Goal: Task Accomplishment & Management: Manage account settings

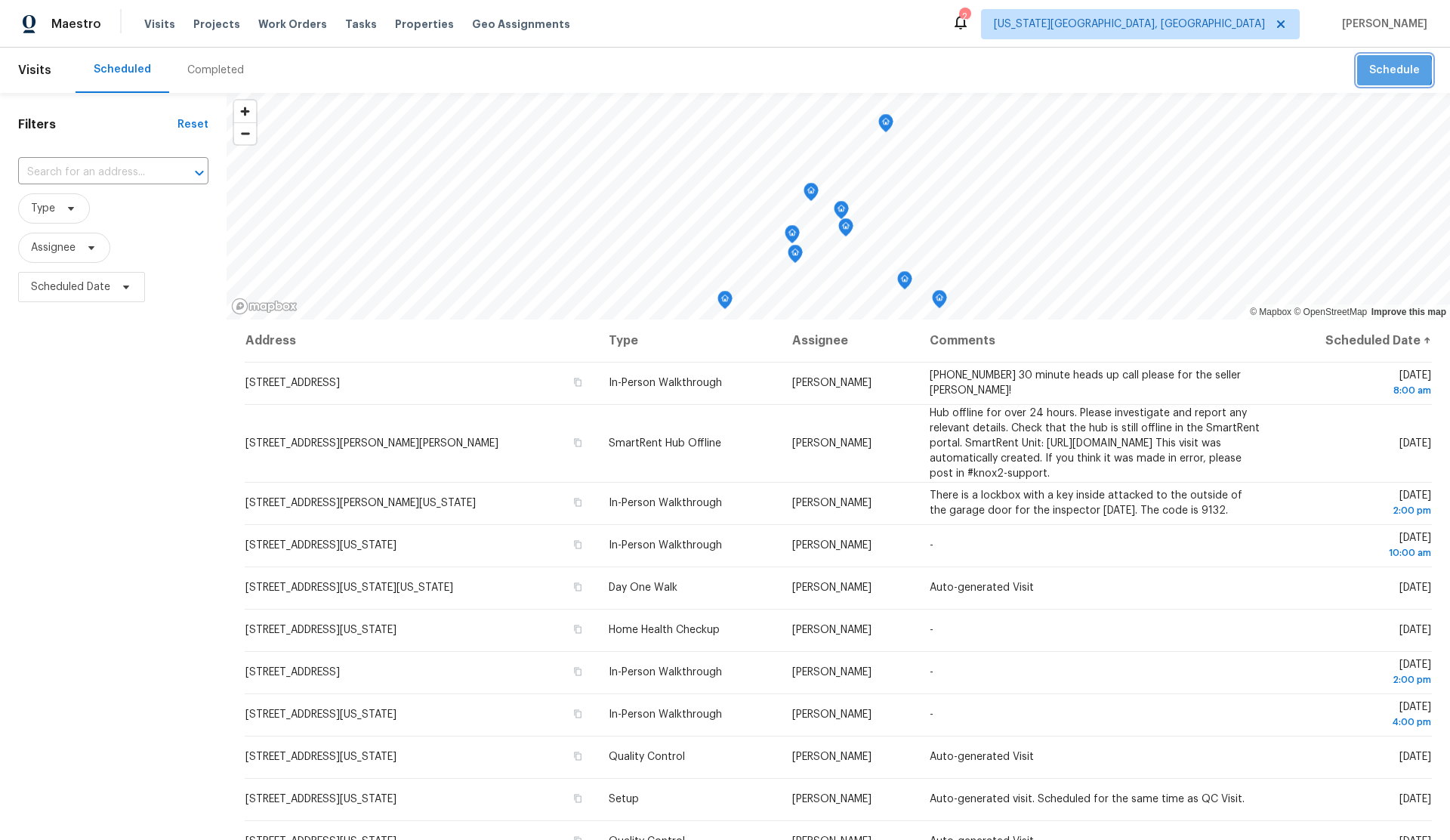
click at [1393, 70] on span "Schedule" at bounding box center [1394, 70] width 51 height 19
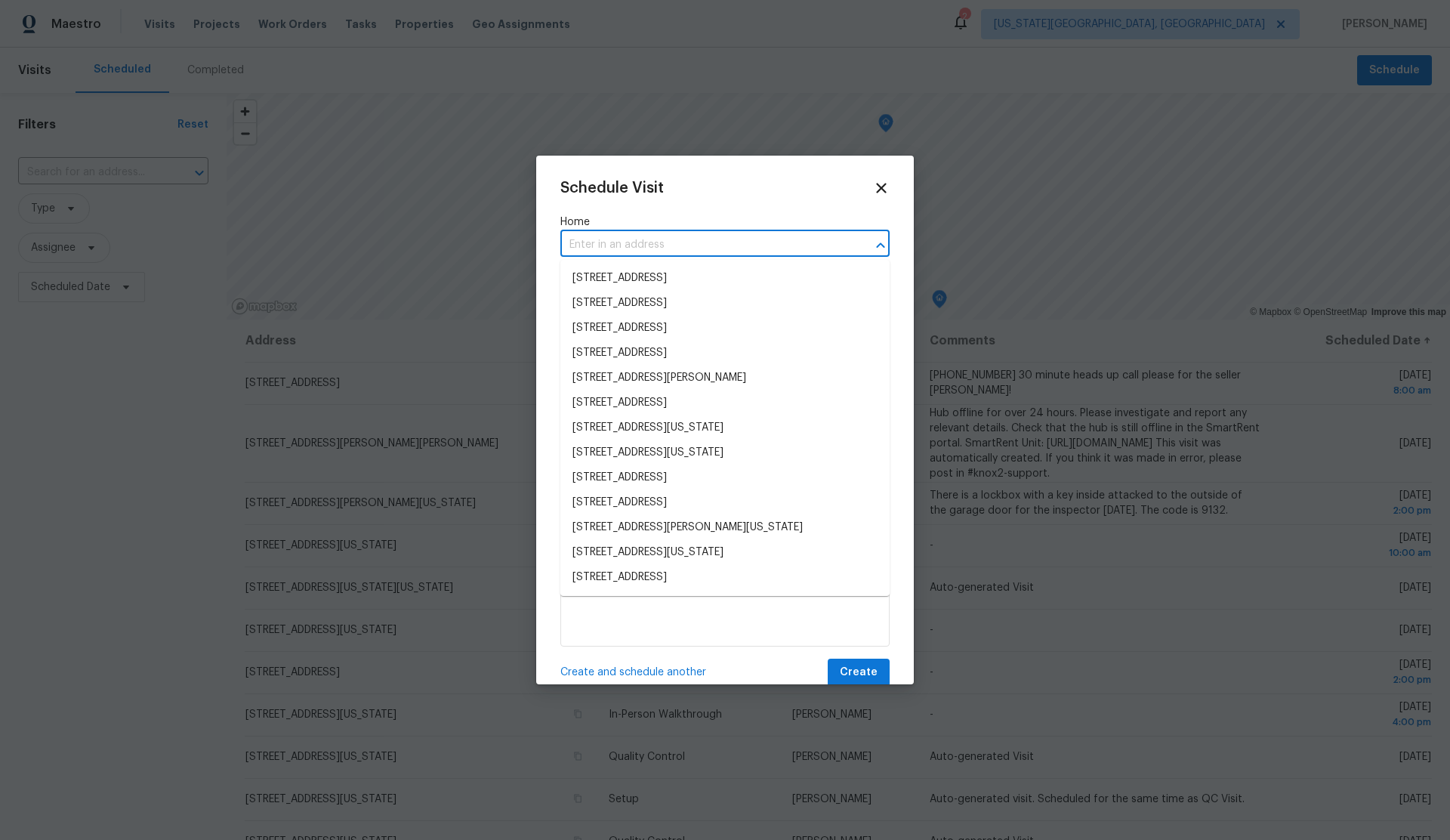
click at [623, 243] on input "text" at bounding box center [703, 245] width 287 height 24
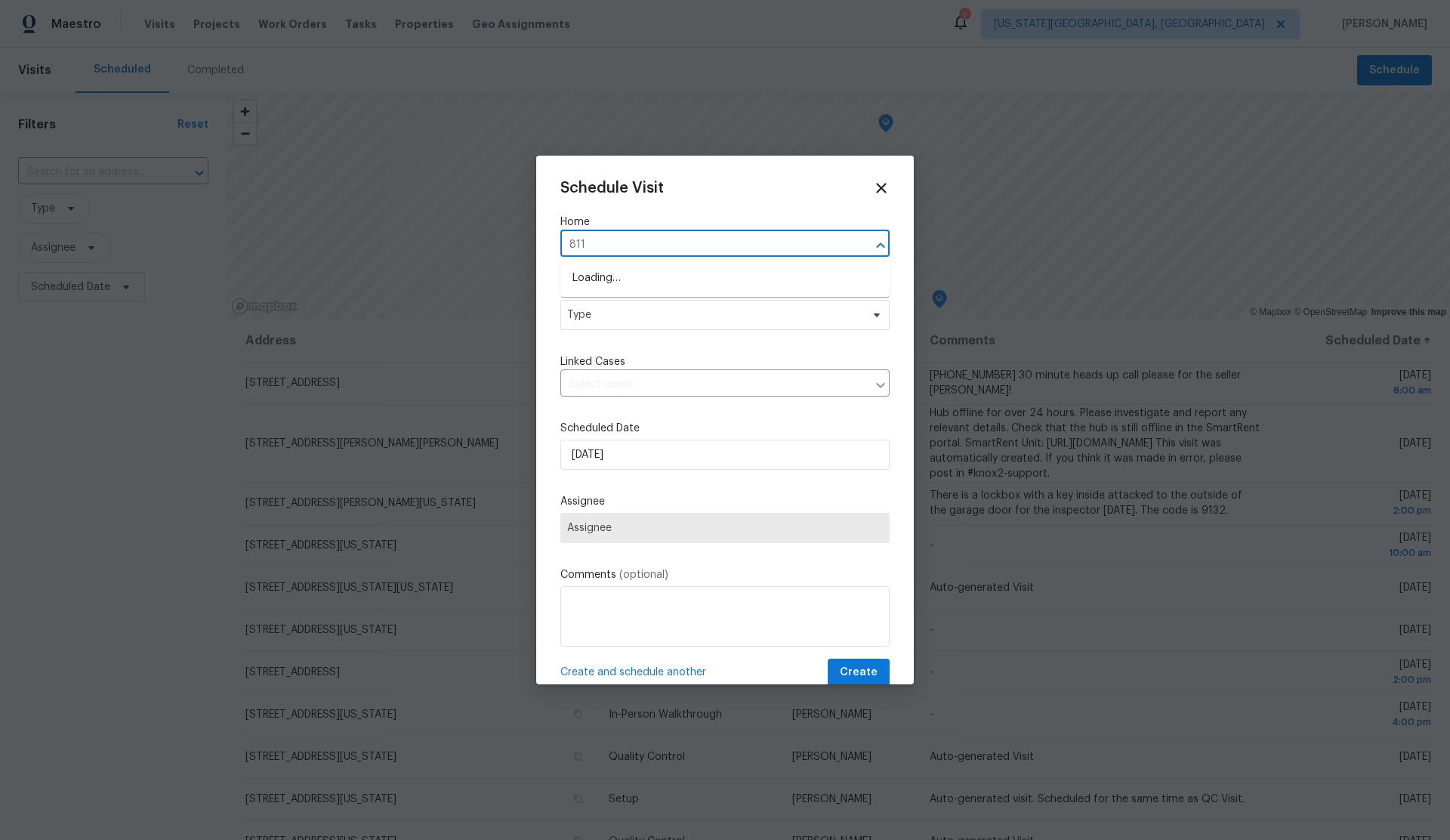
type input "8113"
click at [658, 281] on li "8113 Wilshire Ridge Dr, Oklahoma City, OK 73132" at bounding box center [724, 277] width 329 height 25
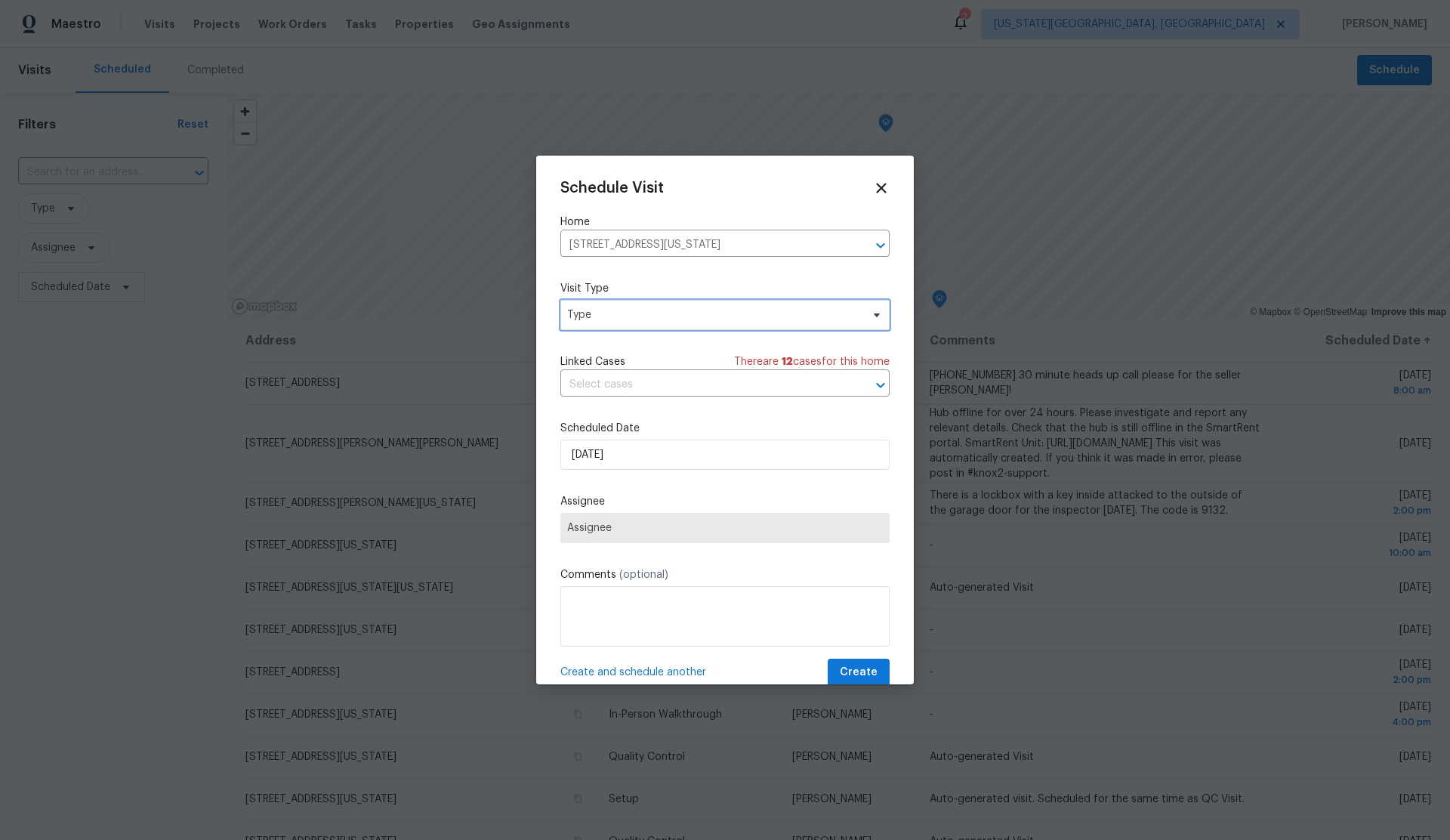
click at [653, 317] on span "Type" at bounding box center [713, 315] width 294 height 15
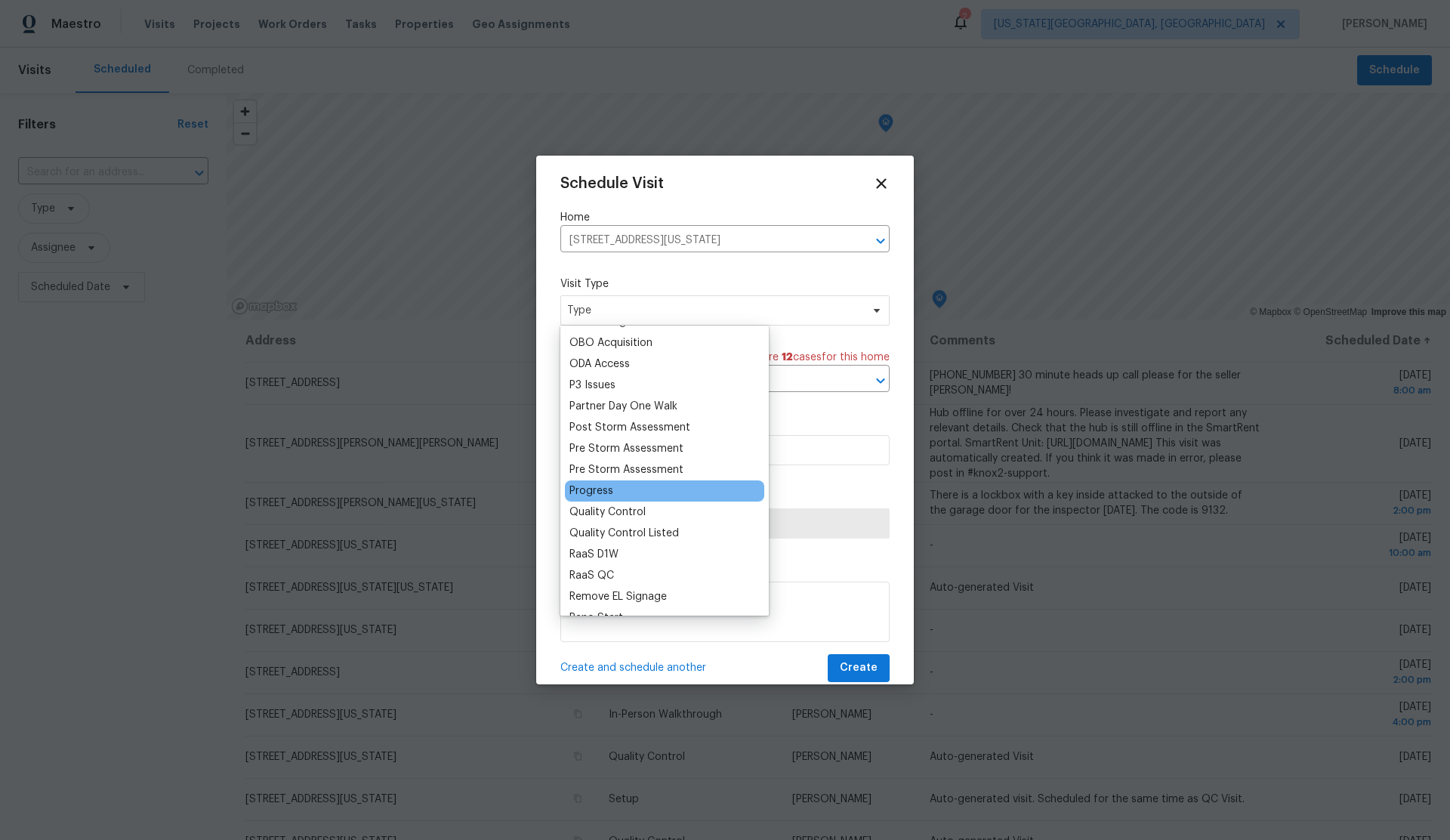
scroll to position [857, 0]
click at [592, 496] on div "Progress" at bounding box center [591, 497] width 44 height 15
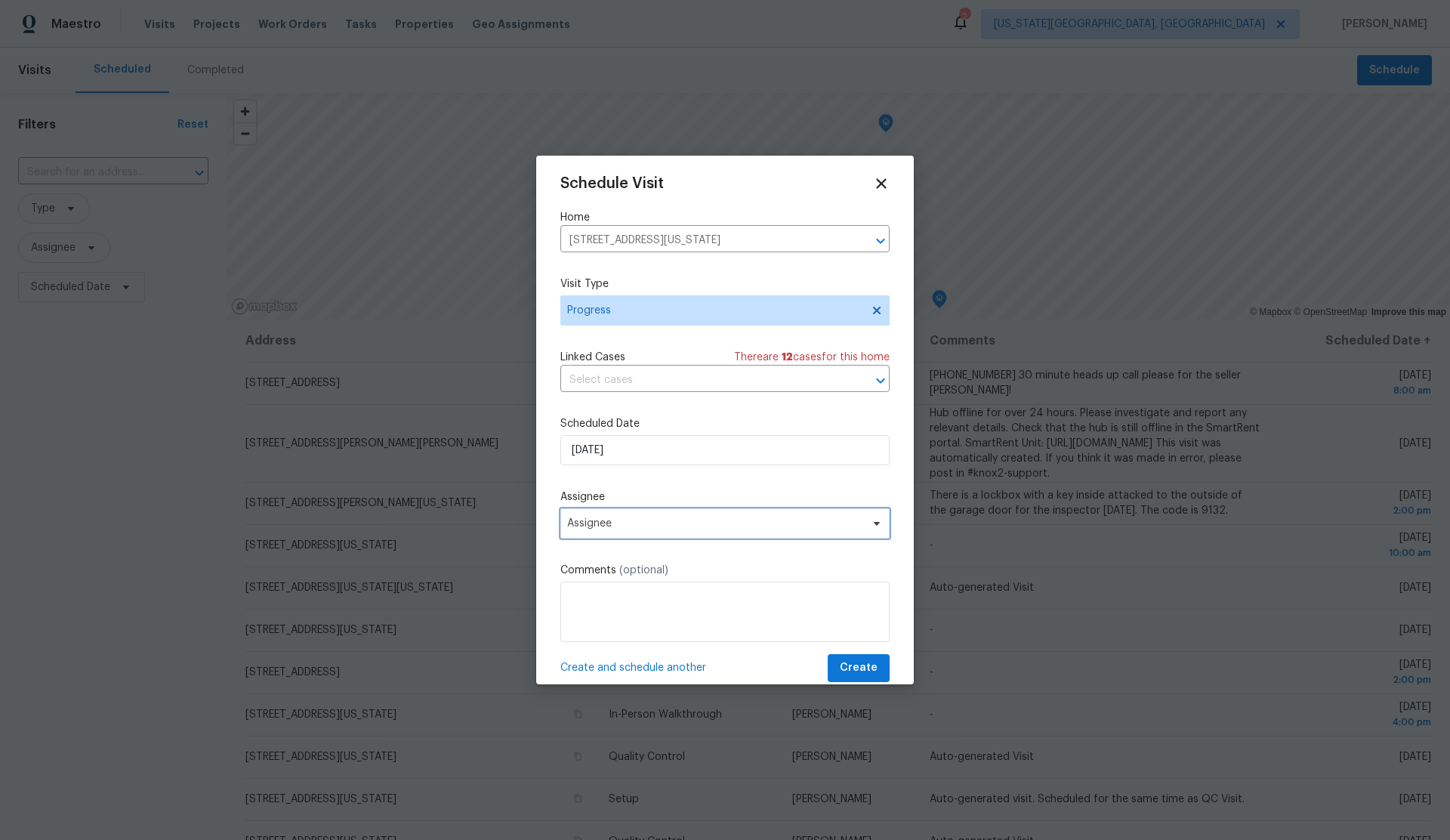
click at [647, 522] on span "Assignee" at bounding box center [715, 523] width 296 height 12
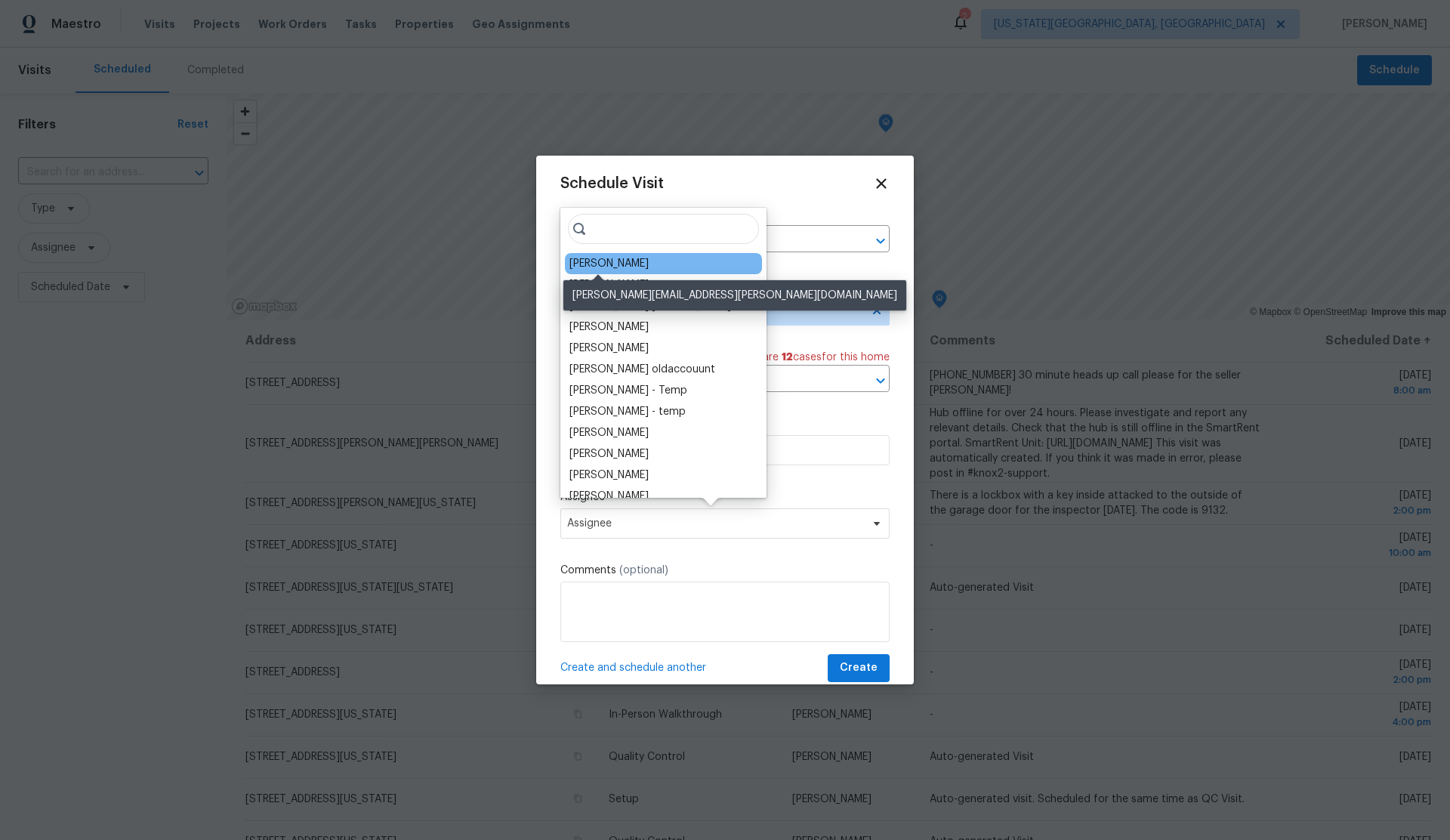
click at [605, 262] on div "[PERSON_NAME]" at bounding box center [609, 264] width 80 height 15
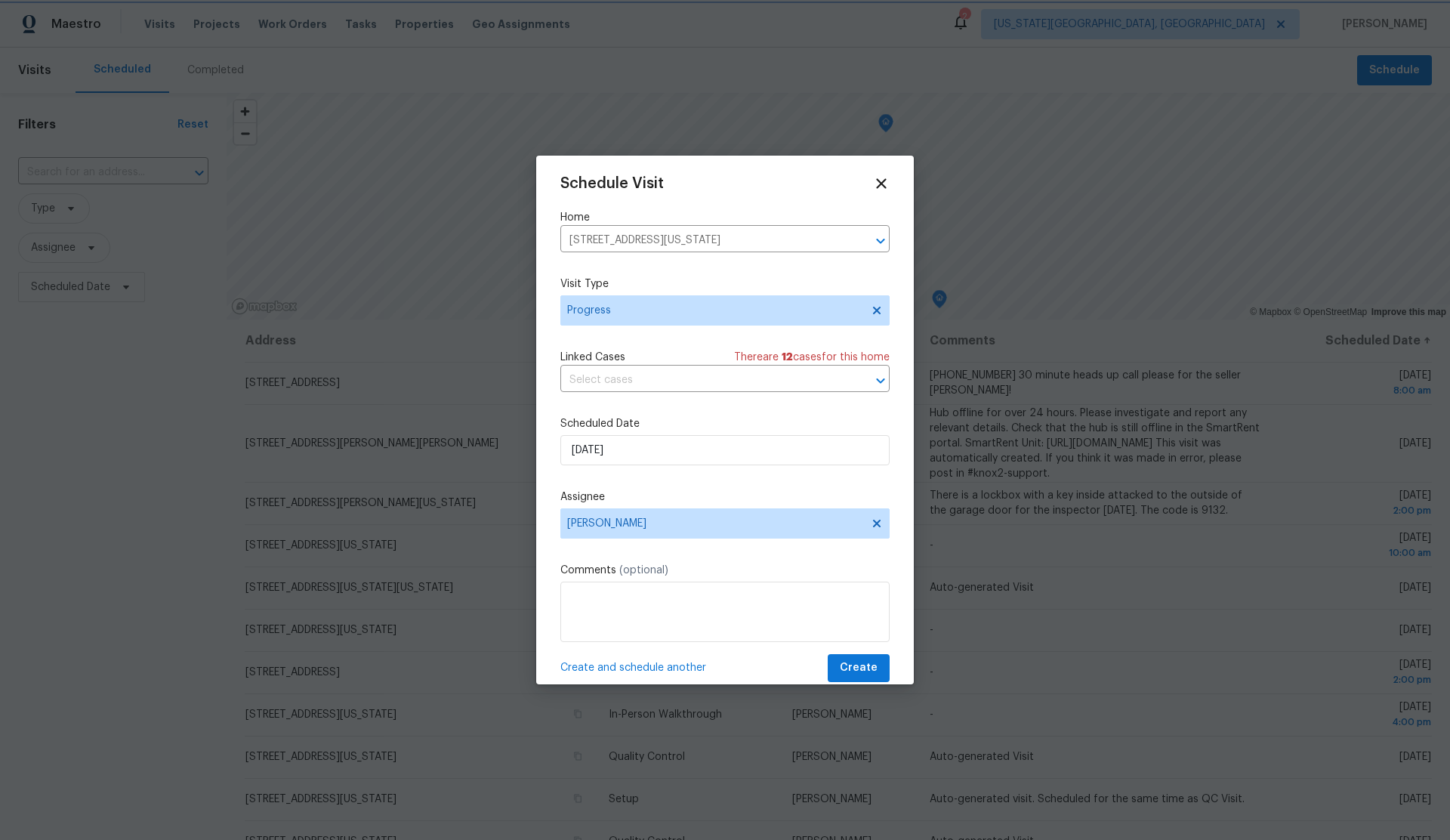
scroll to position [6, 0]
click at [675, 602] on textarea at bounding box center [724, 609] width 329 height 60
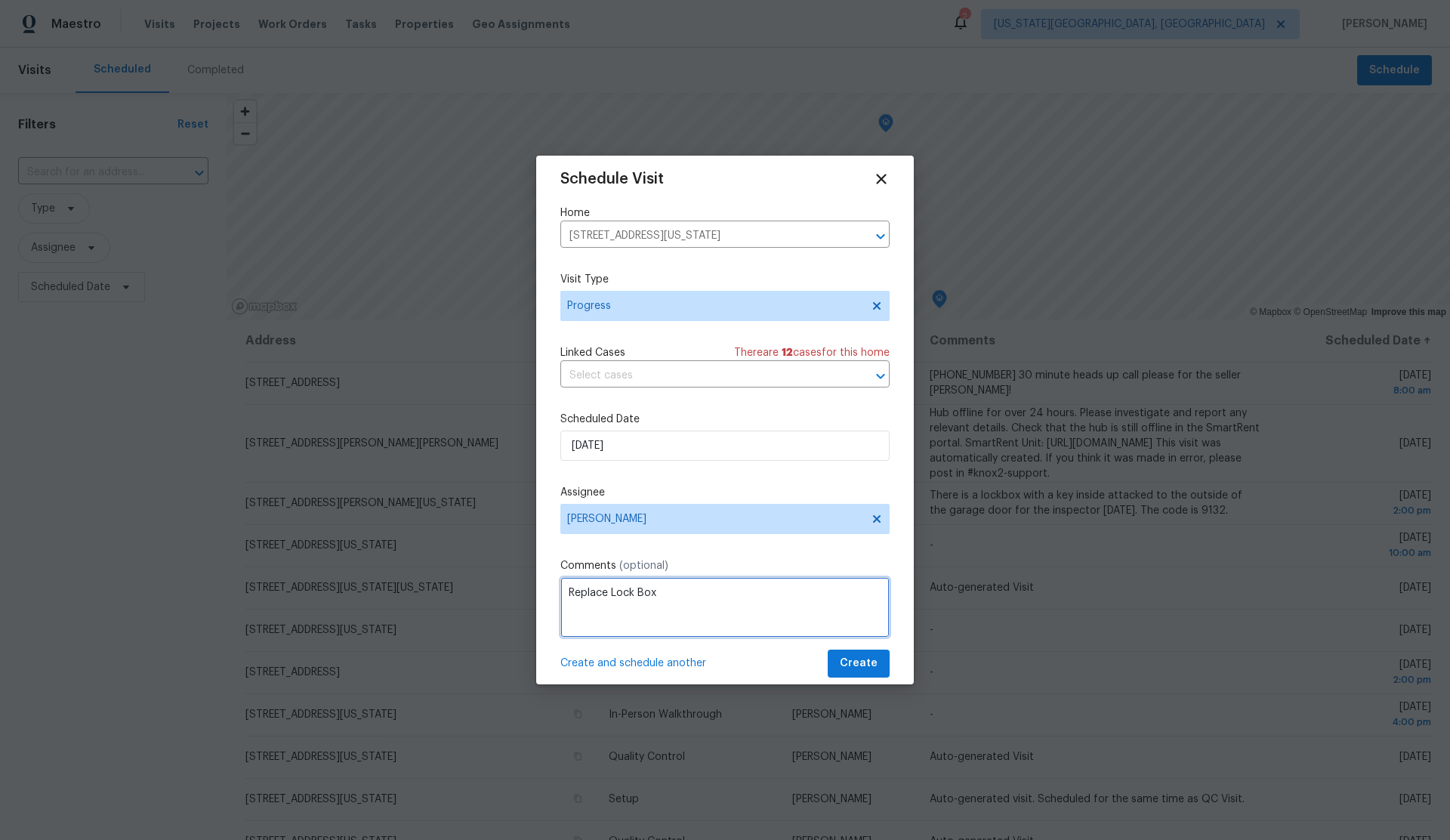
type textarea "Replace Lock Box"
click at [866, 669] on span "Create" at bounding box center [859, 663] width 38 height 19
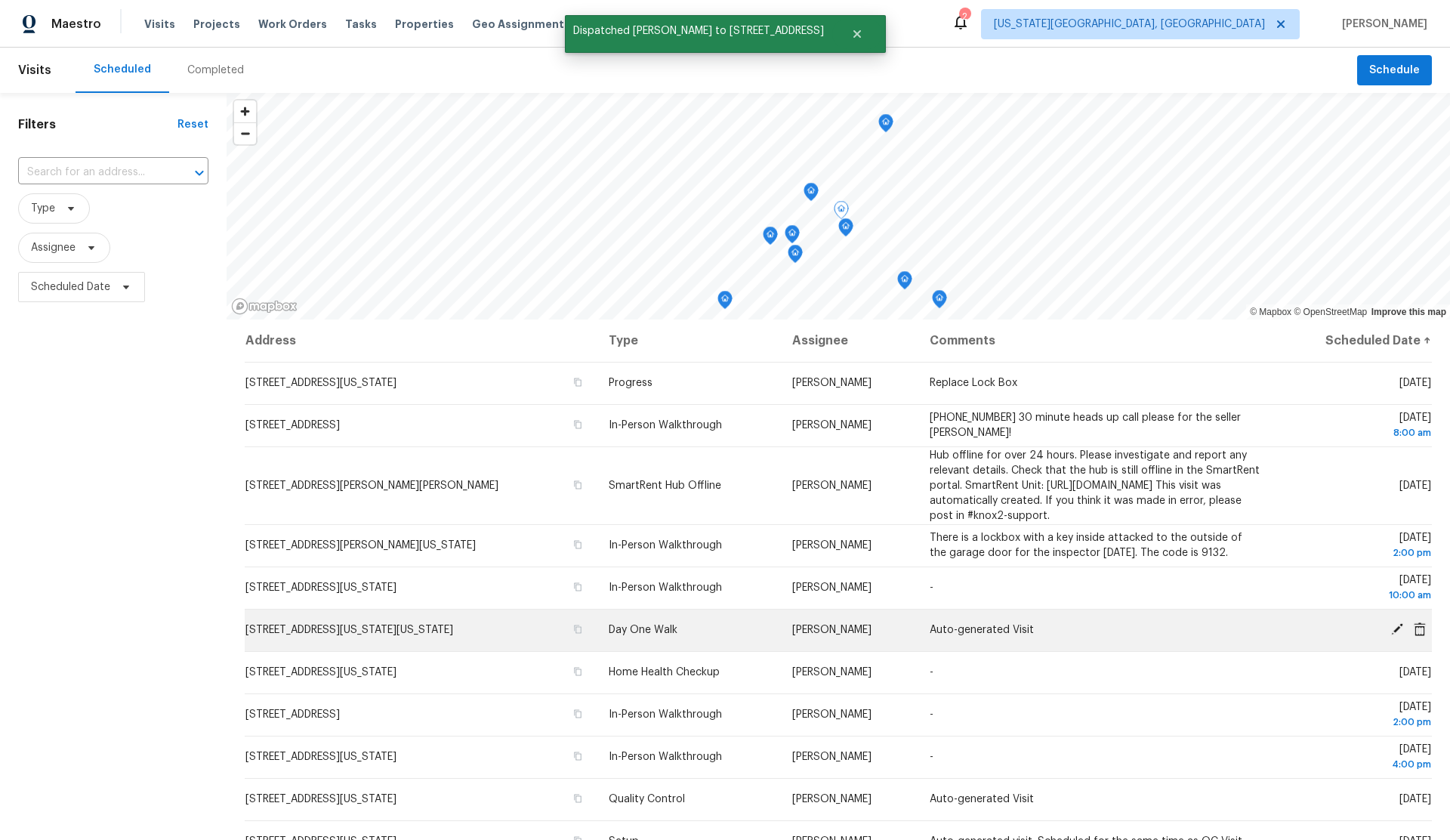
click at [1397, 635] on icon at bounding box center [1397, 629] width 12 height 12
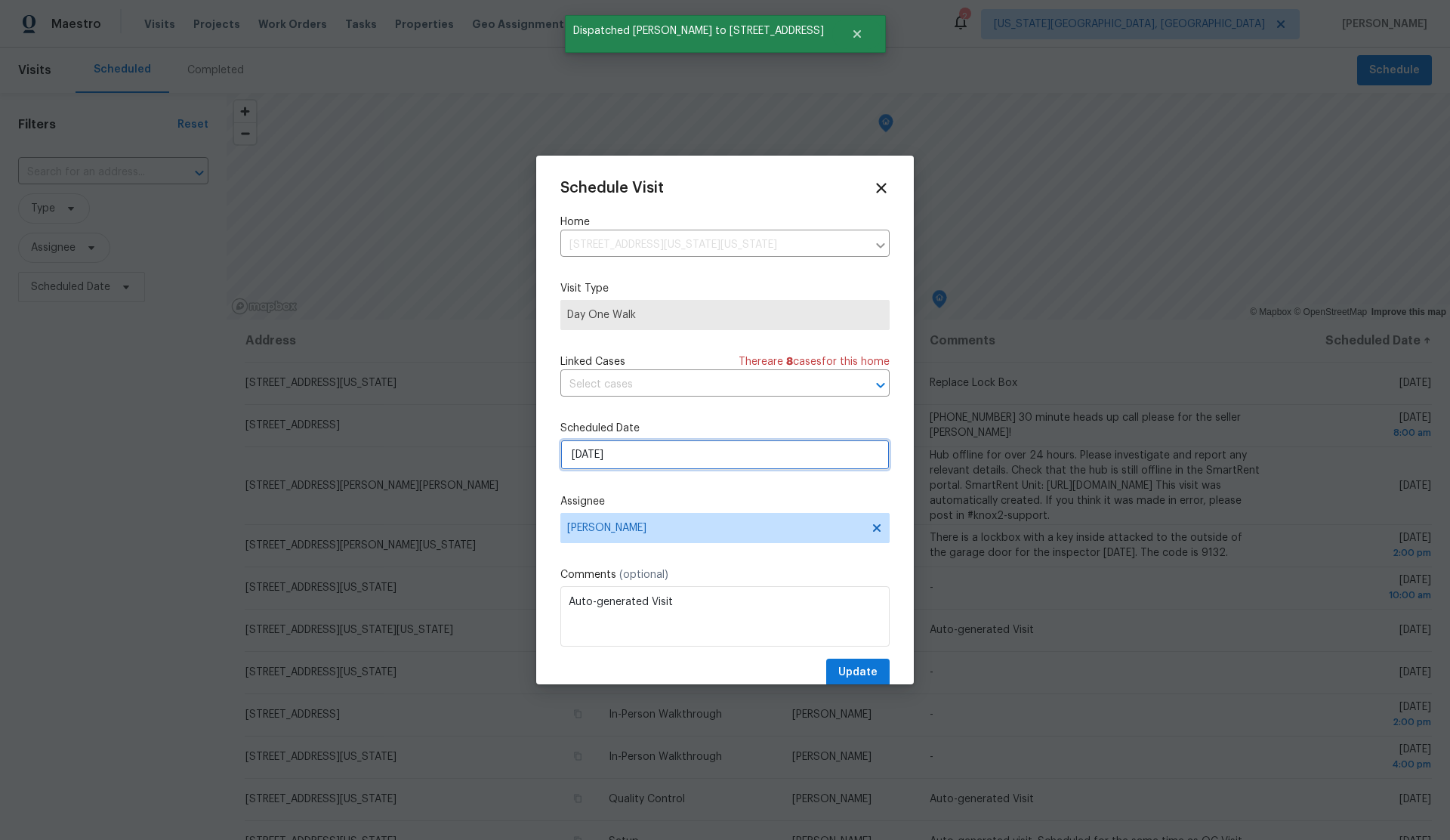
click at [671, 461] on input "8/19/2025" at bounding box center [724, 454] width 329 height 30
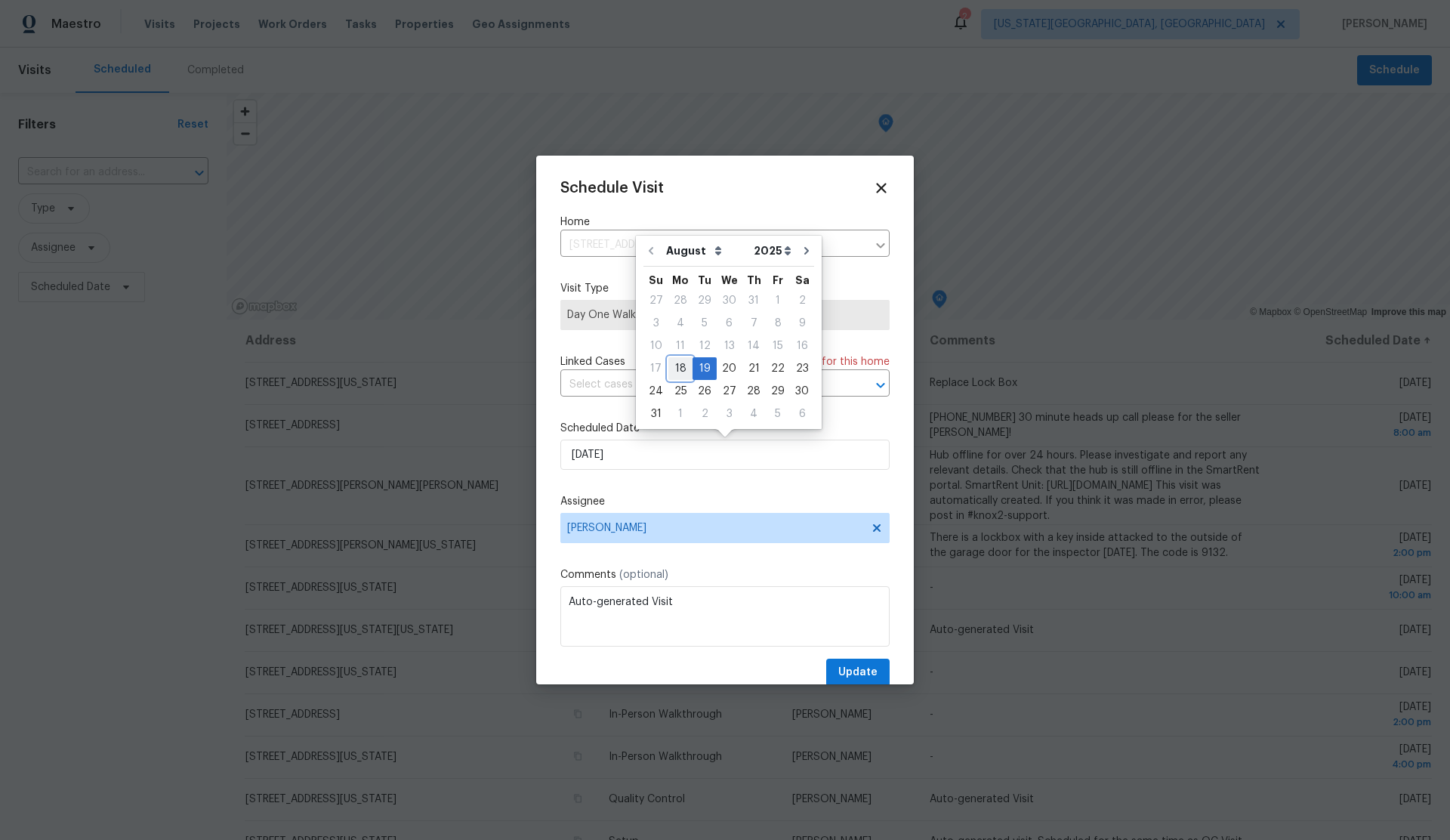
click at [679, 363] on div "18" at bounding box center [680, 368] width 25 height 21
type input "8/18/2025"
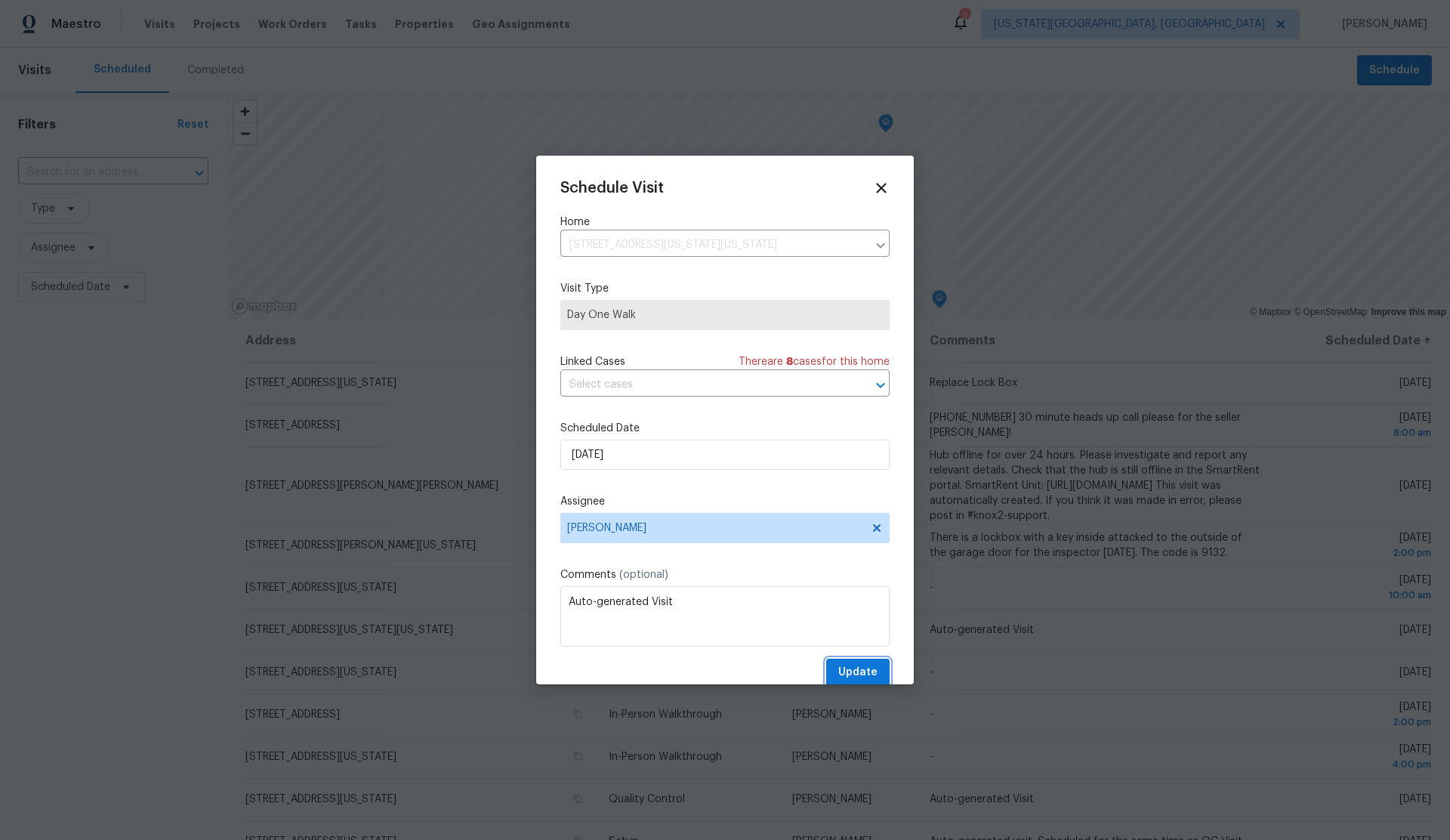
click at [857, 669] on span "Update" at bounding box center [858, 673] width 39 height 19
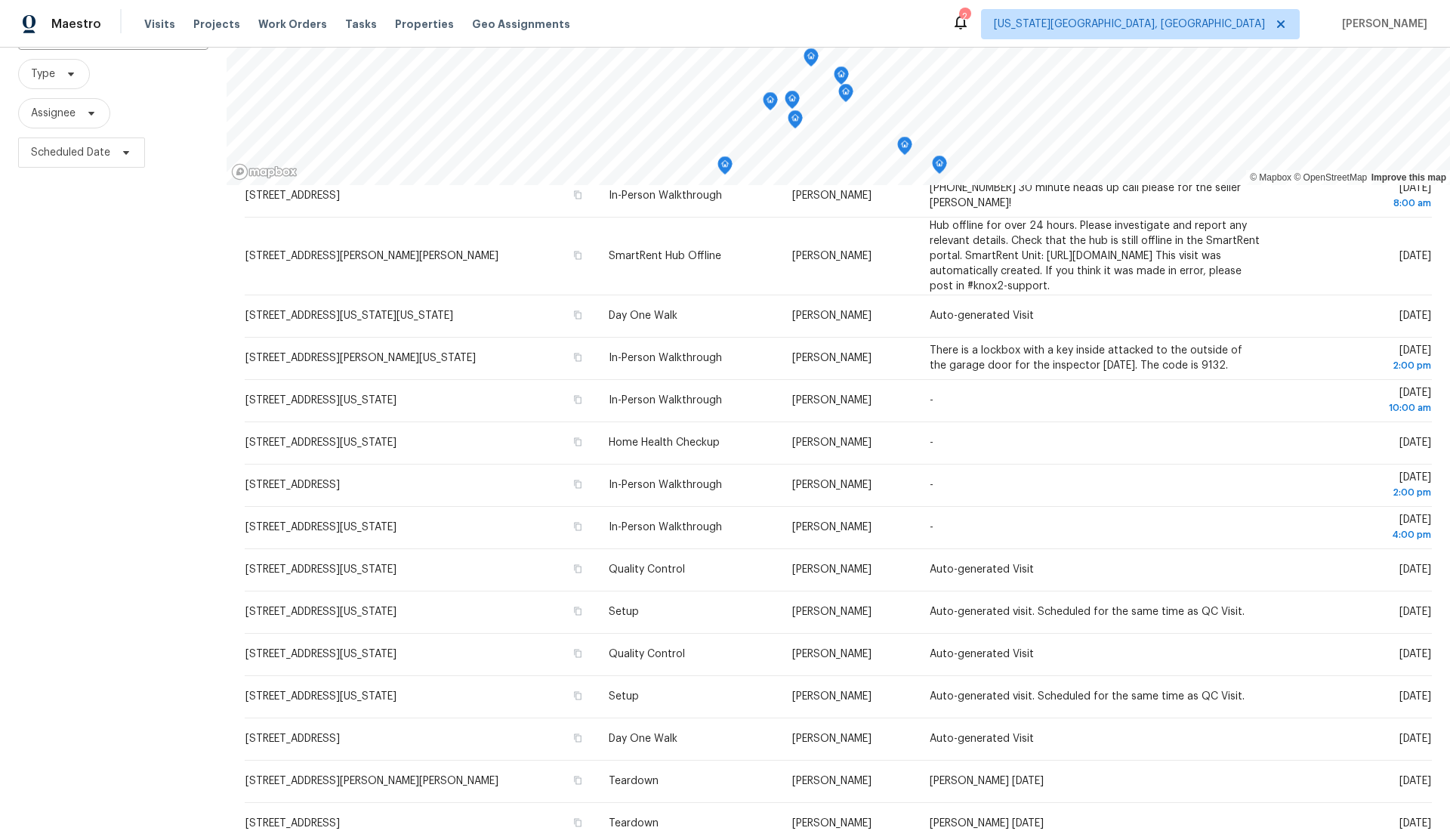
scroll to position [151, 0]
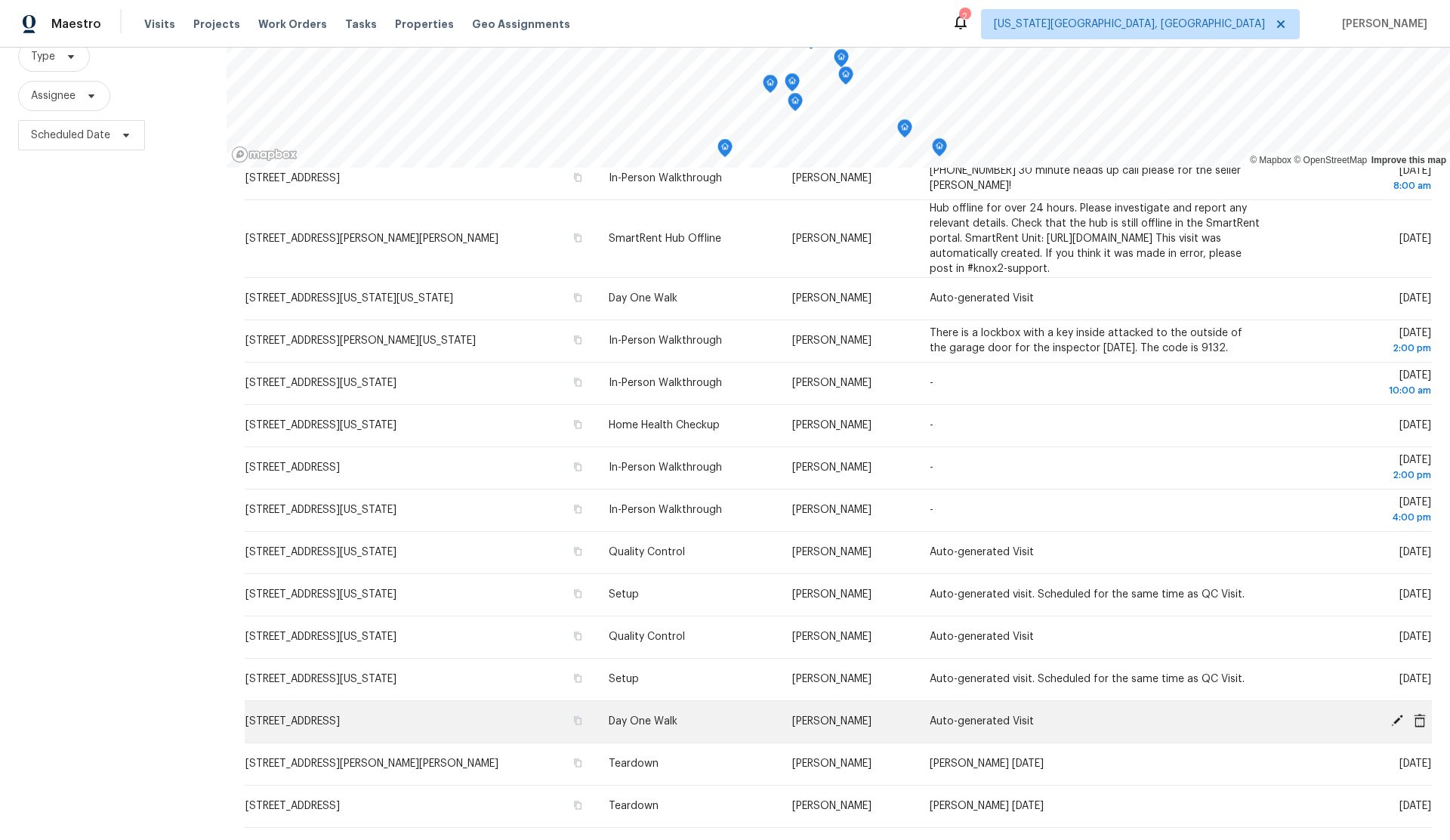
click at [1395, 721] on icon at bounding box center [1397, 720] width 12 height 12
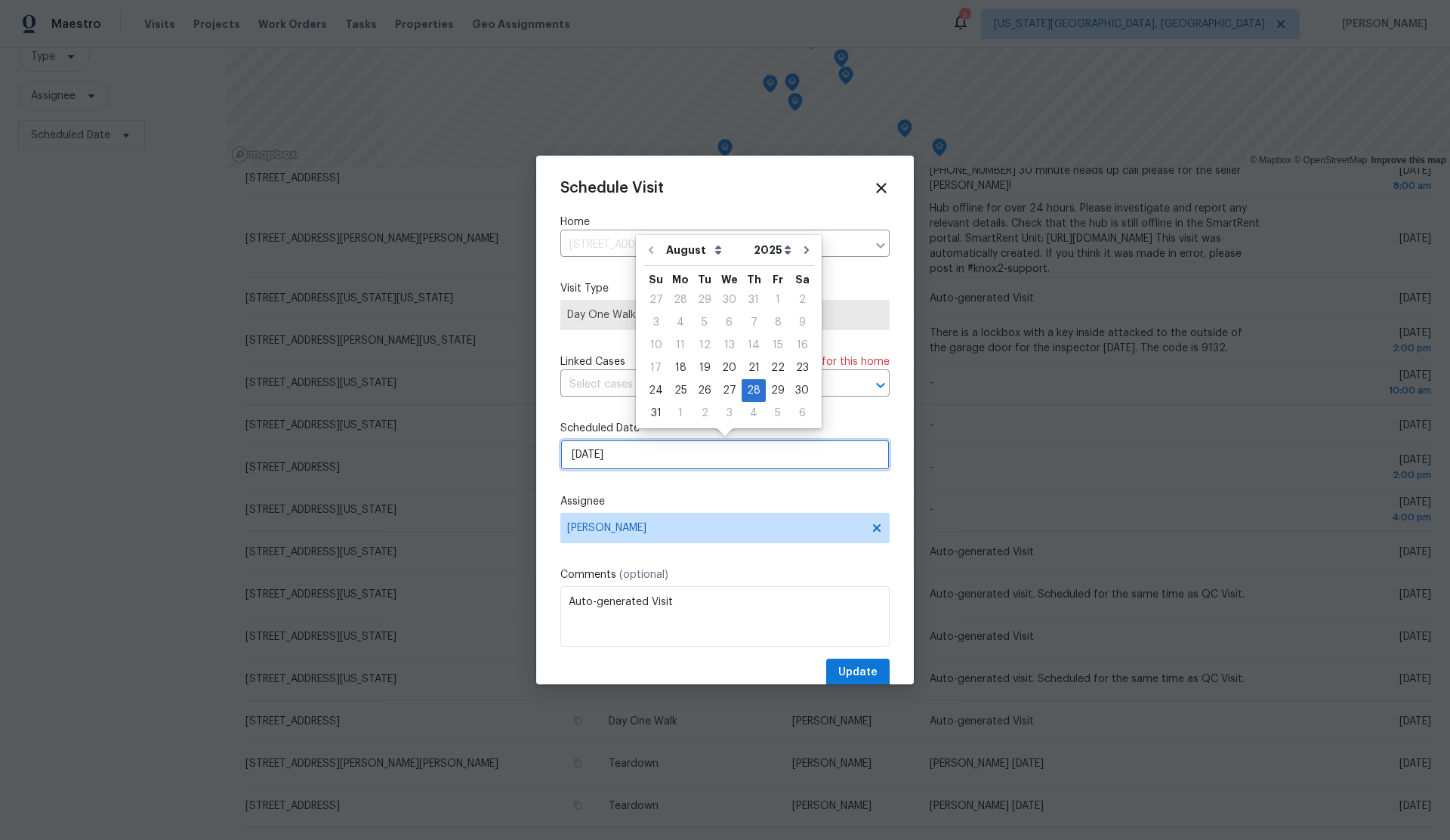
click at [695, 453] on input "8/28/2025" at bounding box center [724, 454] width 329 height 30
click at [750, 365] on div "21" at bounding box center [754, 368] width 25 height 21
type input "8/21/2025"
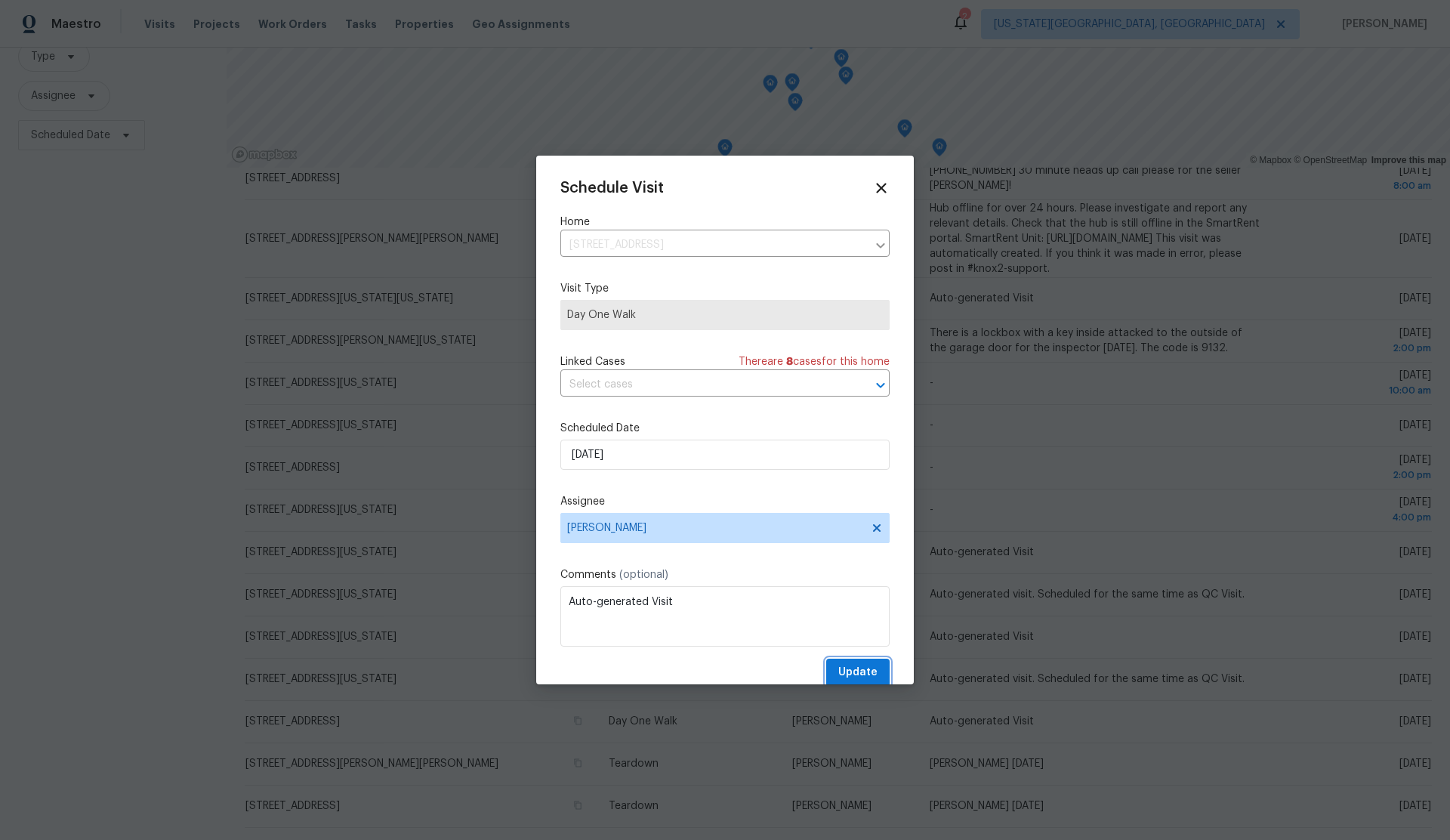
click at [856, 667] on span "Update" at bounding box center [858, 673] width 39 height 19
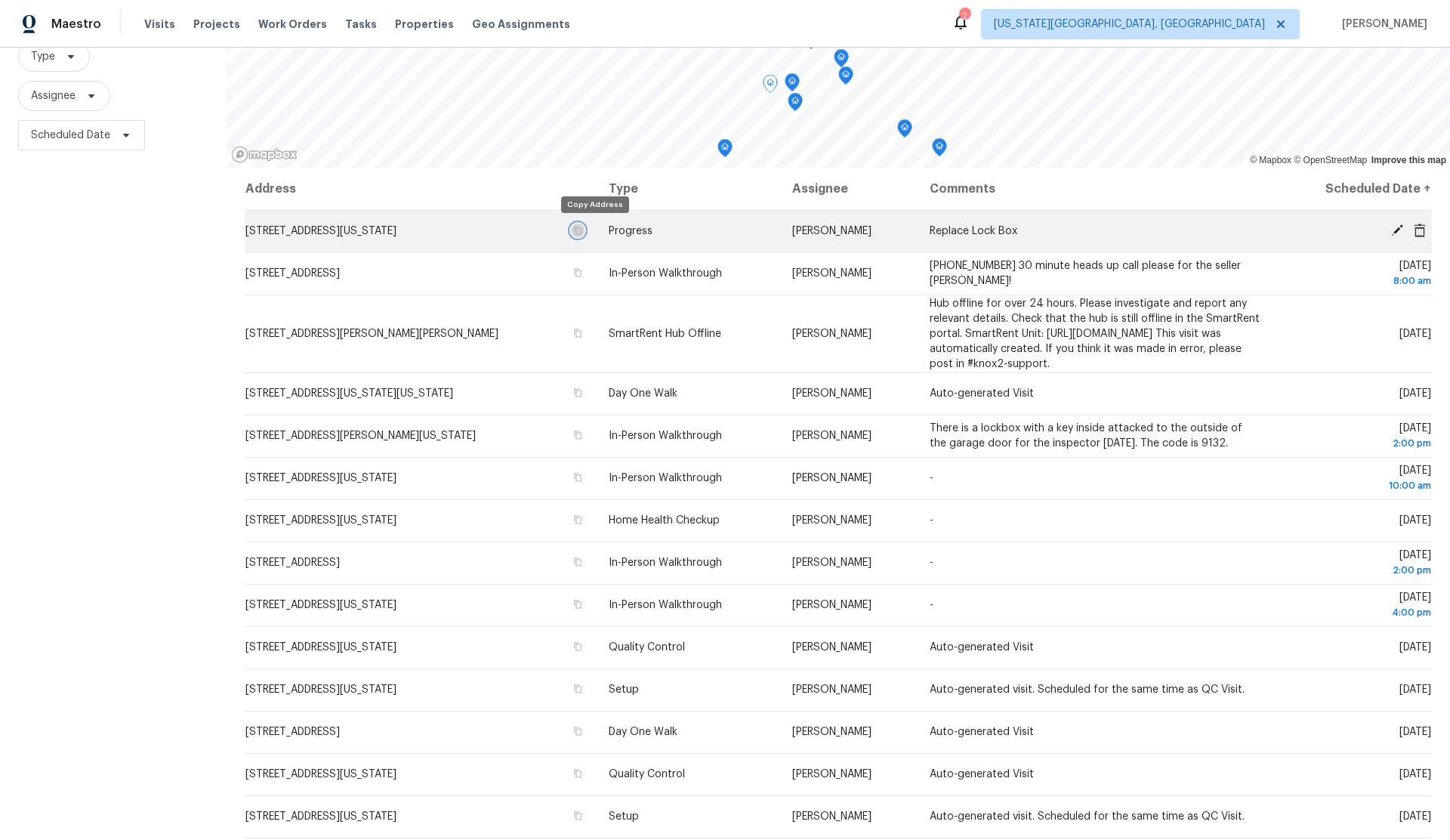
click at [582, 227] on icon "button" at bounding box center [577, 230] width 9 height 9
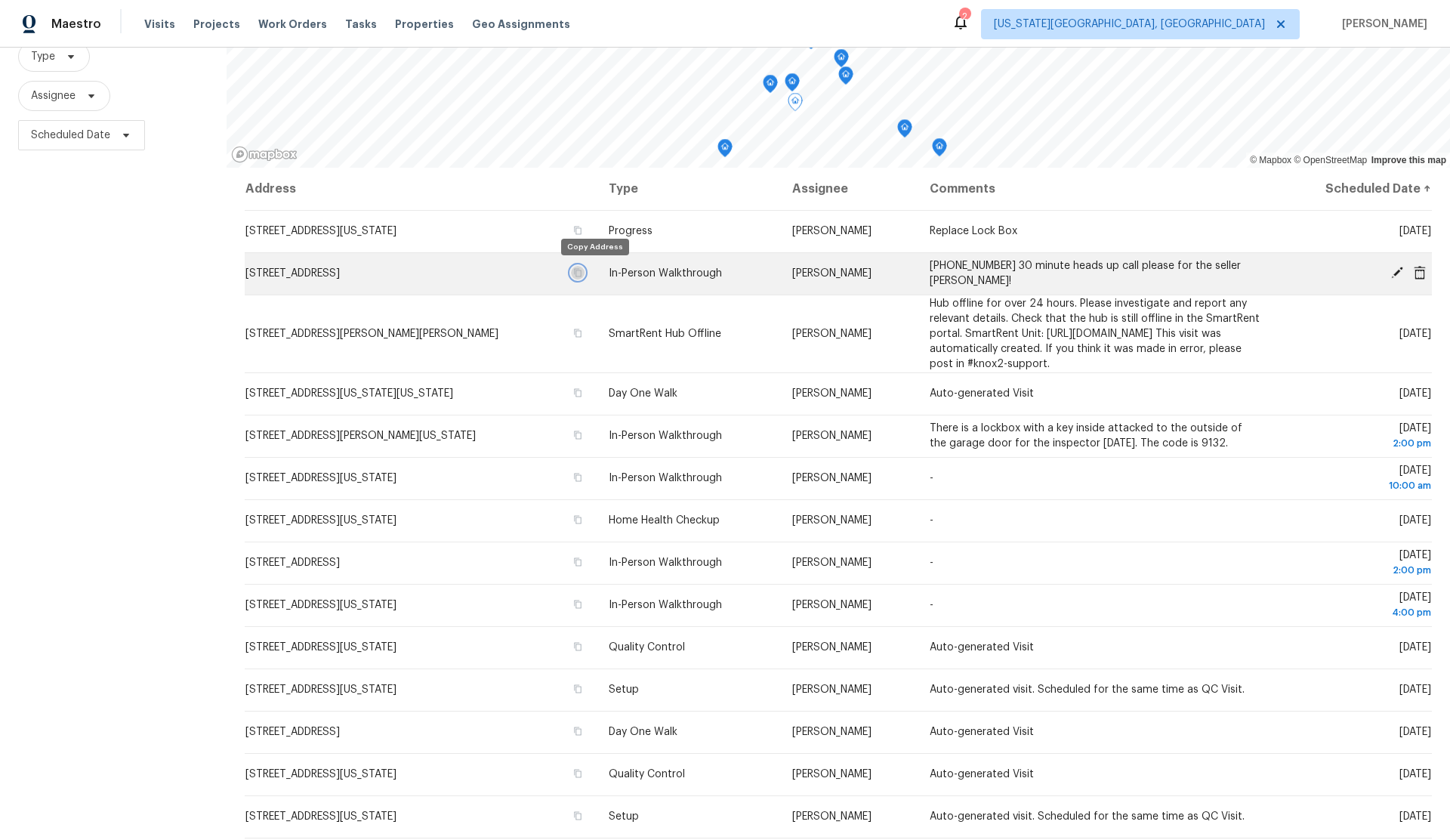
click at [582, 271] on icon "button" at bounding box center [577, 272] width 9 height 9
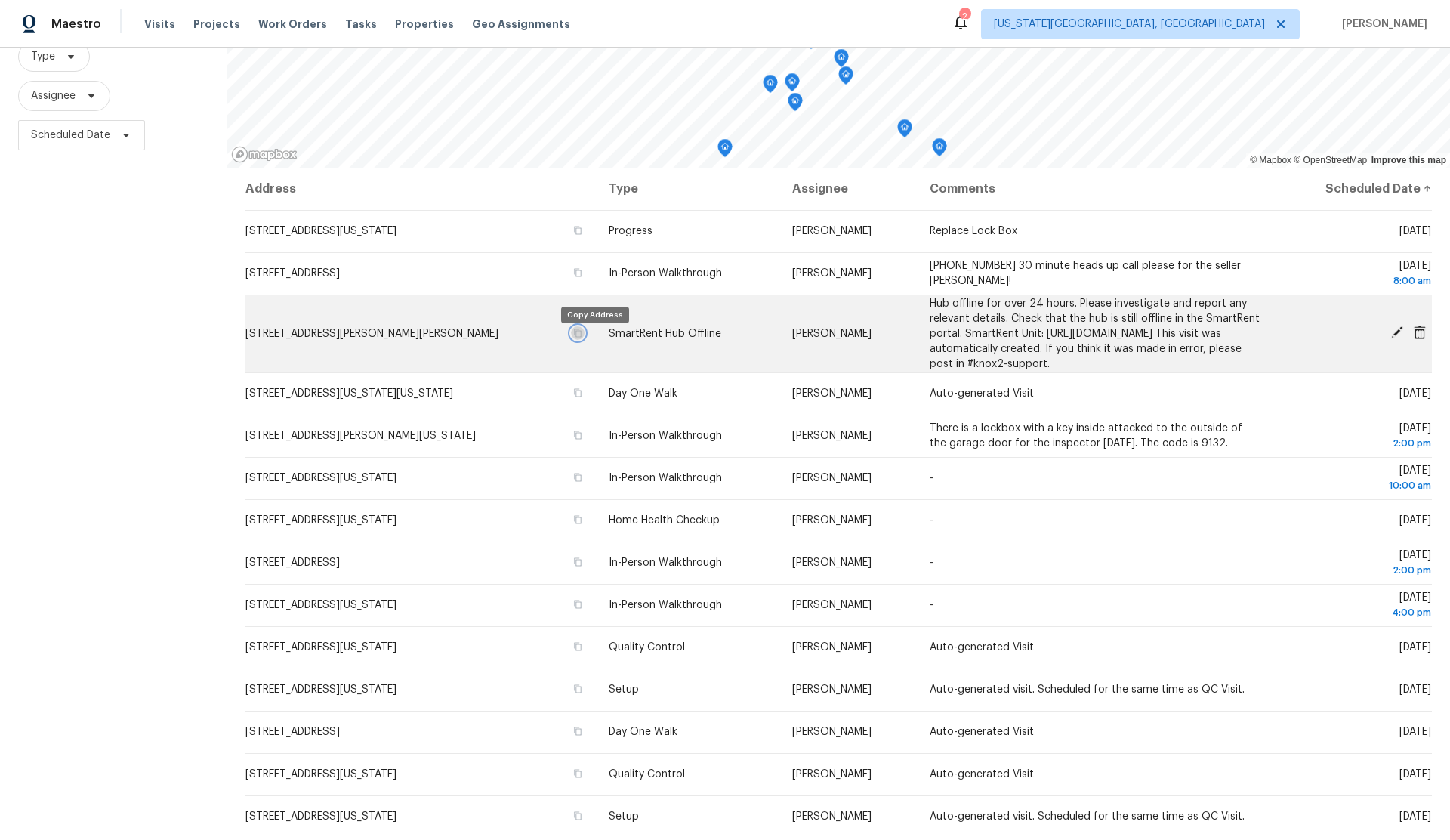
click at [582, 338] on icon "button" at bounding box center [577, 332] width 9 height 9
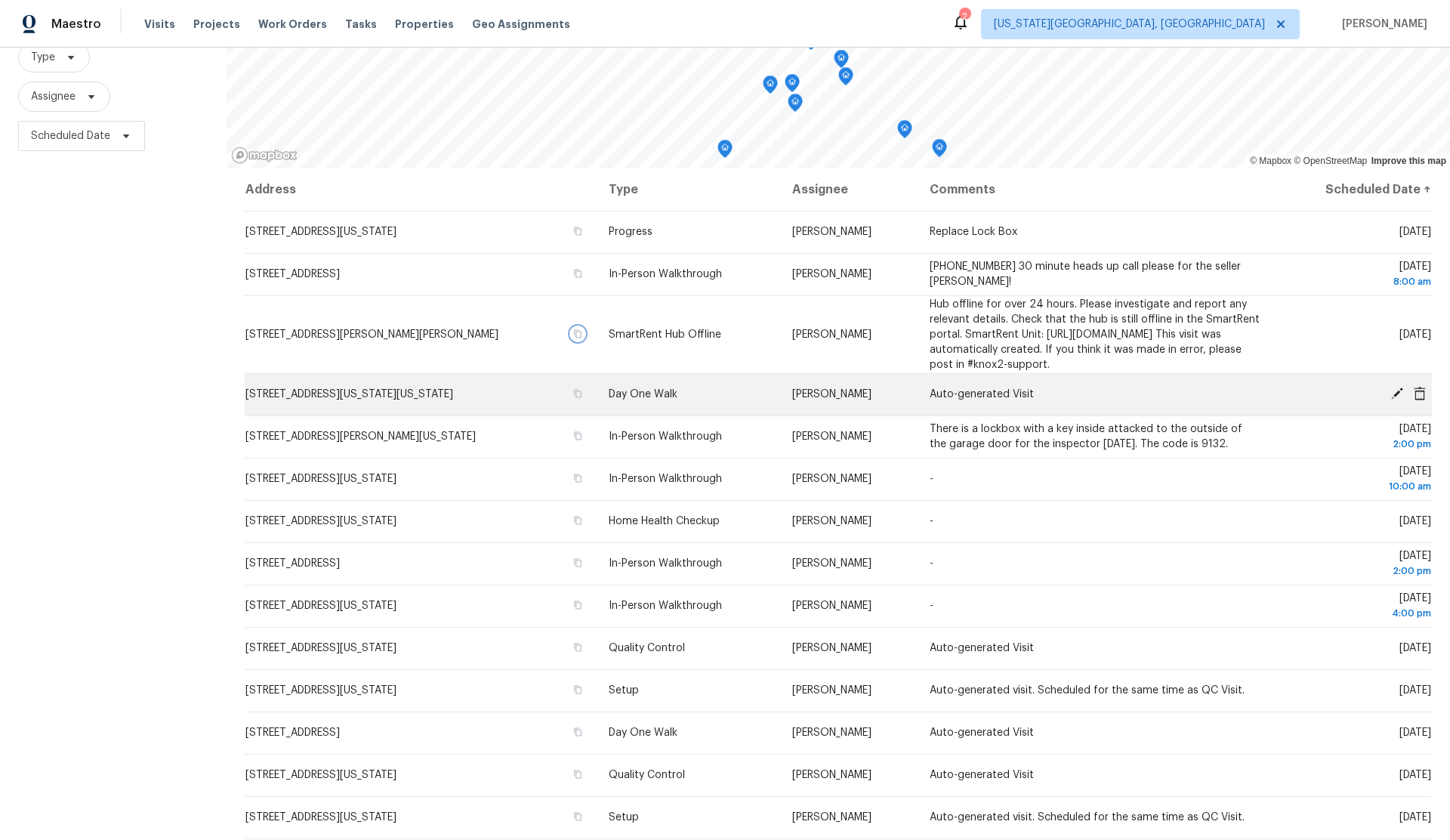
scroll to position [151, 0]
click at [582, 397] on icon "button" at bounding box center [578, 393] width 8 height 8
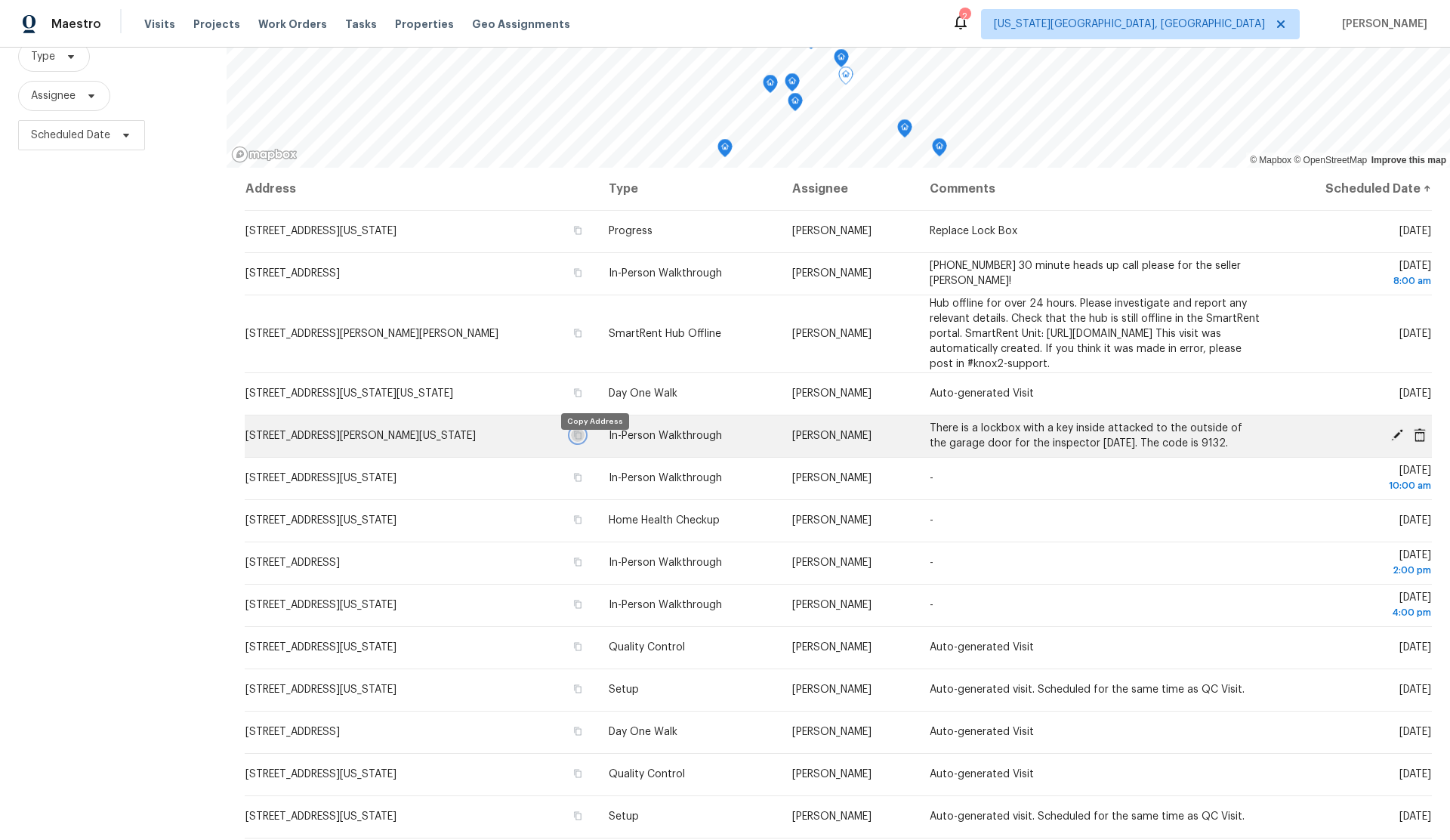
click at [582, 439] on icon "button" at bounding box center [577, 435] width 9 height 9
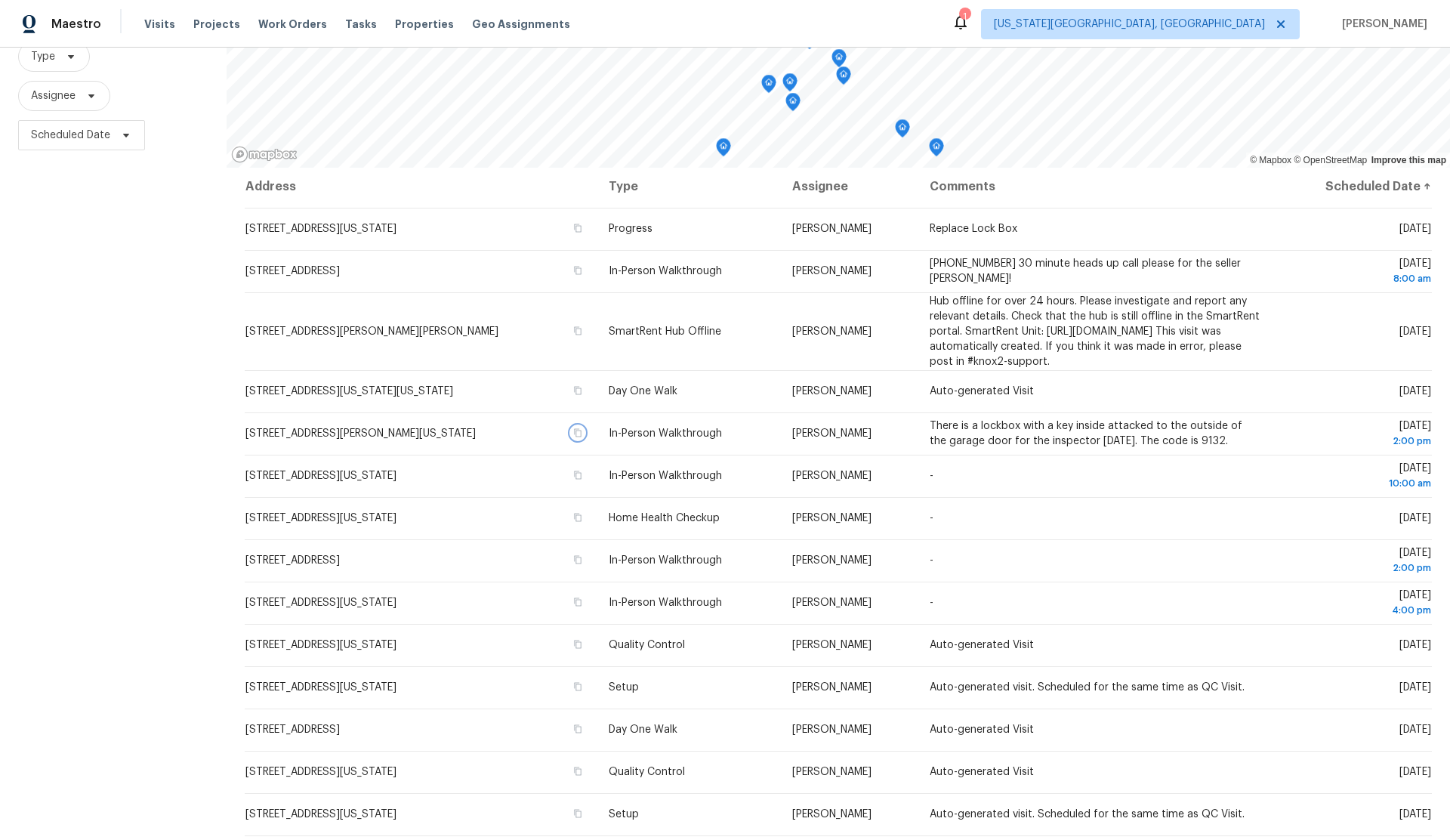
click at [937, 147] on icon "Map marker" at bounding box center [936, 147] width 14 height 18
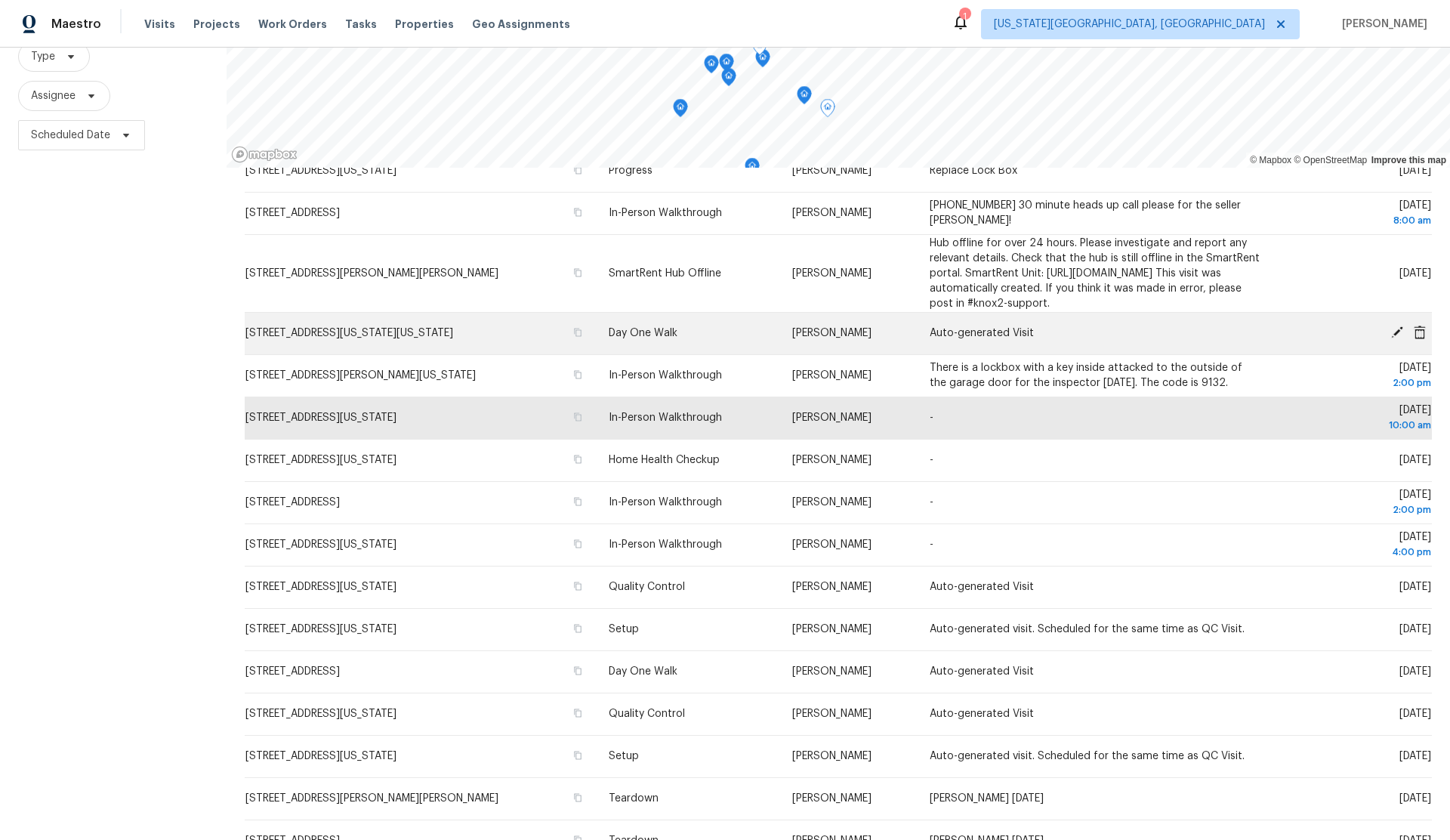
scroll to position [67, 0]
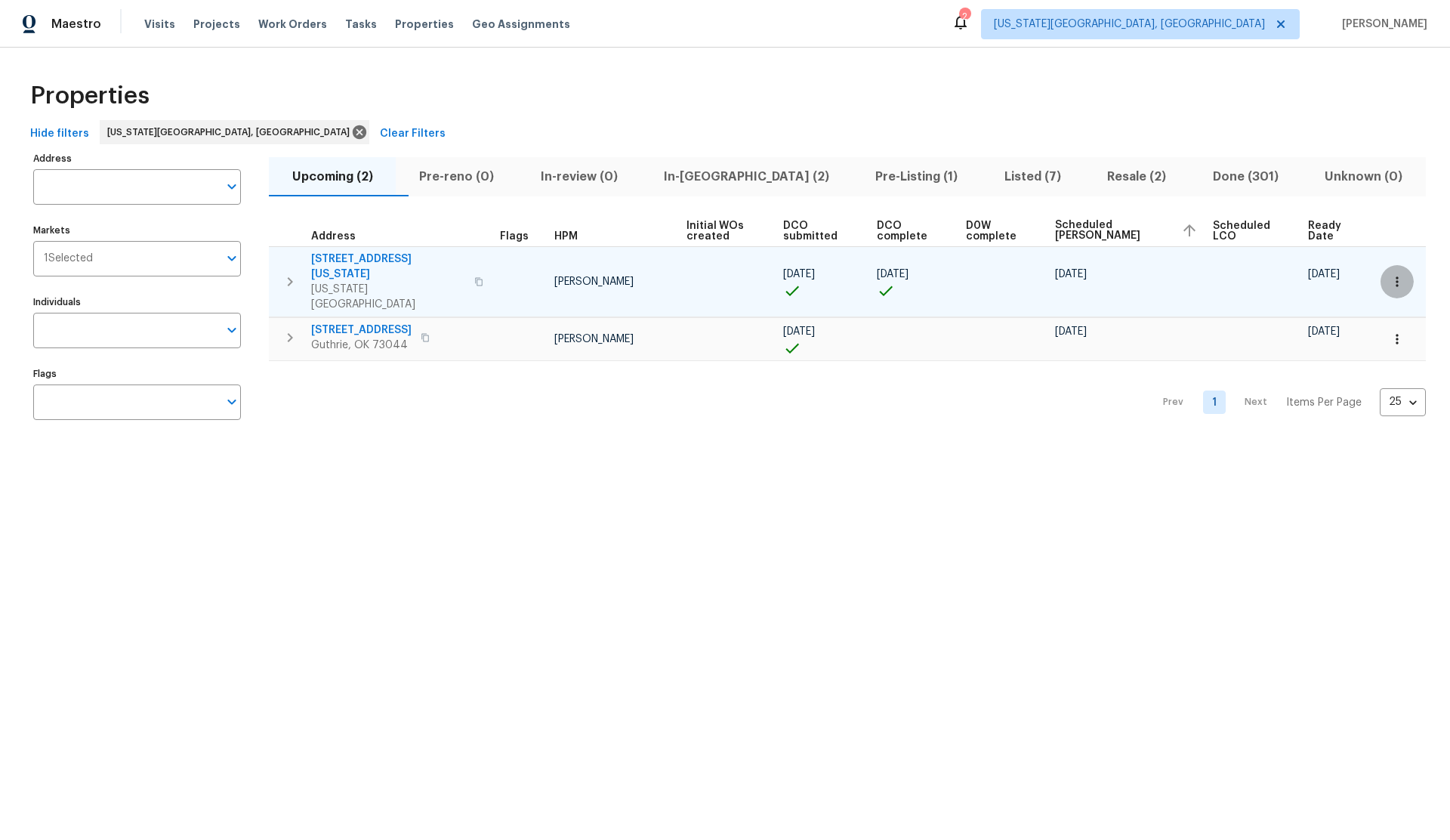
click at [1398, 277] on icon "button" at bounding box center [1397, 282] width 15 height 15
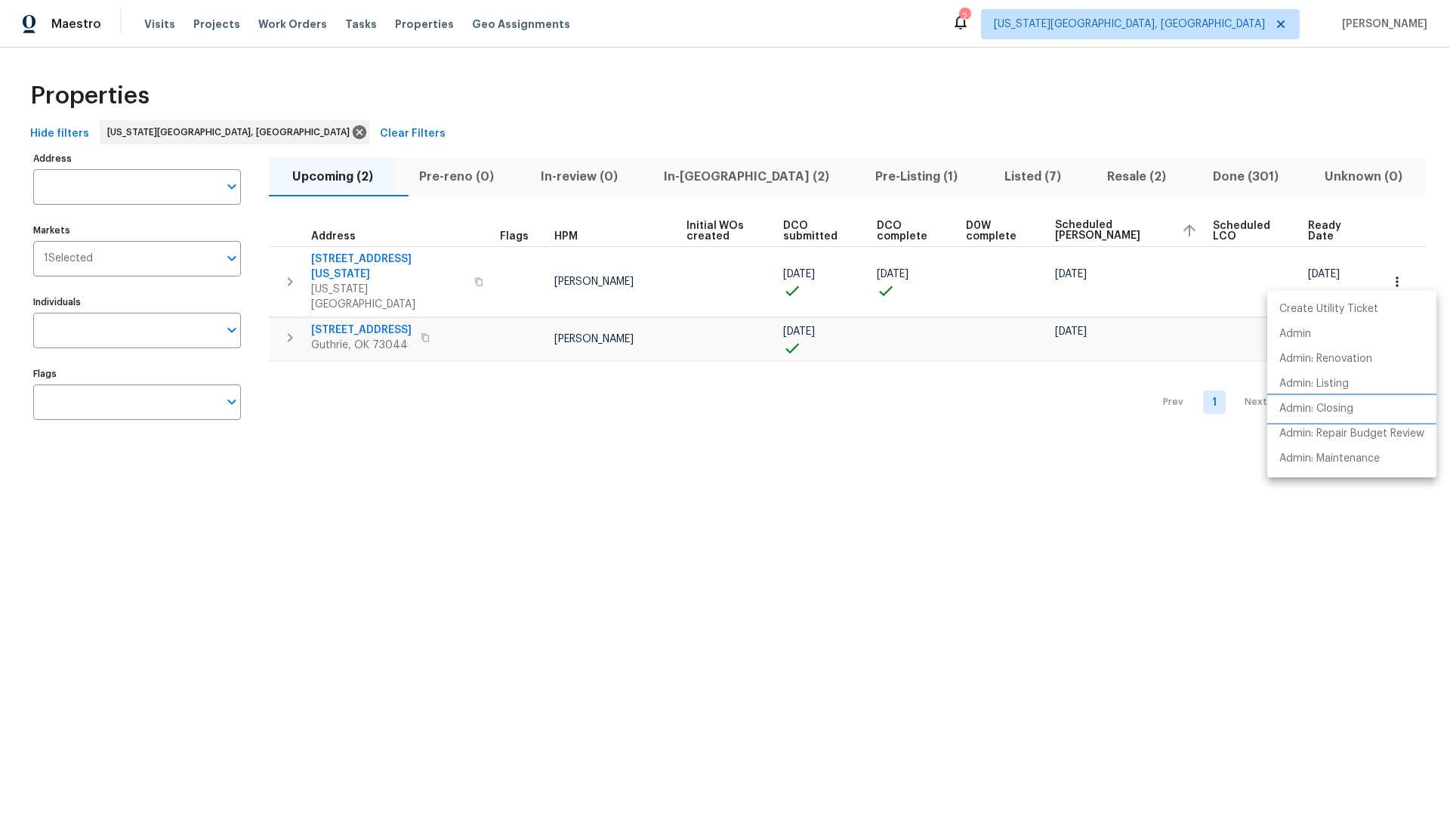
click at [1320, 403] on p "Admin: Closing" at bounding box center [1315, 409] width 74 height 16
click at [722, 178] on div at bounding box center [725, 420] width 1450 height 840
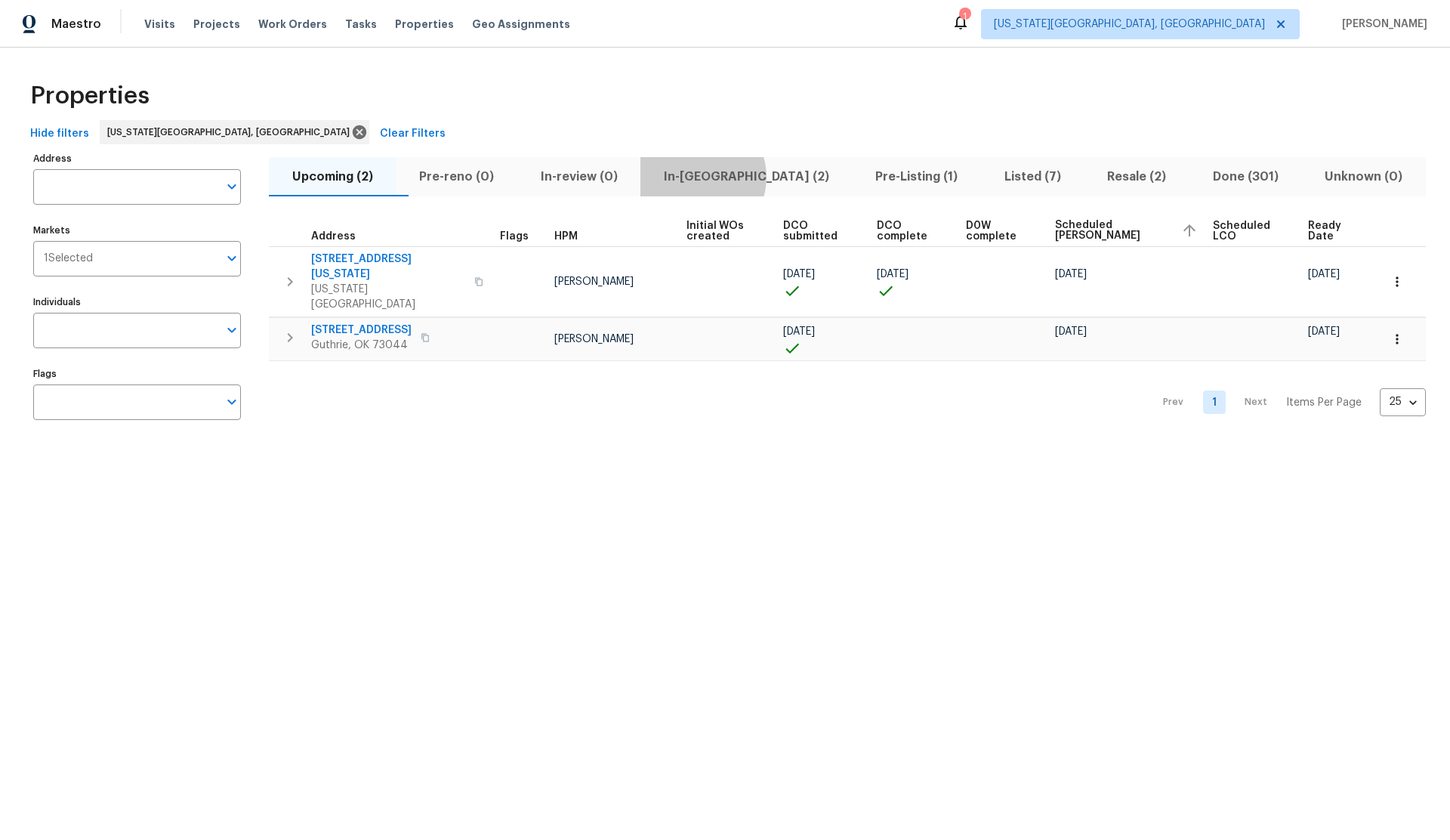
click at [731, 177] on span "In-reno (2)" at bounding box center [746, 176] width 193 height 21
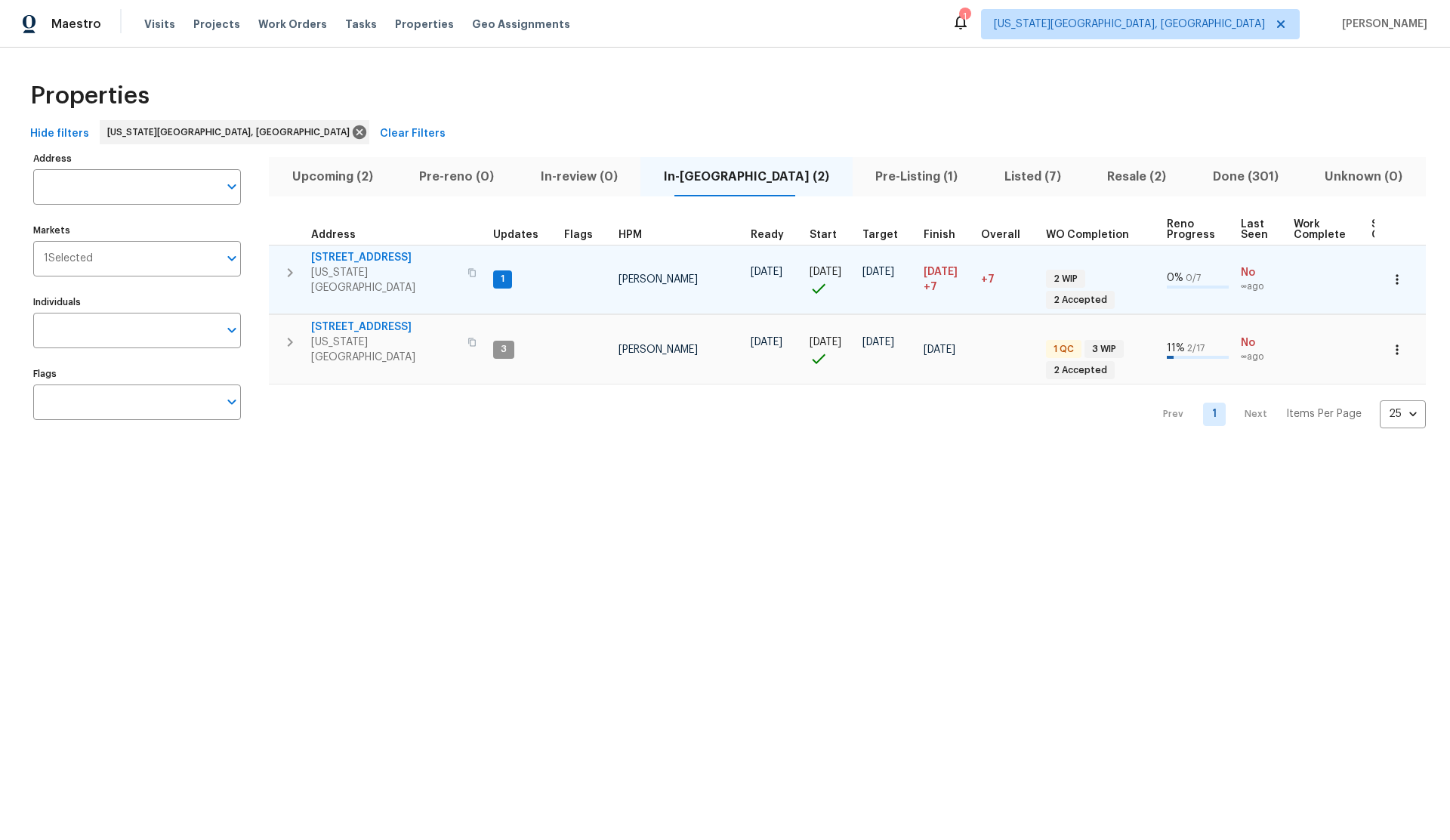
click at [365, 256] on span "5816 NW 83rd St" at bounding box center [385, 257] width 147 height 15
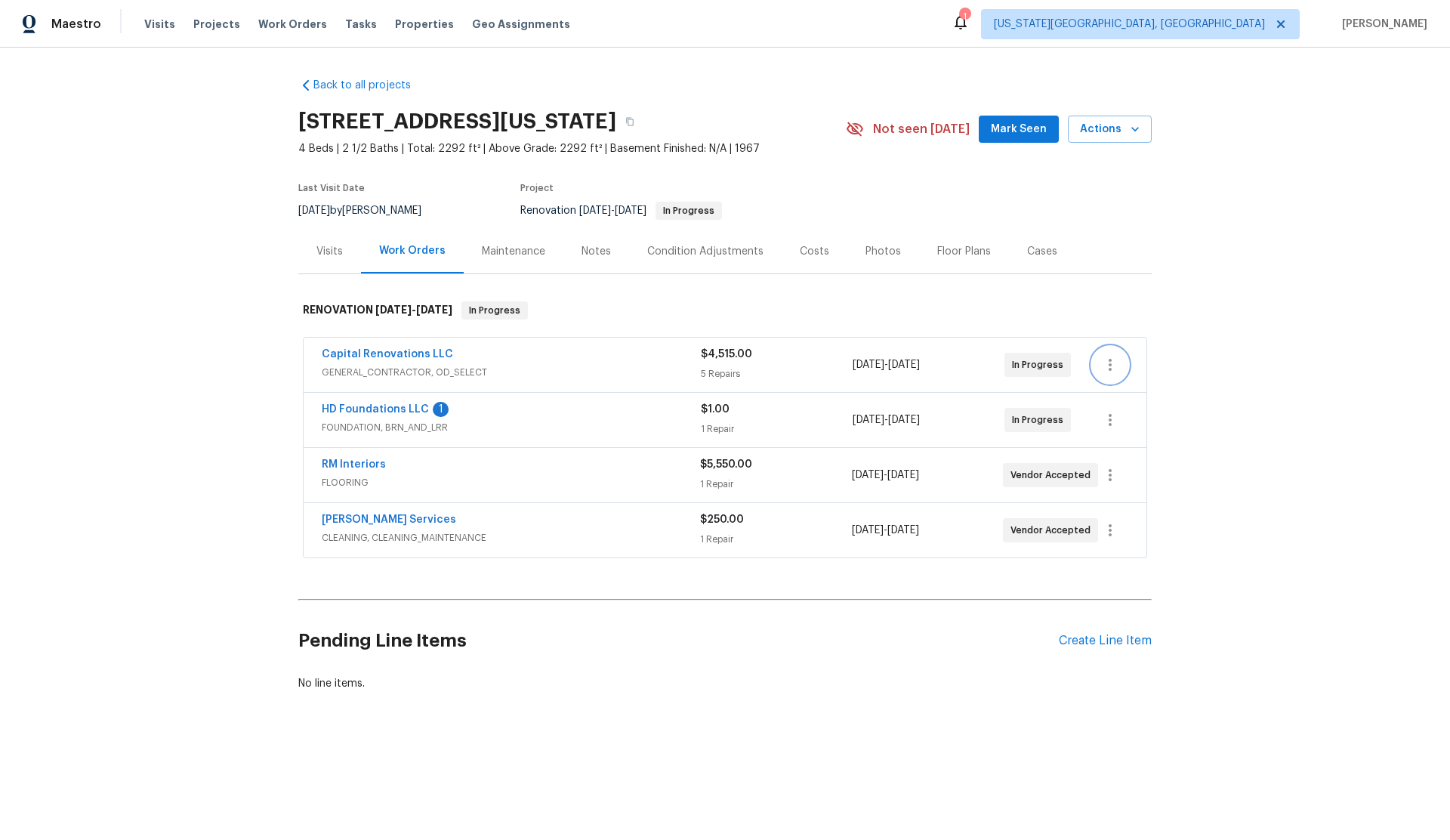
click at [1111, 363] on icon "button" at bounding box center [1110, 365] width 3 height 12
click at [1118, 364] on li "Edit" at bounding box center [1173, 365] width 163 height 25
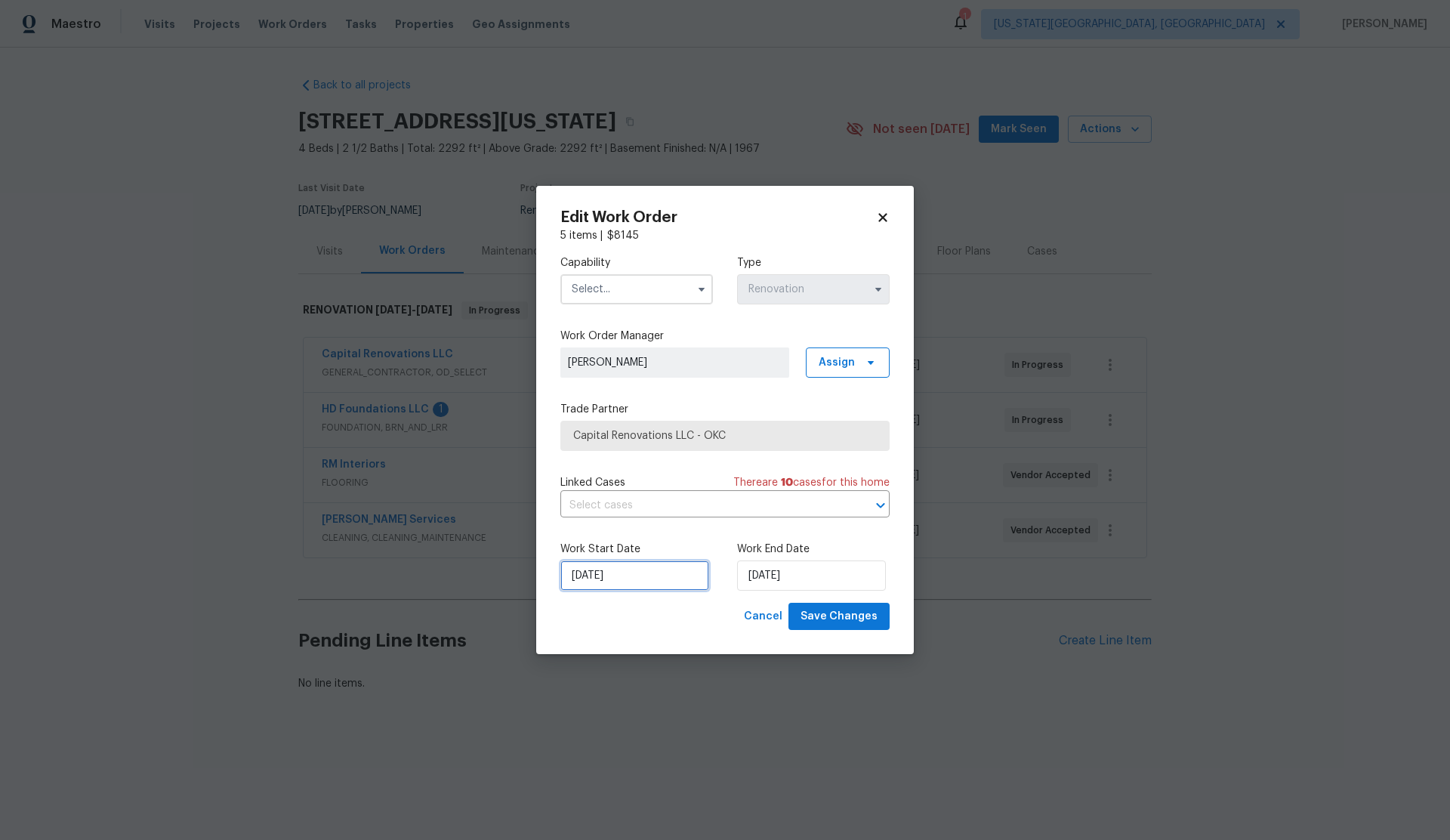
click at [639, 580] on input "[DATE]" at bounding box center [634, 575] width 149 height 30
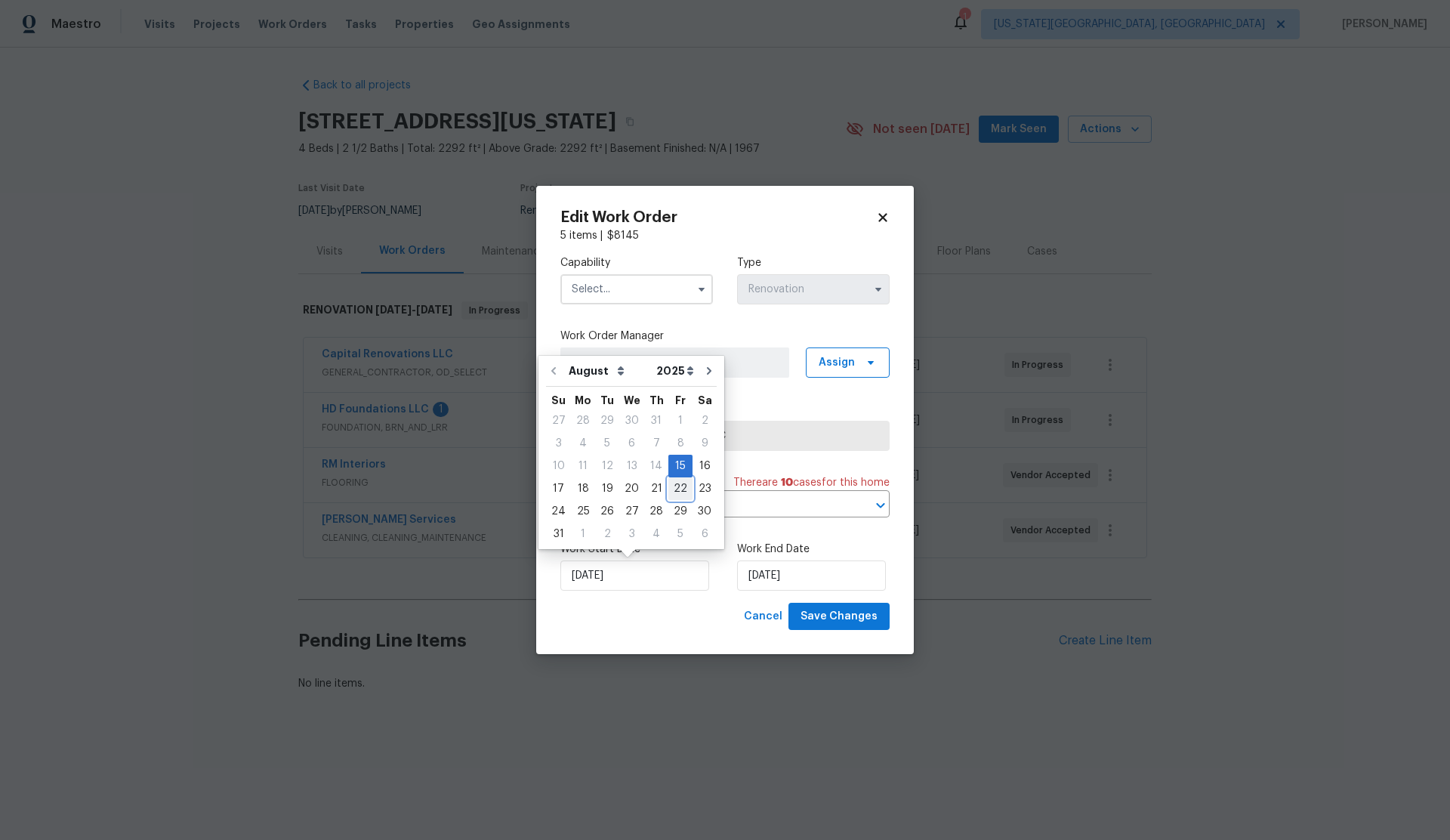
click at [677, 488] on div "22" at bounding box center [680, 488] width 25 height 21
type input "[DATE]"
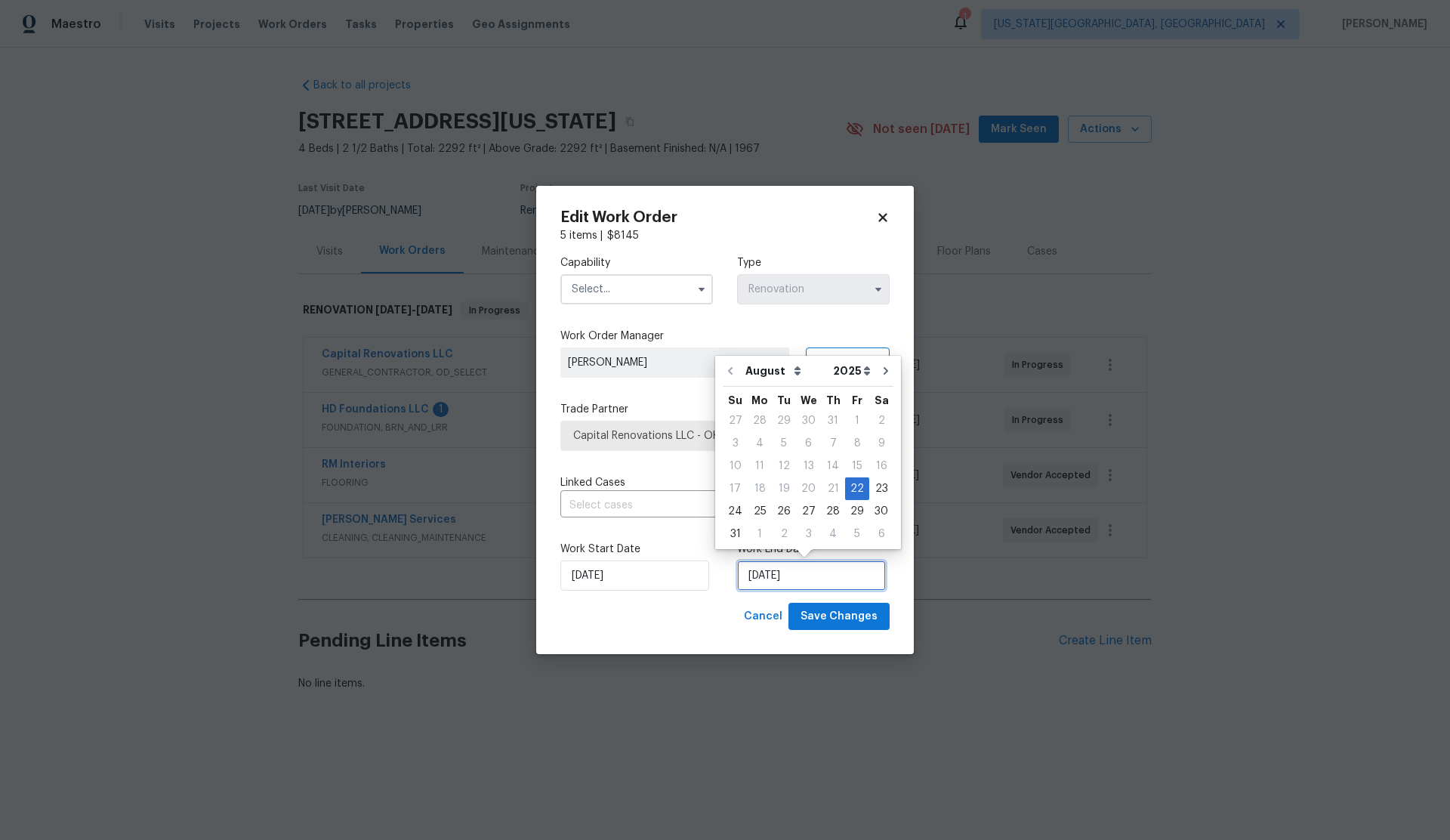
click at [794, 569] on input "[DATE]" at bounding box center [811, 575] width 149 height 30
click at [853, 511] on div "29" at bounding box center [857, 511] width 25 height 21
type input "[DATE]"
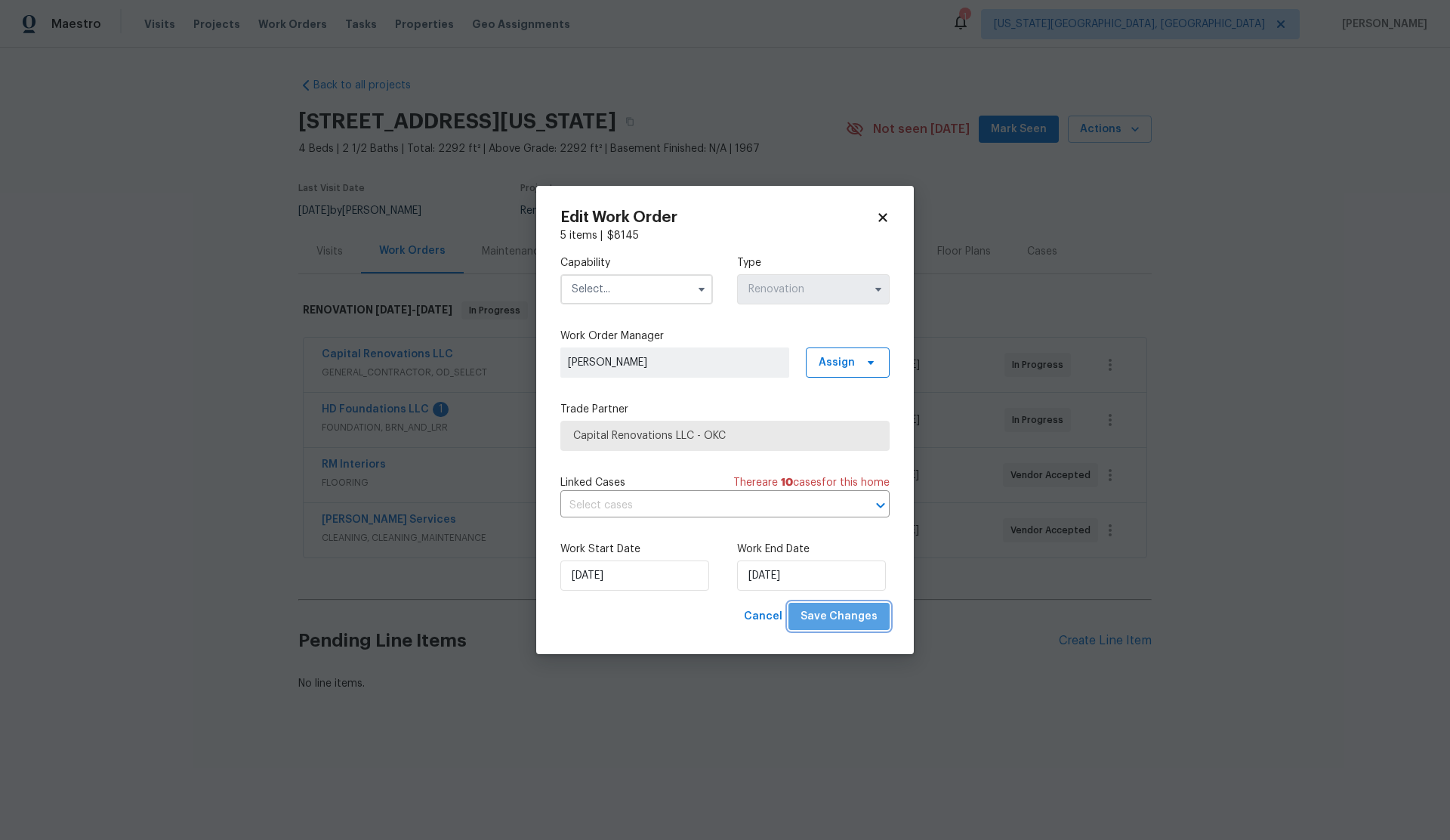
click at [850, 613] on span "Save Changes" at bounding box center [838, 617] width 77 height 19
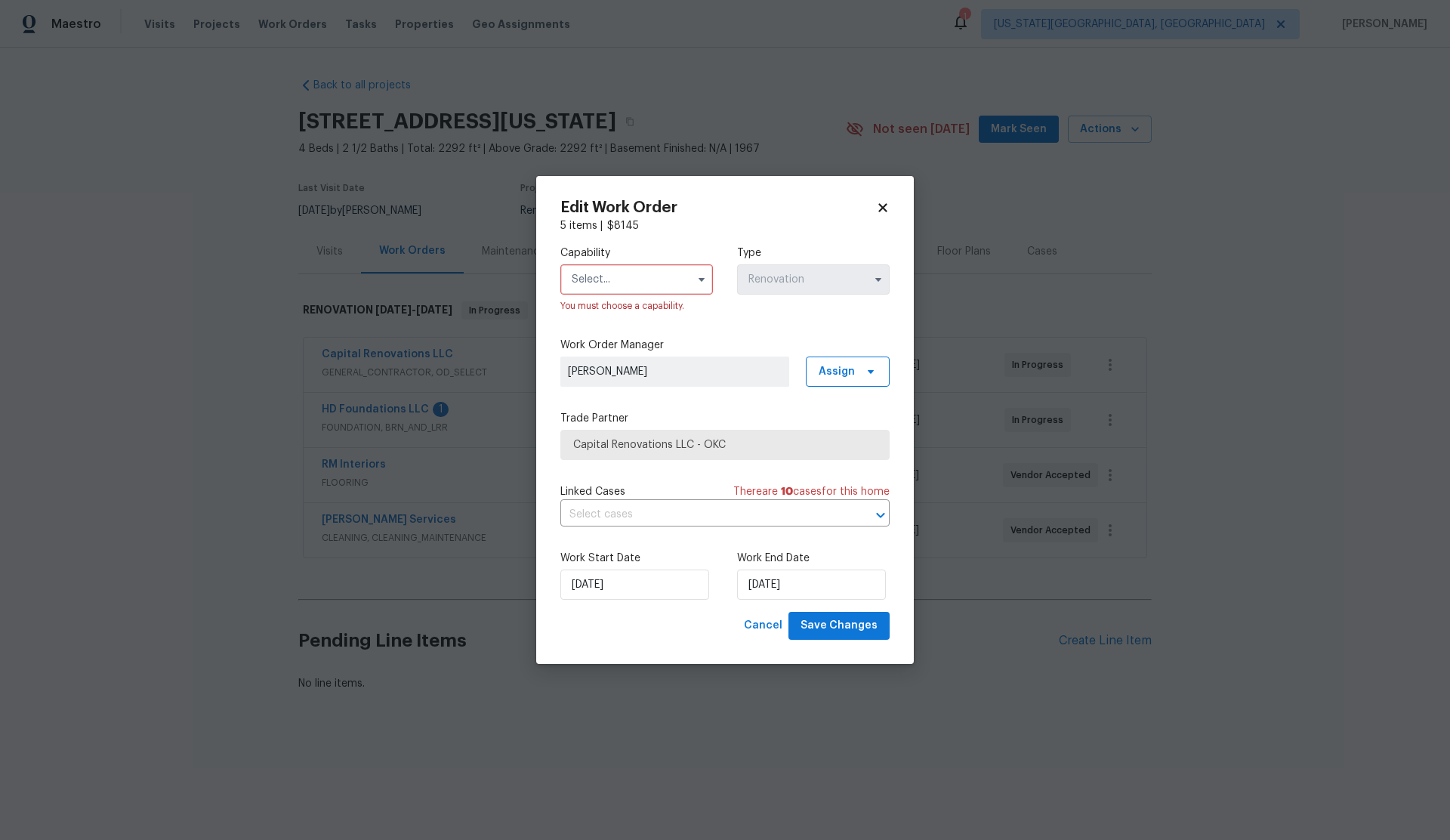
click at [595, 276] on input "text" at bounding box center [636, 279] width 152 height 30
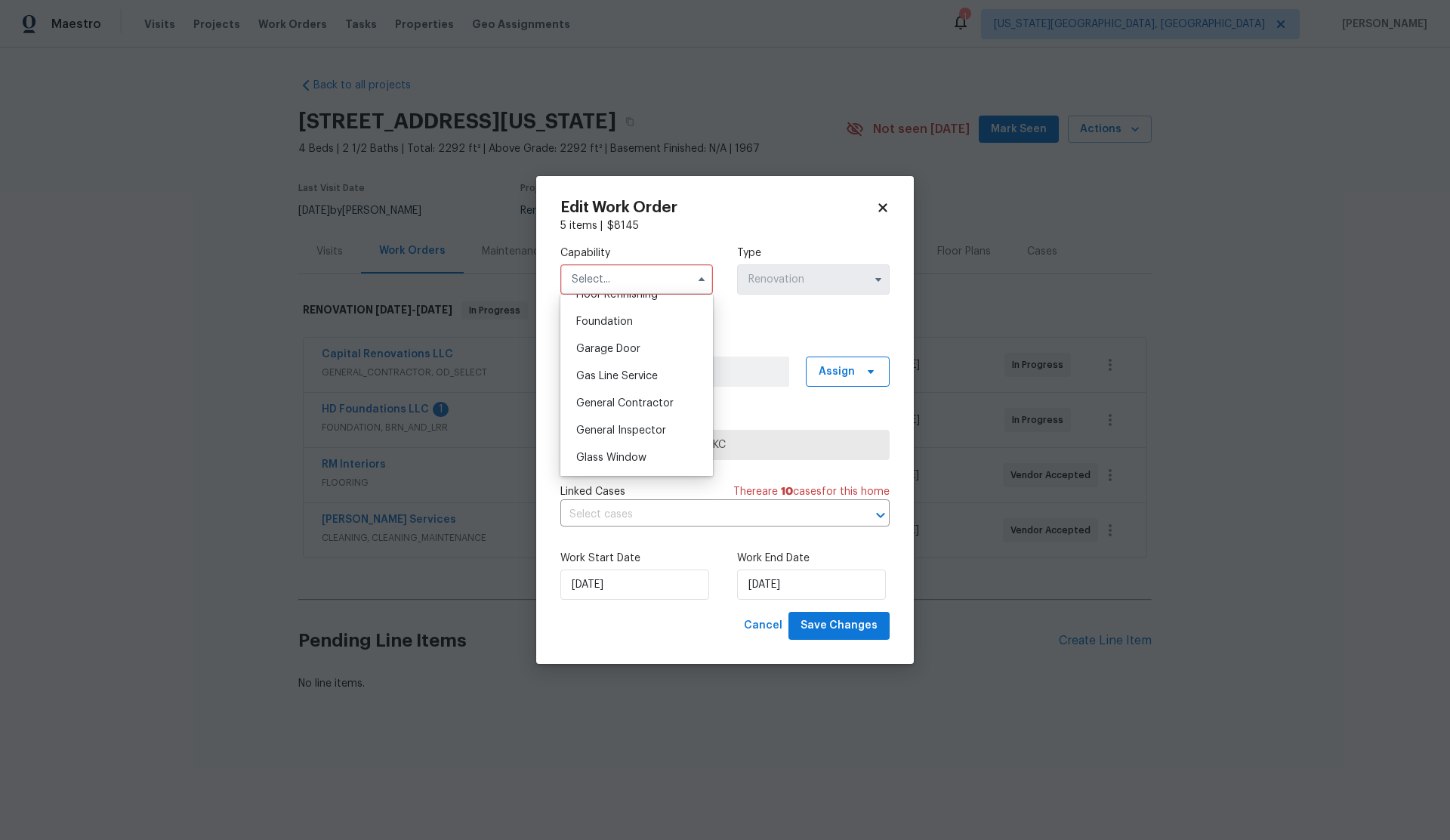
scroll to position [636, 0]
click at [622, 397] on span "General Contractor" at bounding box center [624, 398] width 97 height 10
type input "General Contractor"
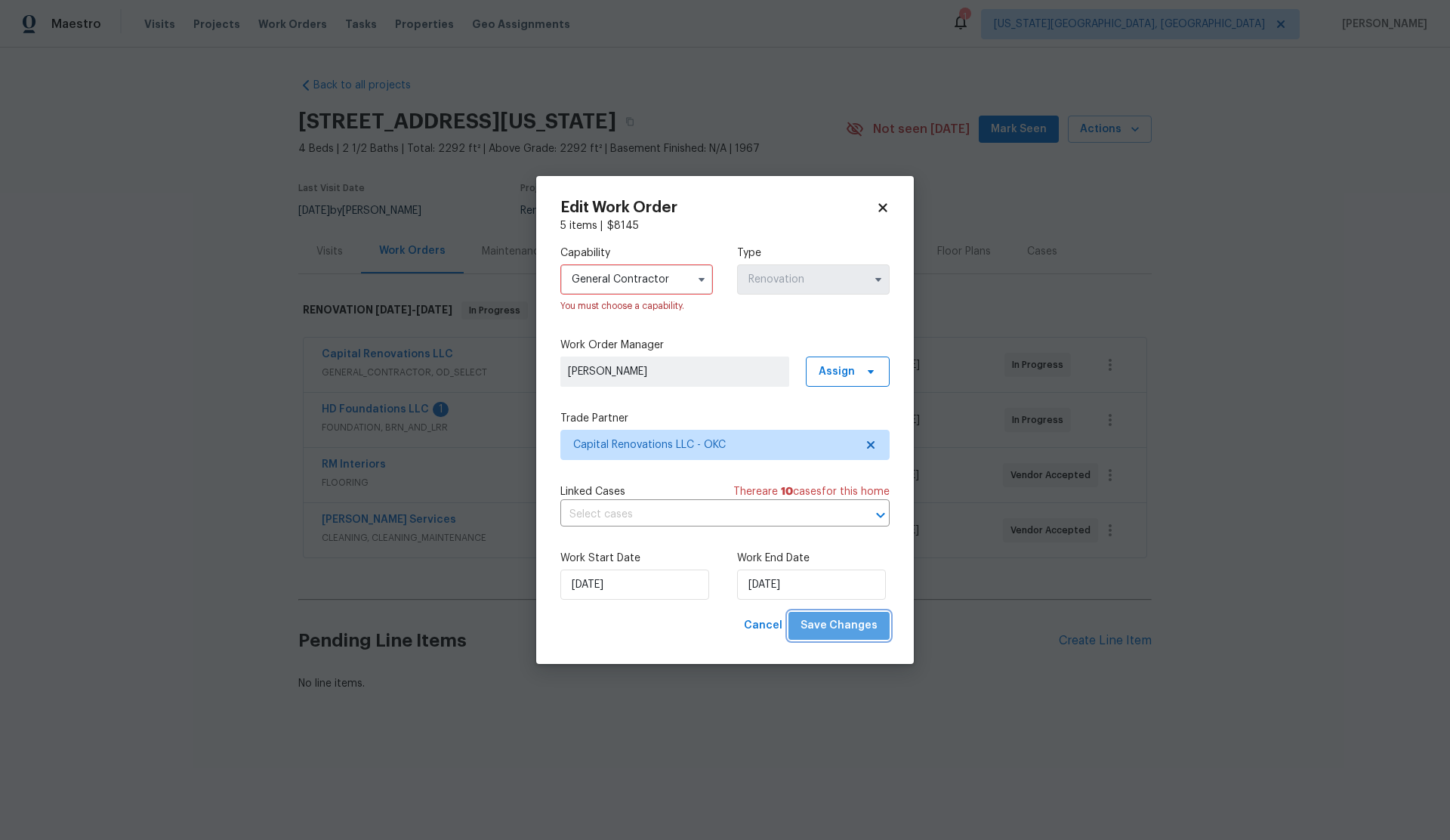
drag, startPoint x: 854, startPoint y: 631, endPoint x: 847, endPoint y: 622, distance: 11.4
click at [854, 630] on span "Save Changes" at bounding box center [838, 625] width 77 height 19
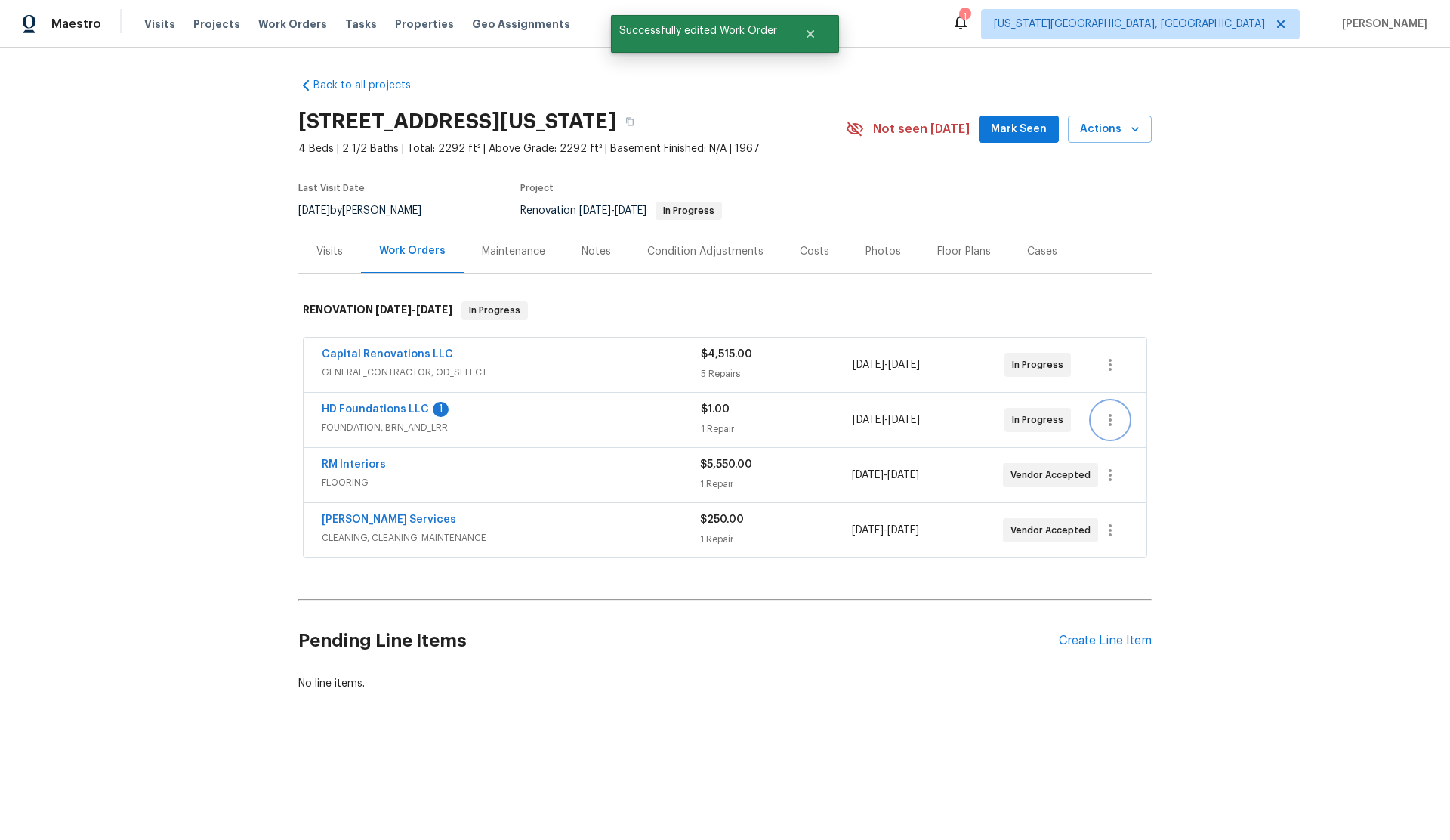
click at [1112, 417] on icon "button" at bounding box center [1109, 420] width 18 height 18
click at [1118, 418] on li "Edit" at bounding box center [1173, 420] width 163 height 25
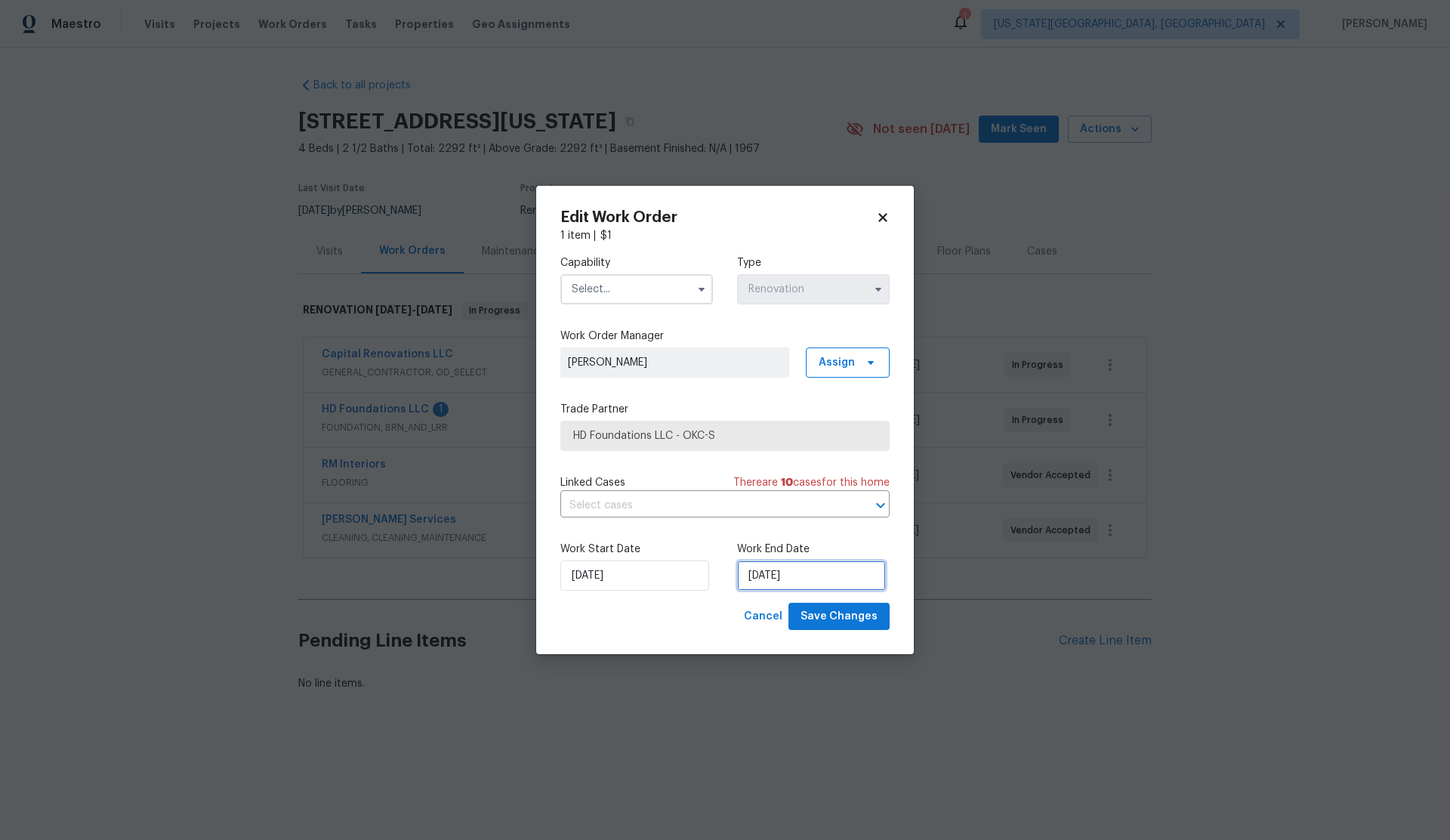
click at [788, 576] on input "[DATE]" at bounding box center [811, 575] width 149 height 30
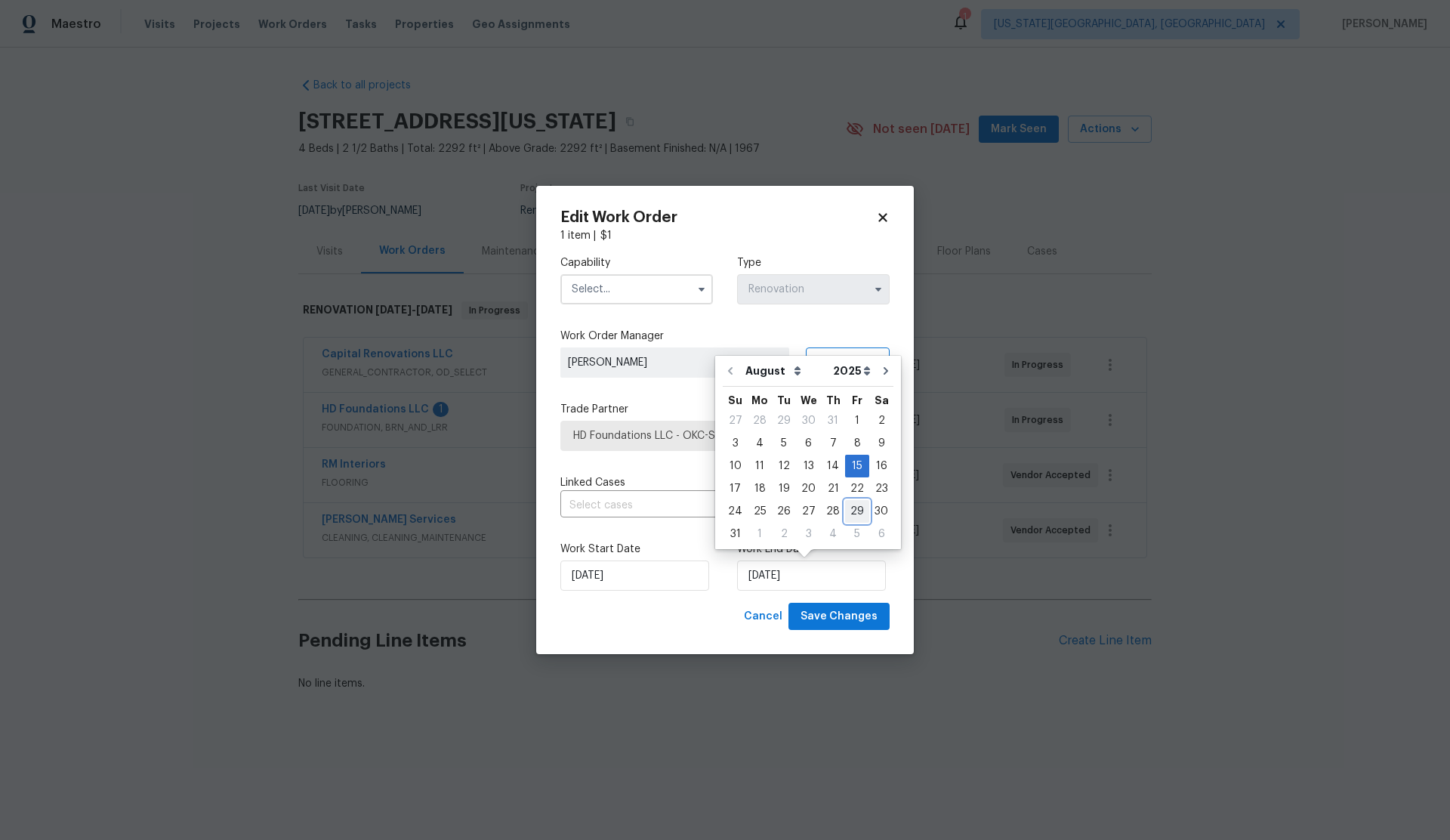
click at [850, 509] on div "29" at bounding box center [857, 511] width 25 height 21
type input "[DATE]"
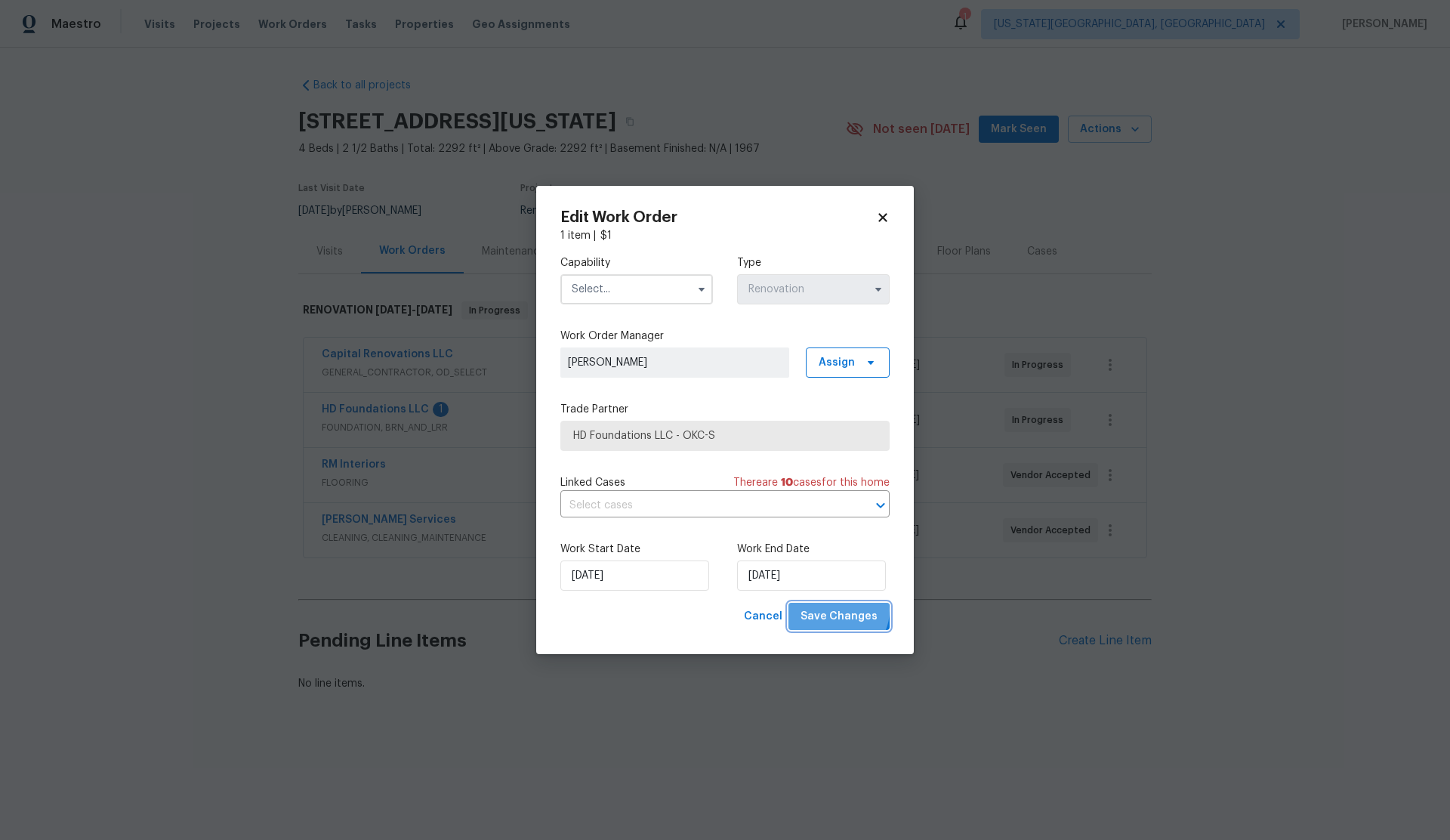
click at [840, 610] on span "Save Changes" at bounding box center [838, 617] width 77 height 19
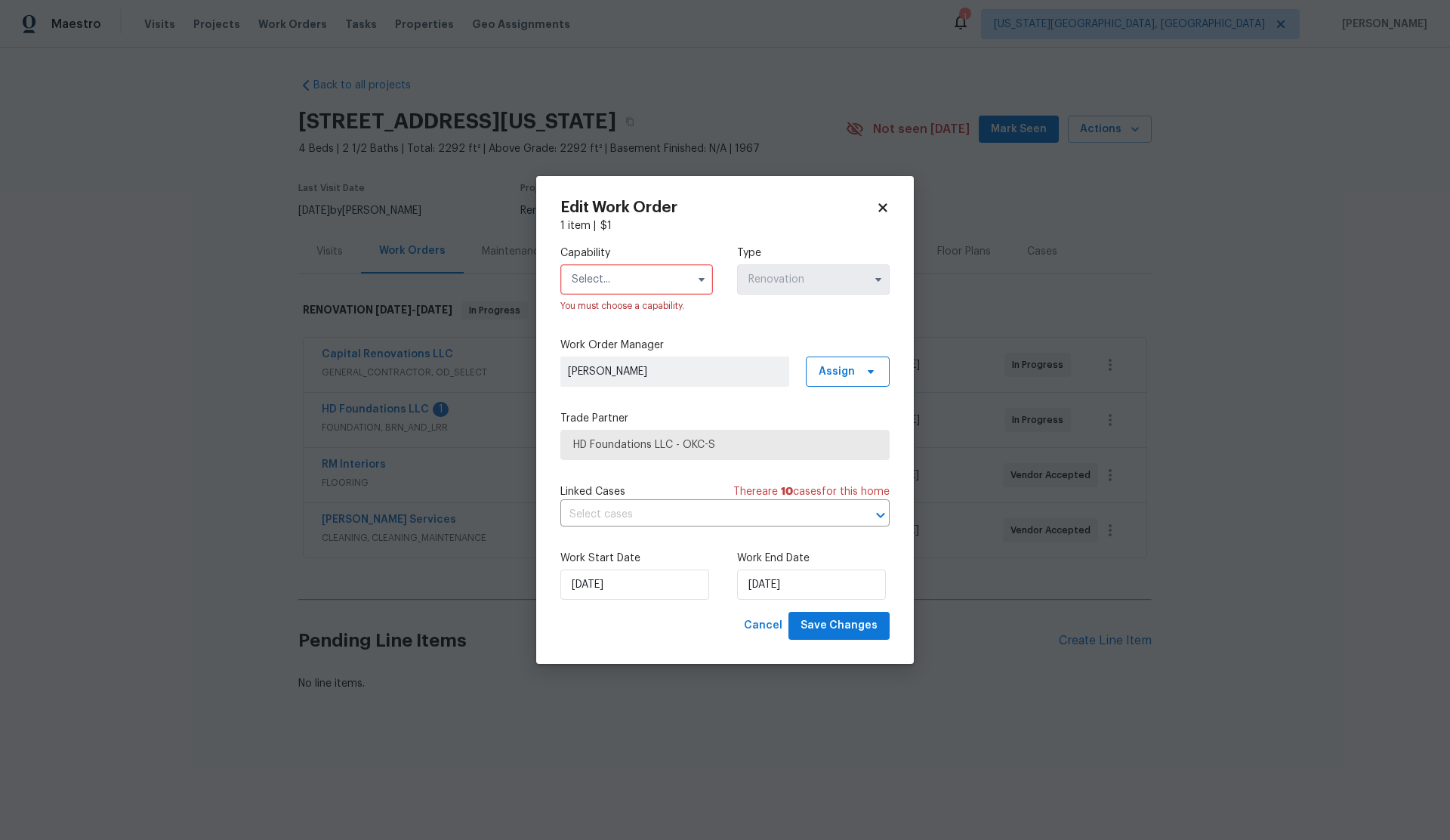
drag, startPoint x: 595, startPoint y: 284, endPoint x: 607, endPoint y: 293, distance: 15.0
click at [596, 284] on input "text" at bounding box center [636, 279] width 152 height 30
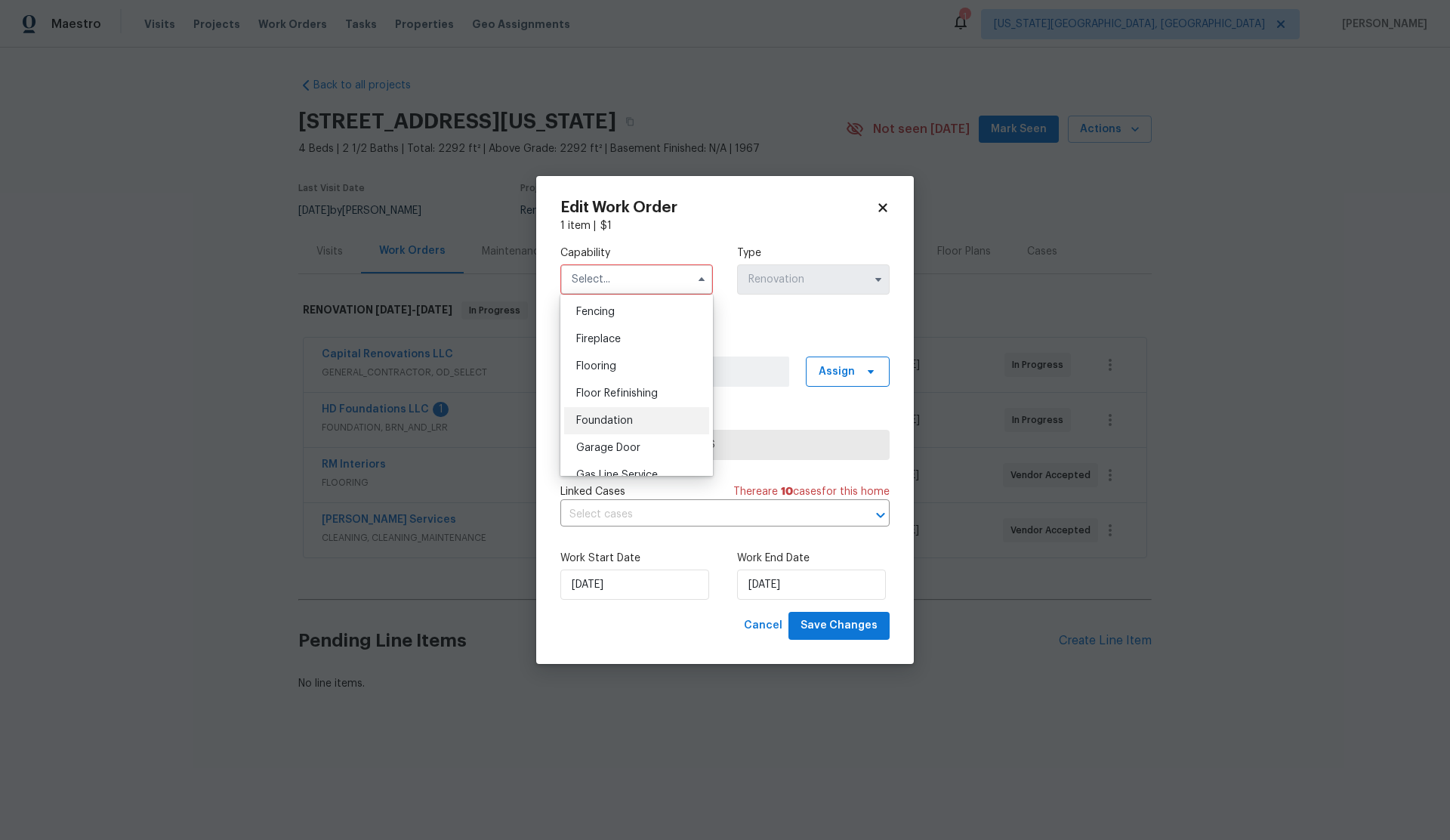
scroll to position [535, 0]
click at [609, 410] on div "Foundation" at bounding box center [636, 417] width 145 height 27
type input "Foundation"
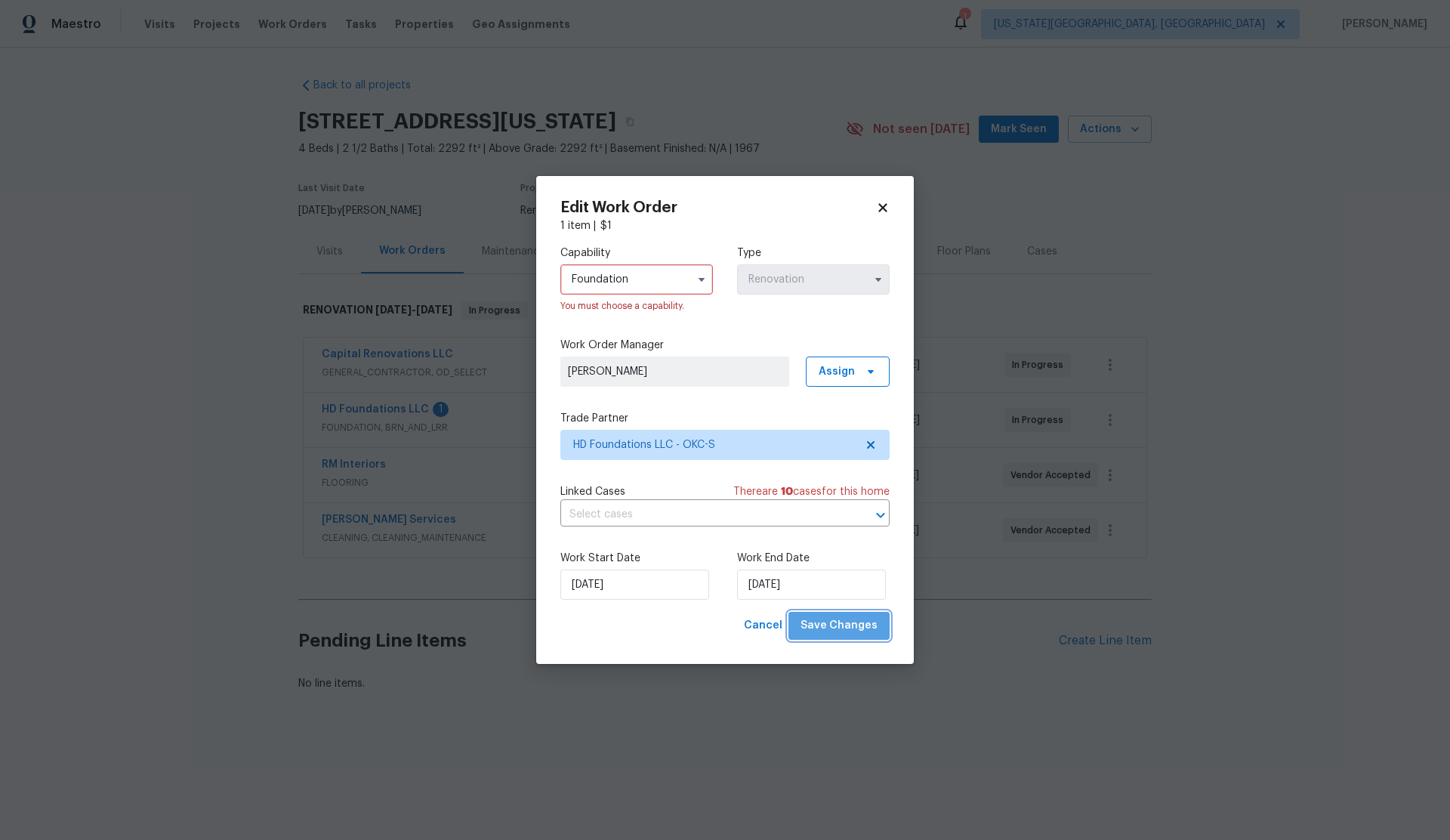
drag, startPoint x: 843, startPoint y: 619, endPoint x: 838, endPoint y: 612, distance: 8.6
click at [843, 619] on span "Save Changes" at bounding box center [838, 625] width 77 height 19
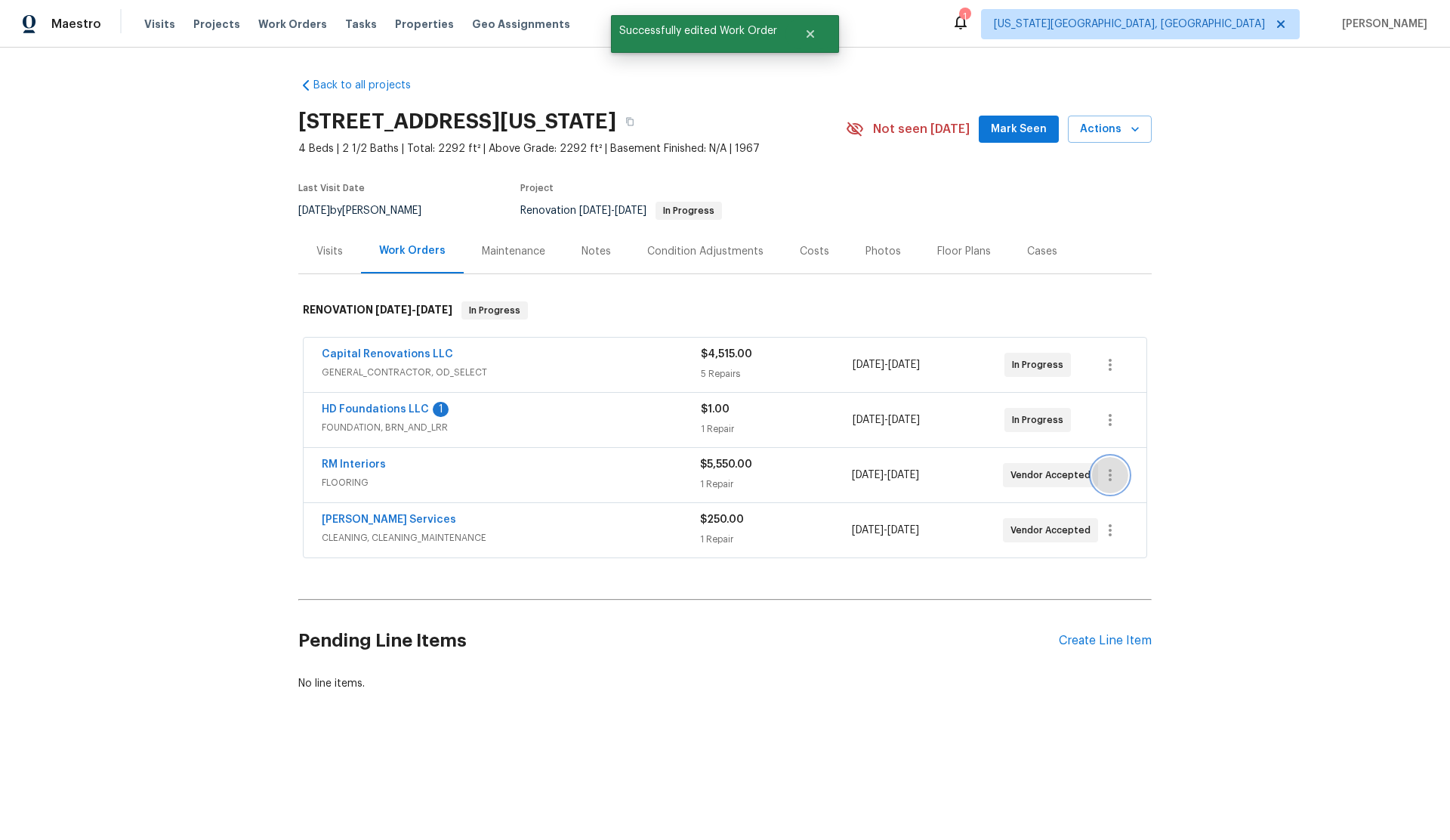
click at [1113, 472] on icon "button" at bounding box center [1109, 475] width 18 height 18
click at [1115, 473] on li "Edit" at bounding box center [1173, 475] width 163 height 25
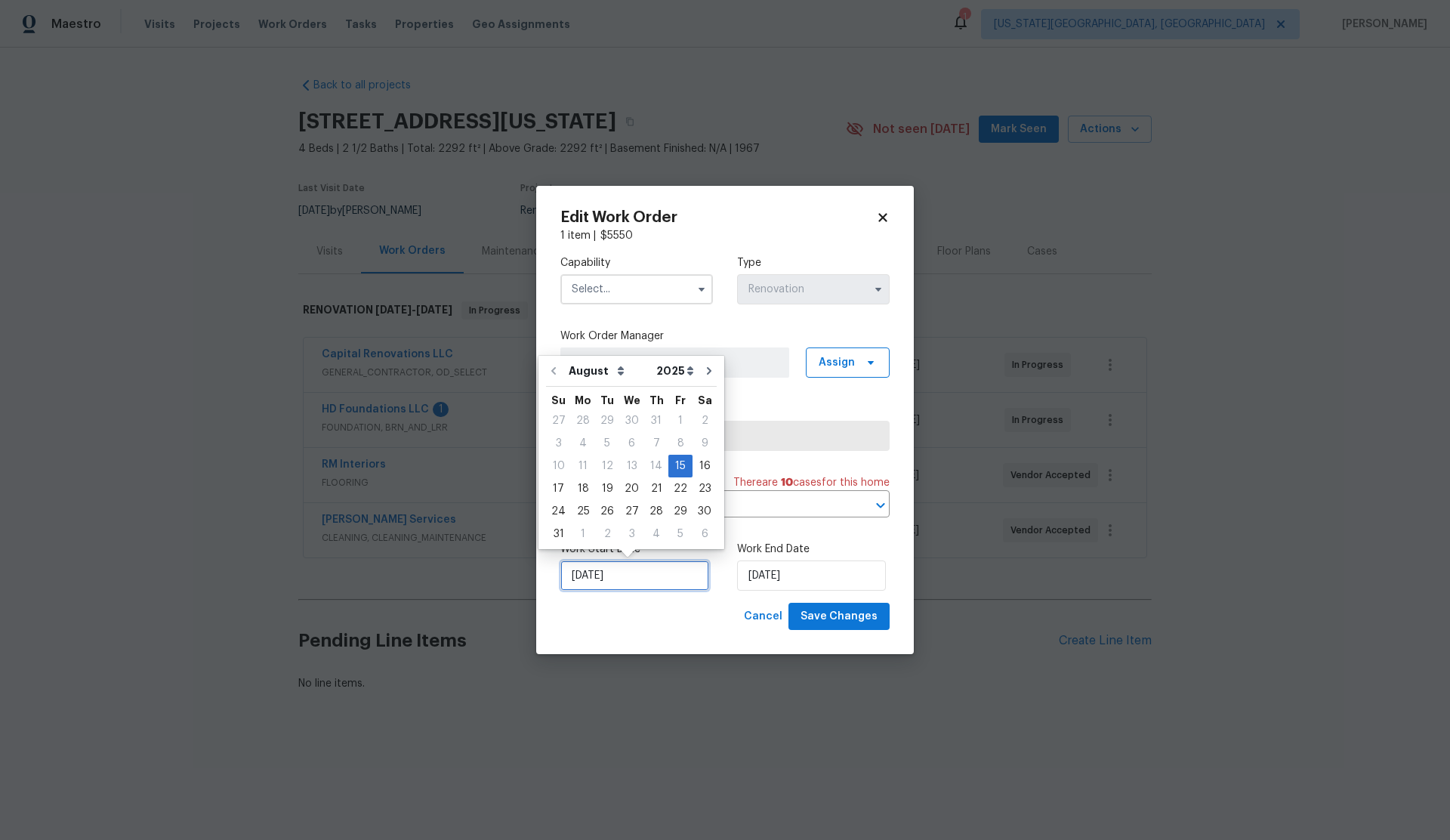
click at [642, 570] on input "[DATE]" at bounding box center [634, 575] width 149 height 30
click at [676, 490] on div "22" at bounding box center [680, 488] width 25 height 21
type input "[DATE]"
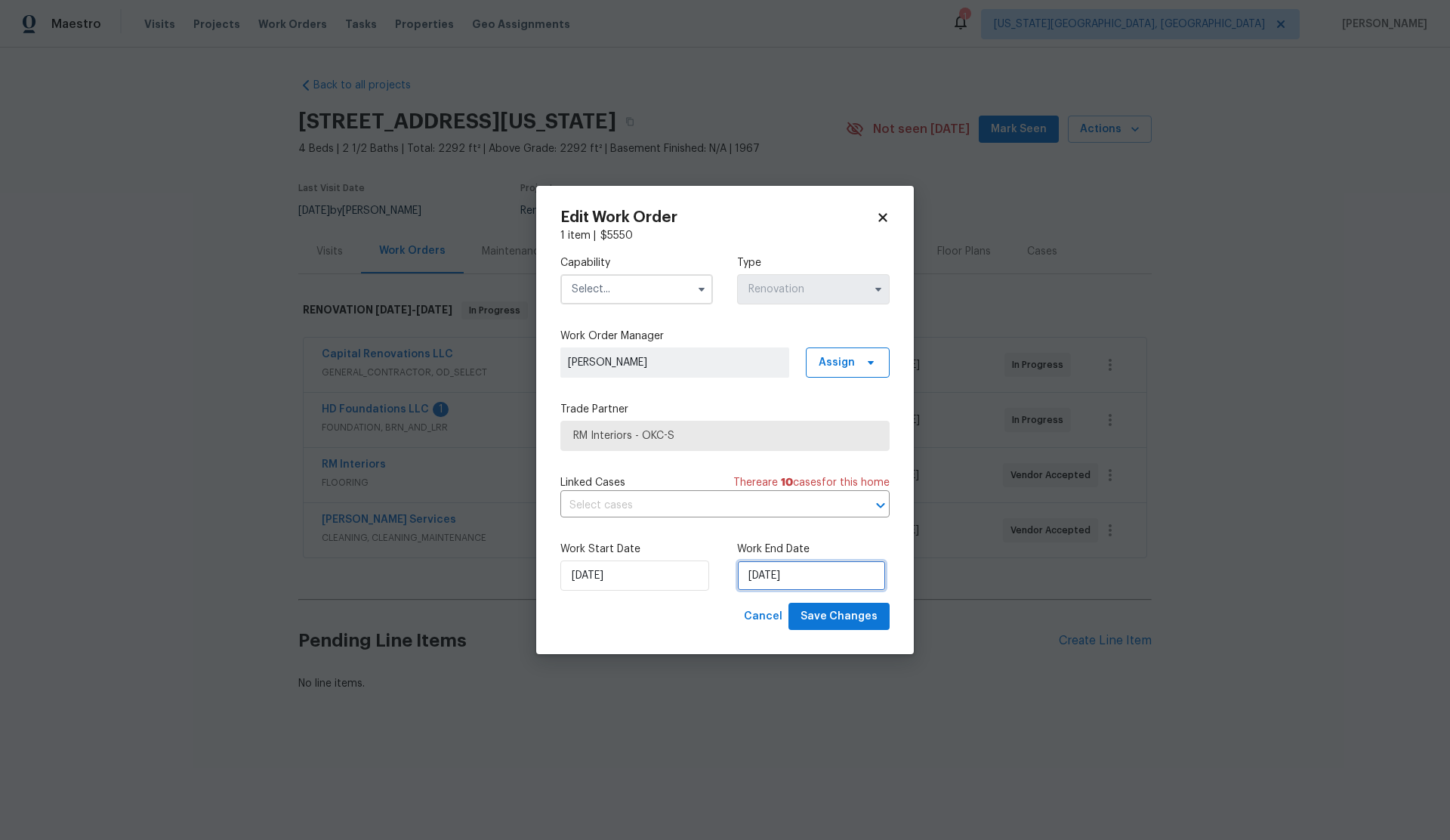
click at [797, 573] on input "[DATE]" at bounding box center [811, 575] width 149 height 30
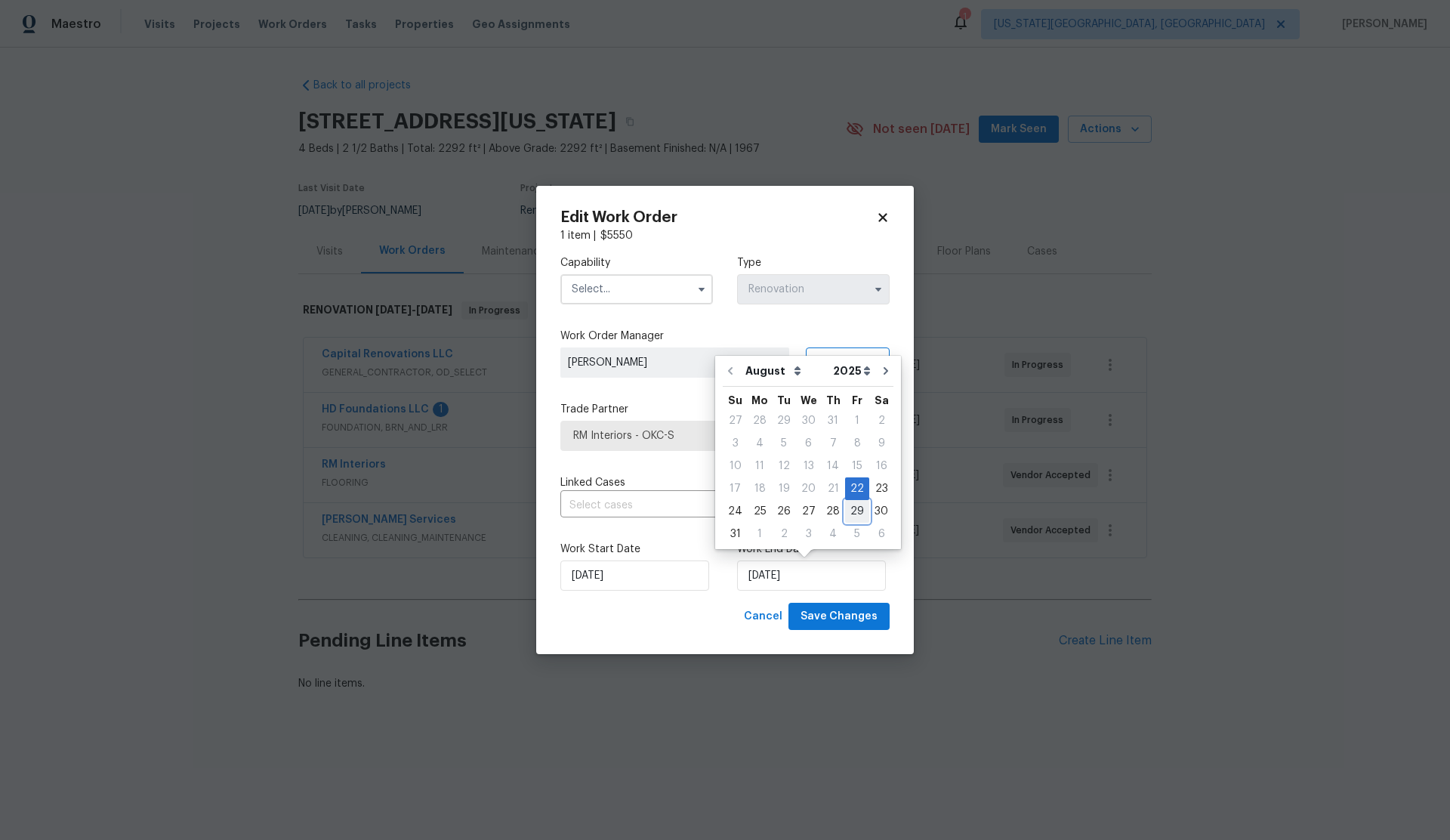
click at [850, 513] on div "29" at bounding box center [857, 511] width 25 height 21
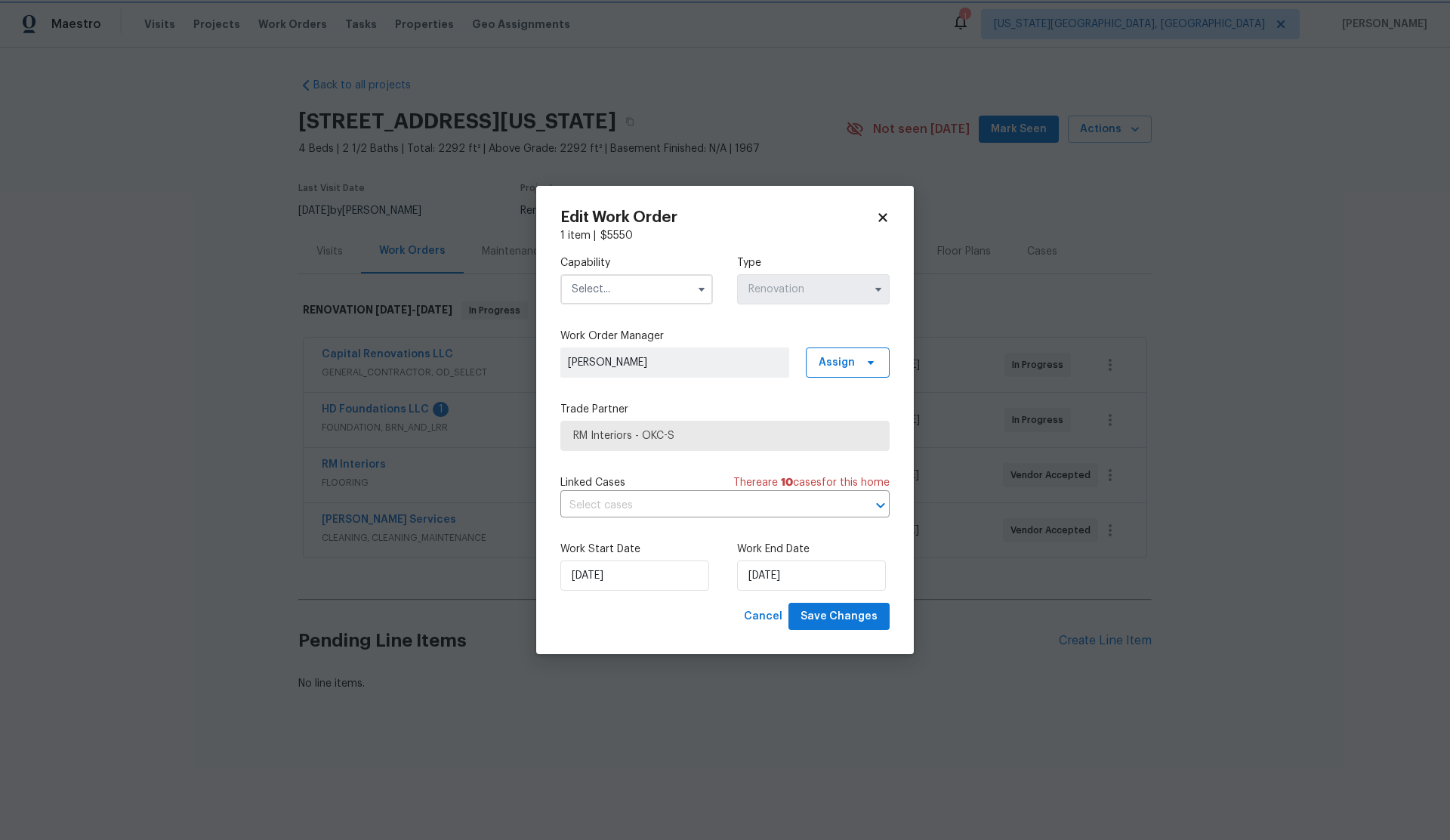
type input "[DATE]"
click at [850, 611] on span "Save Changes" at bounding box center [838, 617] width 77 height 19
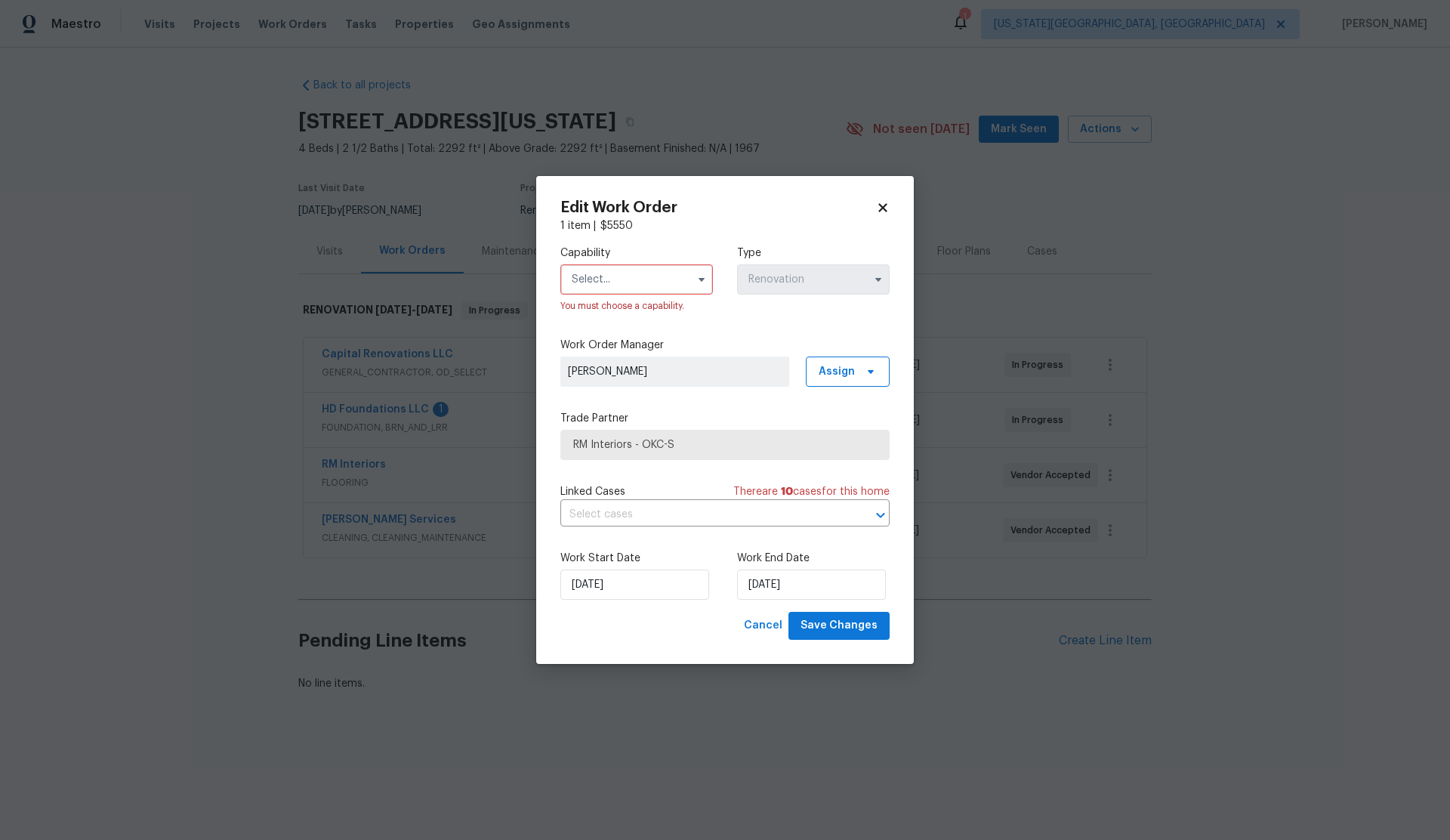
click at [599, 280] on input "text" at bounding box center [636, 279] width 152 height 30
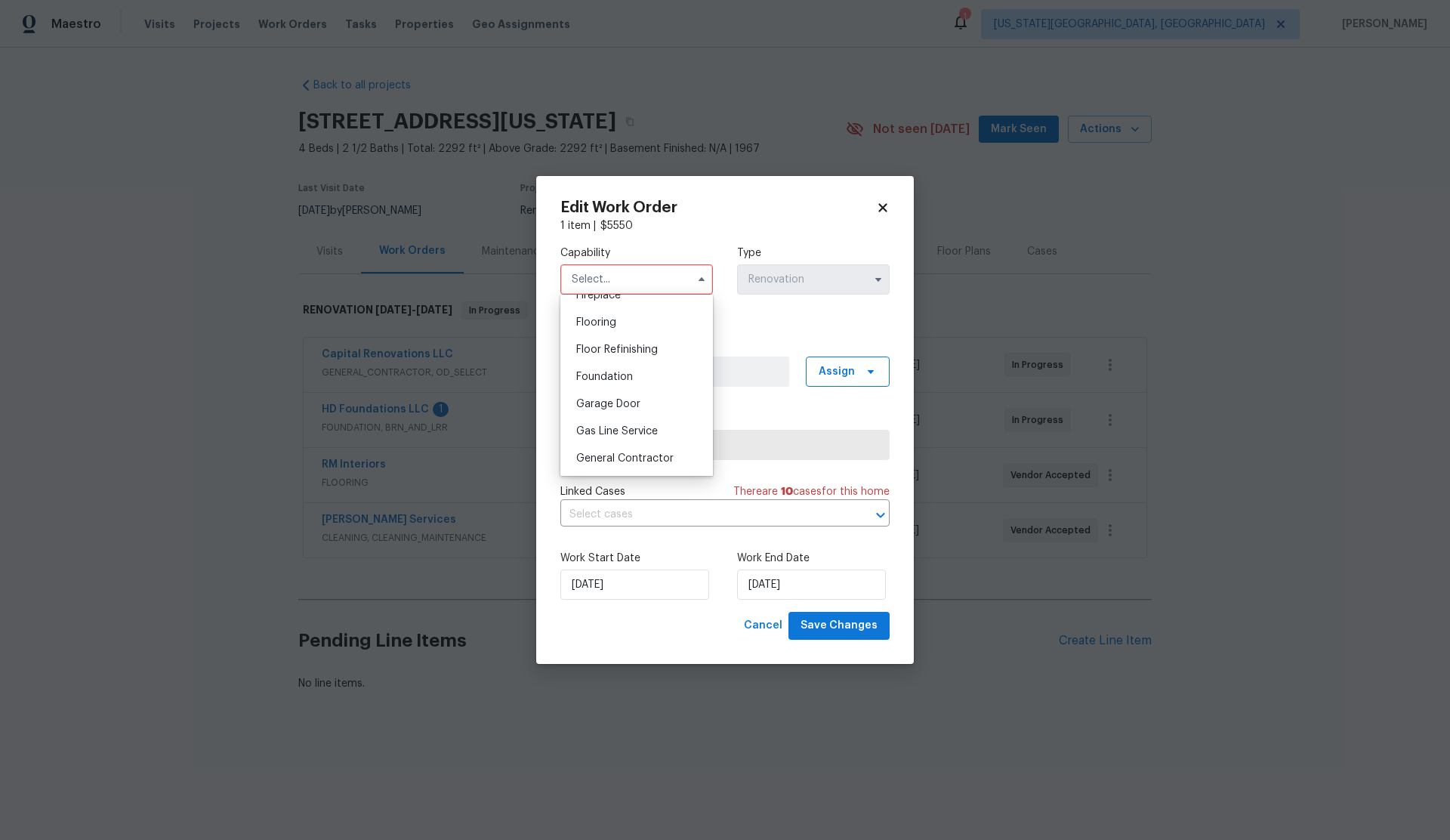
scroll to position [584, 0]
click at [600, 315] on span "Flooring" at bounding box center [596, 314] width 40 height 10
type input "Flooring"
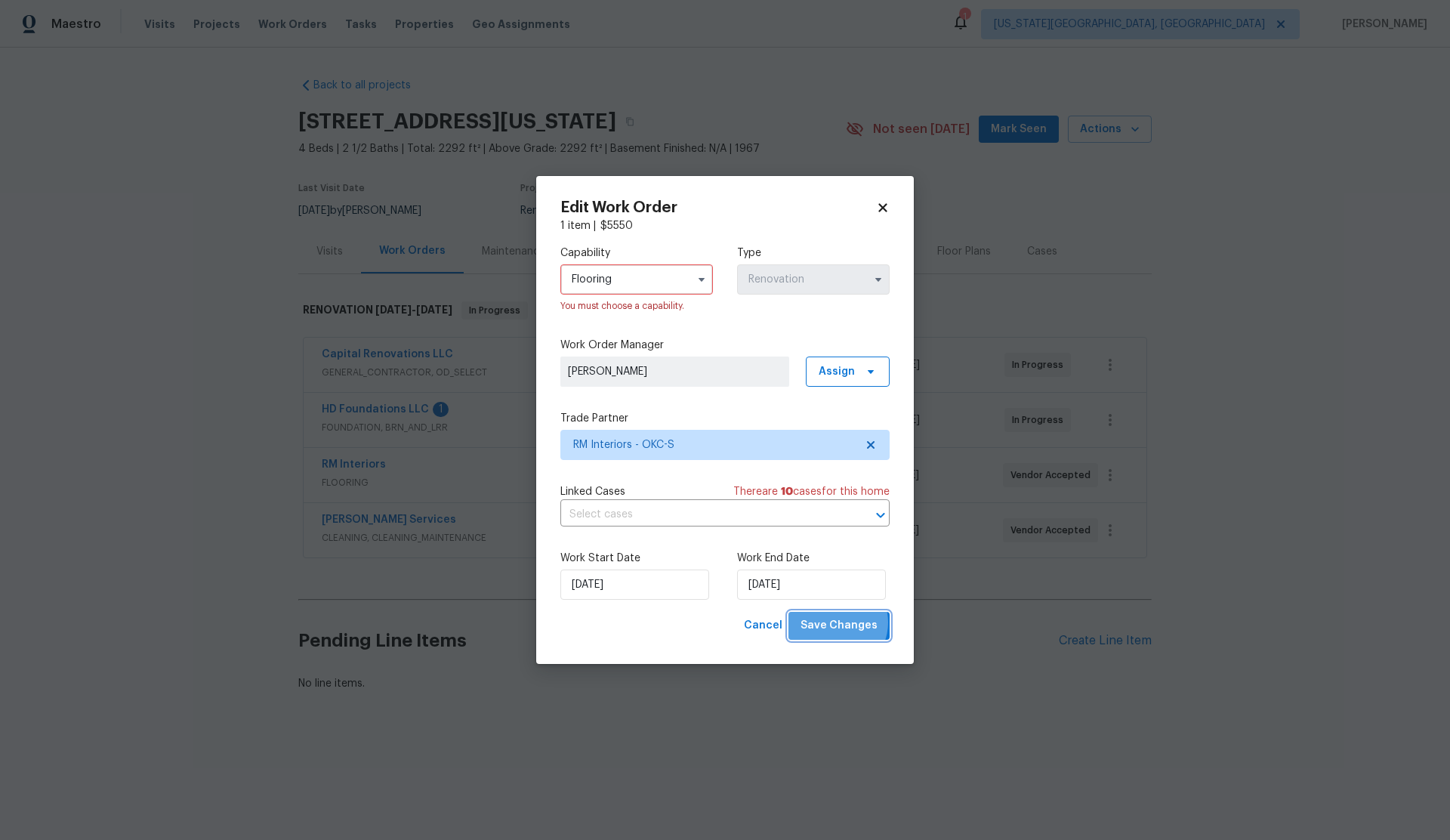
click at [838, 623] on span "Save Changes" at bounding box center [838, 625] width 77 height 19
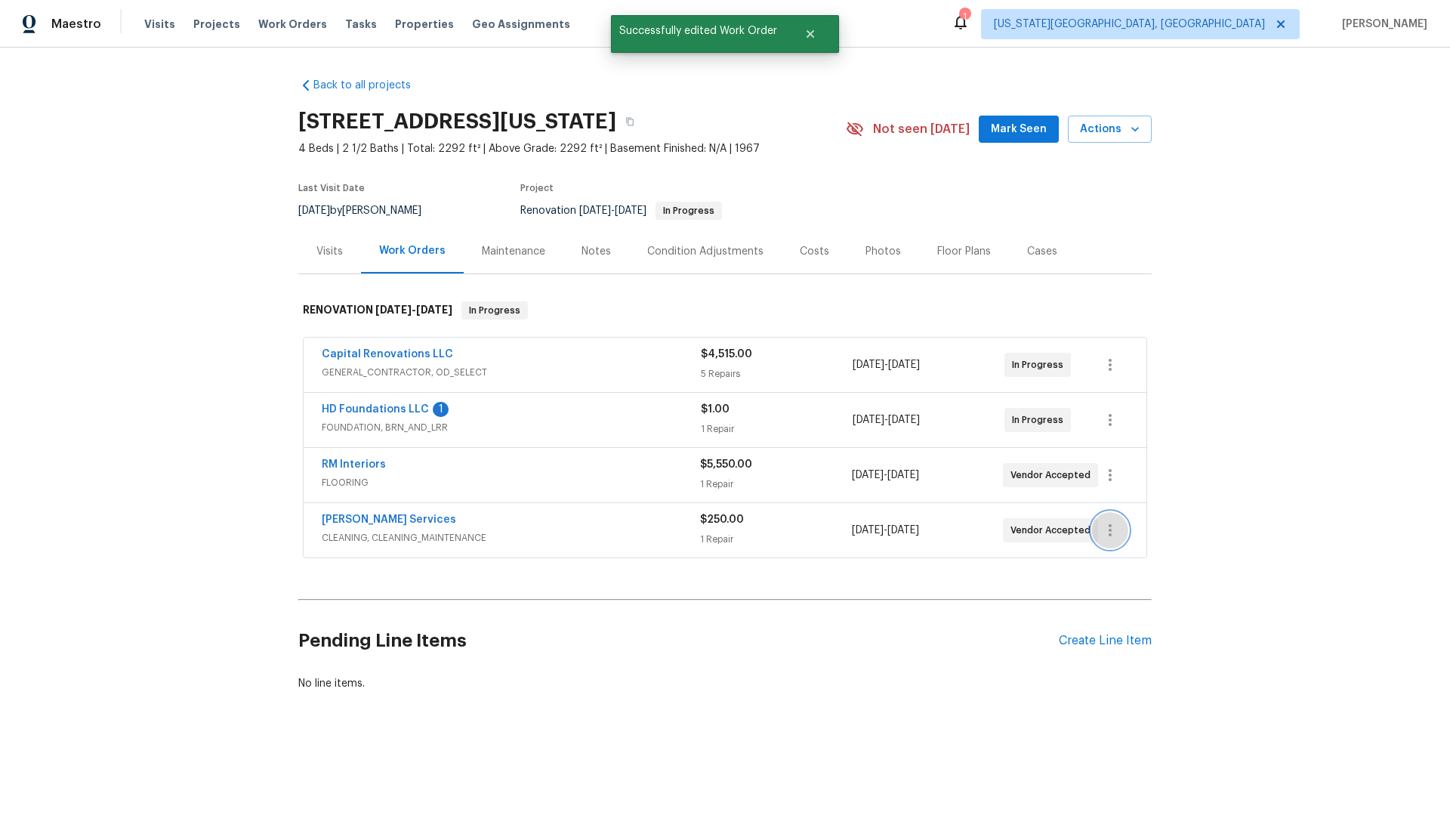
click at [1113, 528] on icon "button" at bounding box center [1109, 530] width 18 height 18
click at [1120, 531] on li "Edit" at bounding box center [1173, 530] width 163 height 25
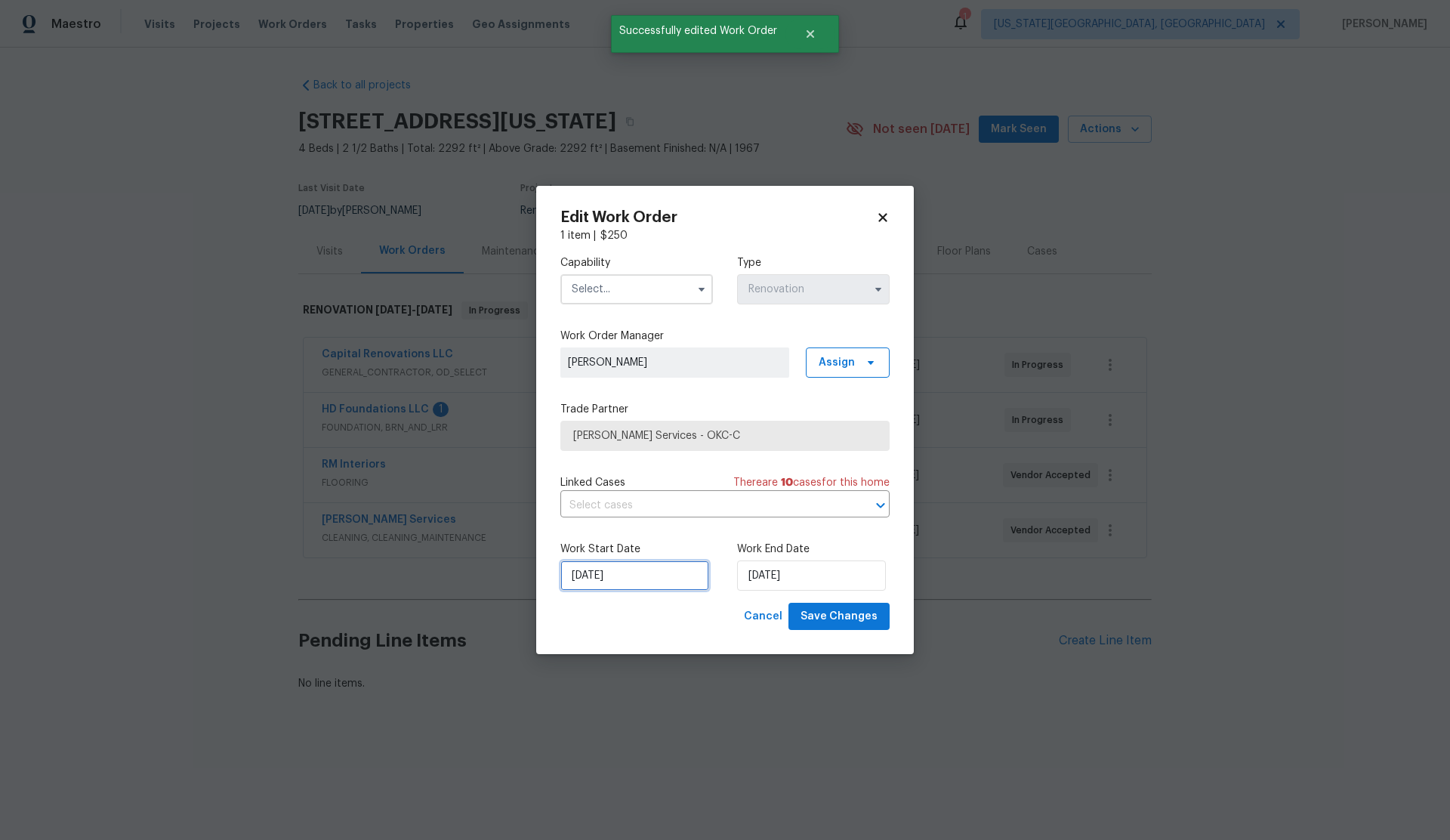
click at [646, 577] on input "[DATE]" at bounding box center [634, 575] width 149 height 30
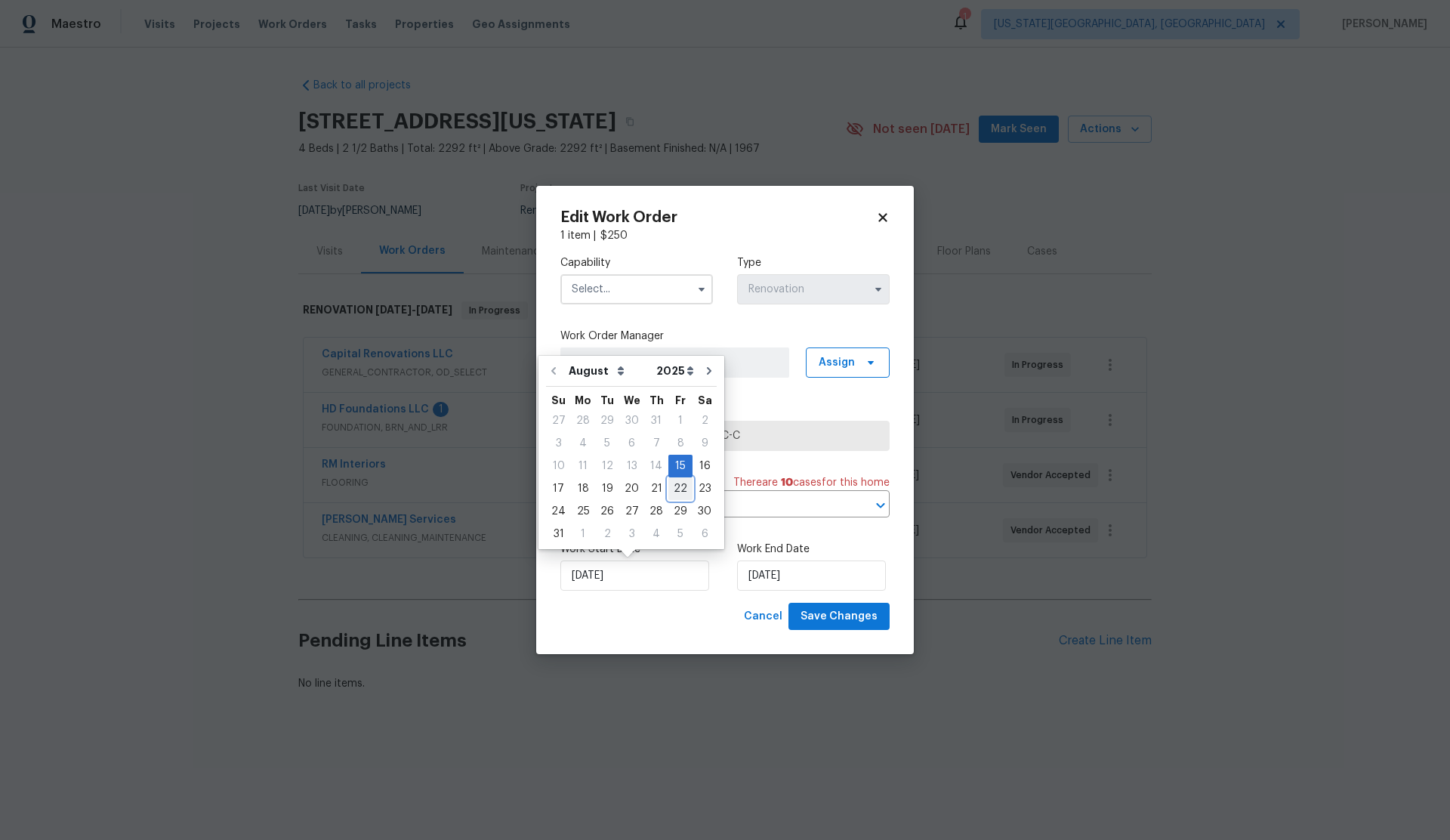
click at [673, 490] on div "22" at bounding box center [680, 488] width 25 height 21
type input "[DATE]"
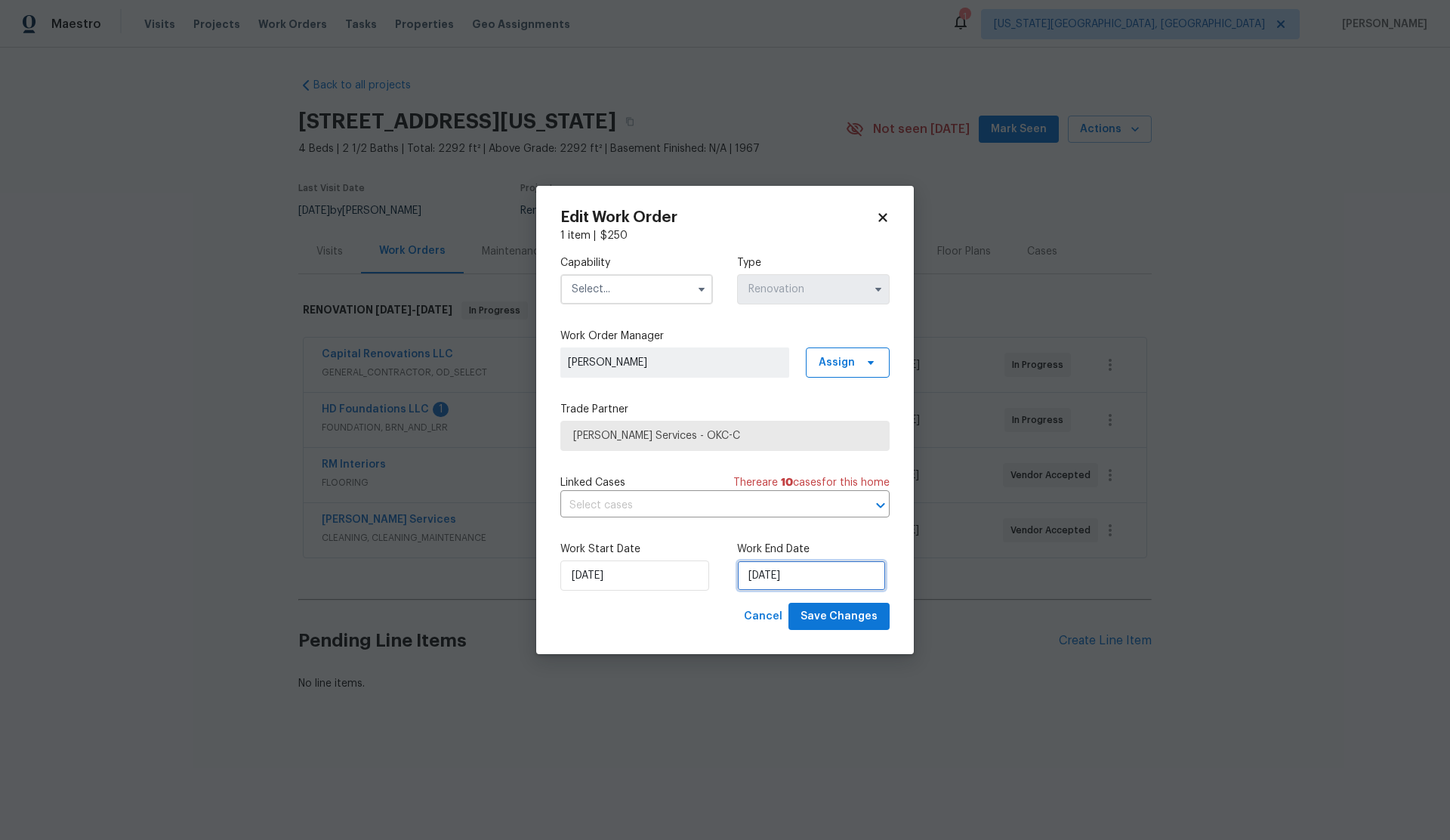
click at [805, 576] on input "[DATE]" at bounding box center [811, 575] width 149 height 30
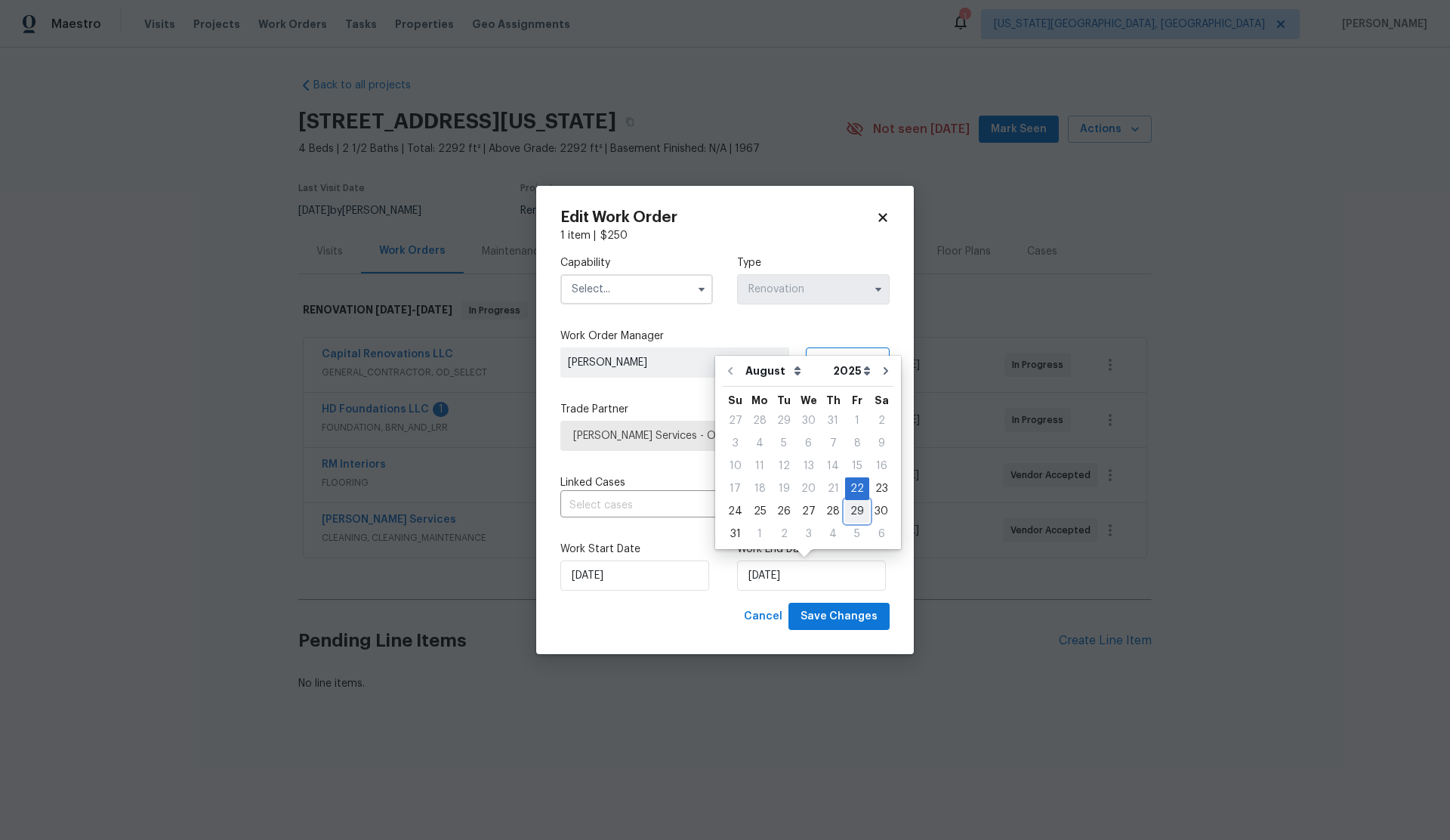
click at [849, 509] on div "29" at bounding box center [857, 511] width 25 height 21
type input "[DATE]"
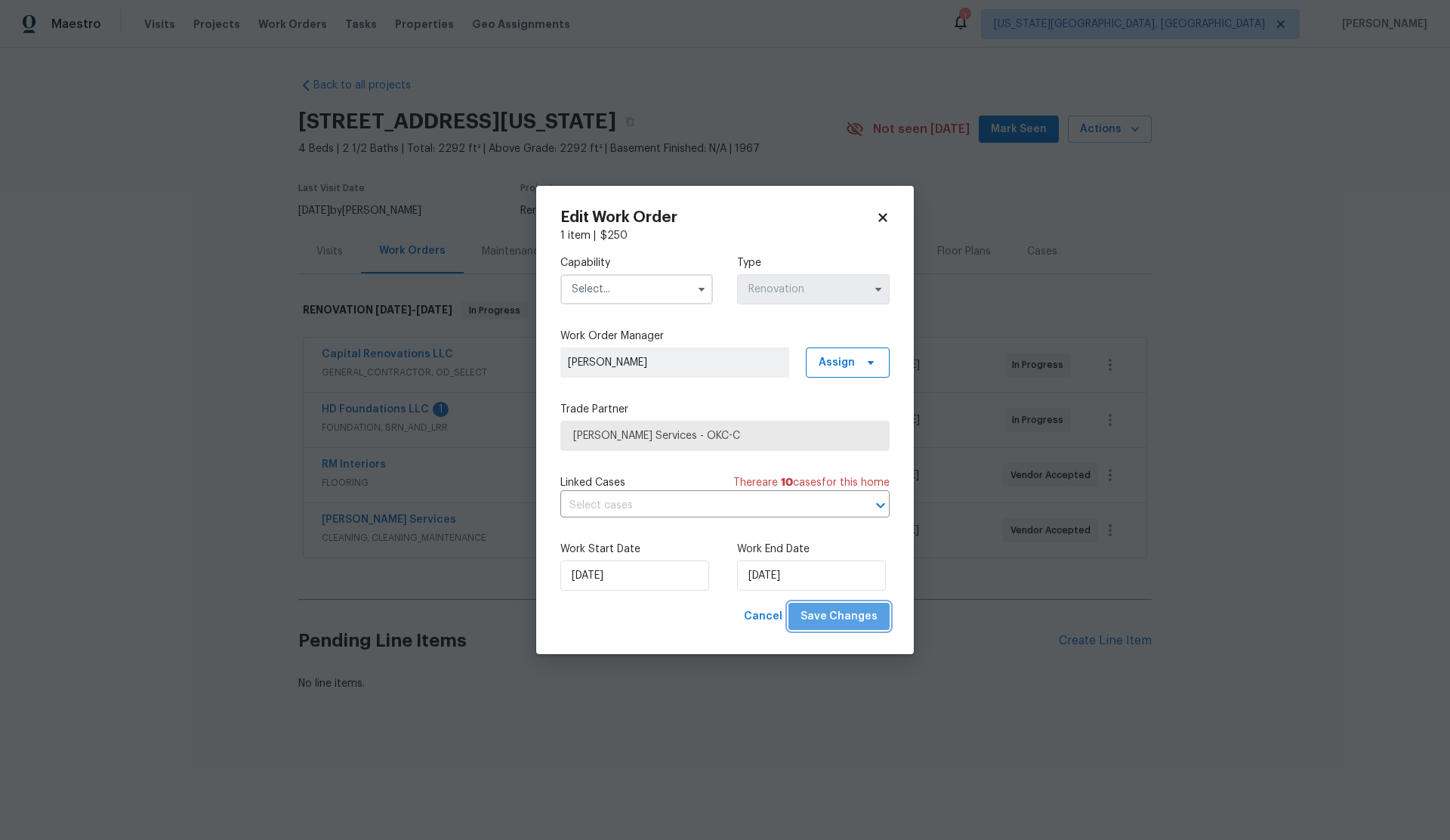
click at [858, 623] on span "Save Changes" at bounding box center [838, 617] width 77 height 19
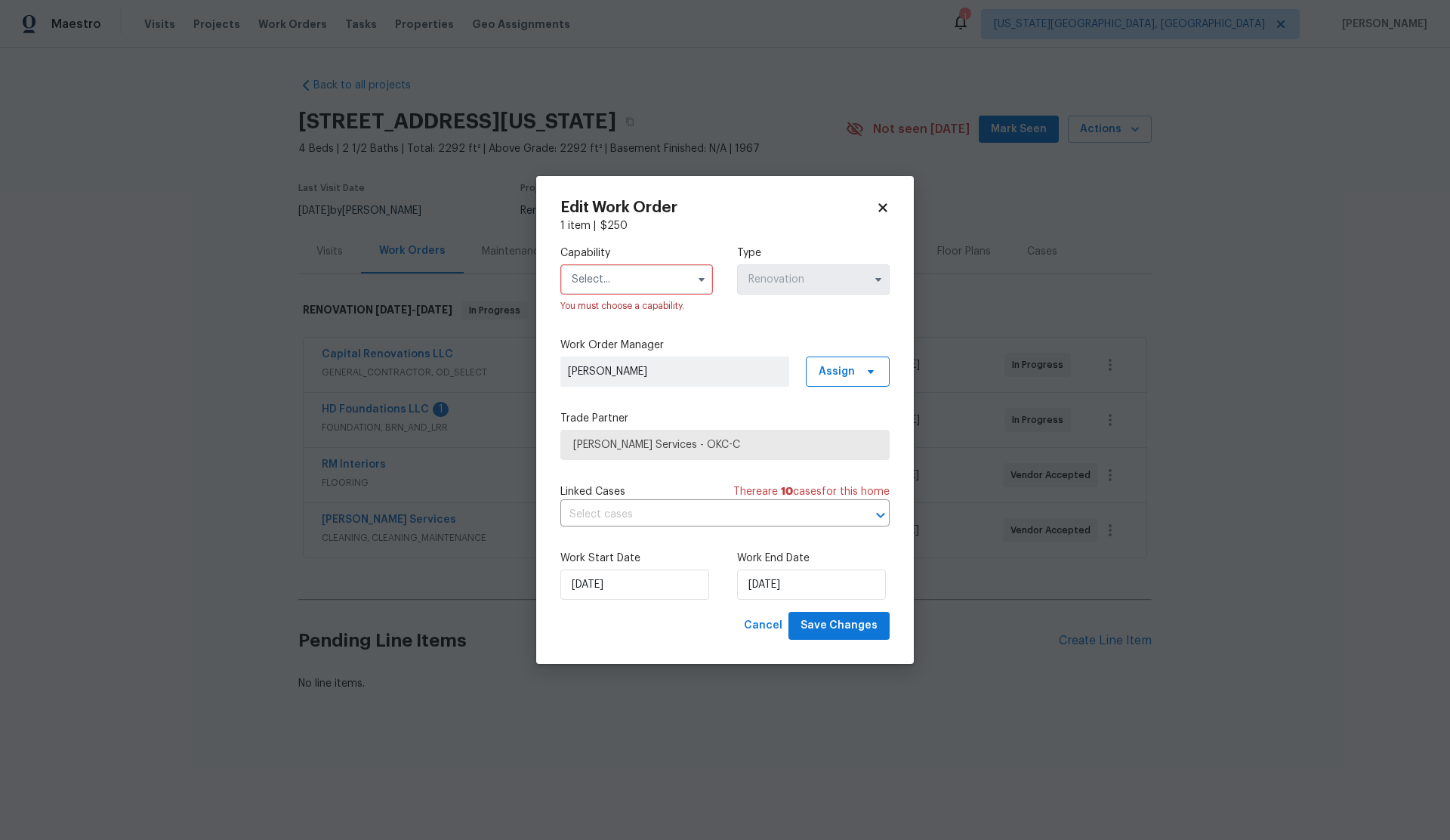
click at [601, 279] on input "text" at bounding box center [636, 279] width 152 height 30
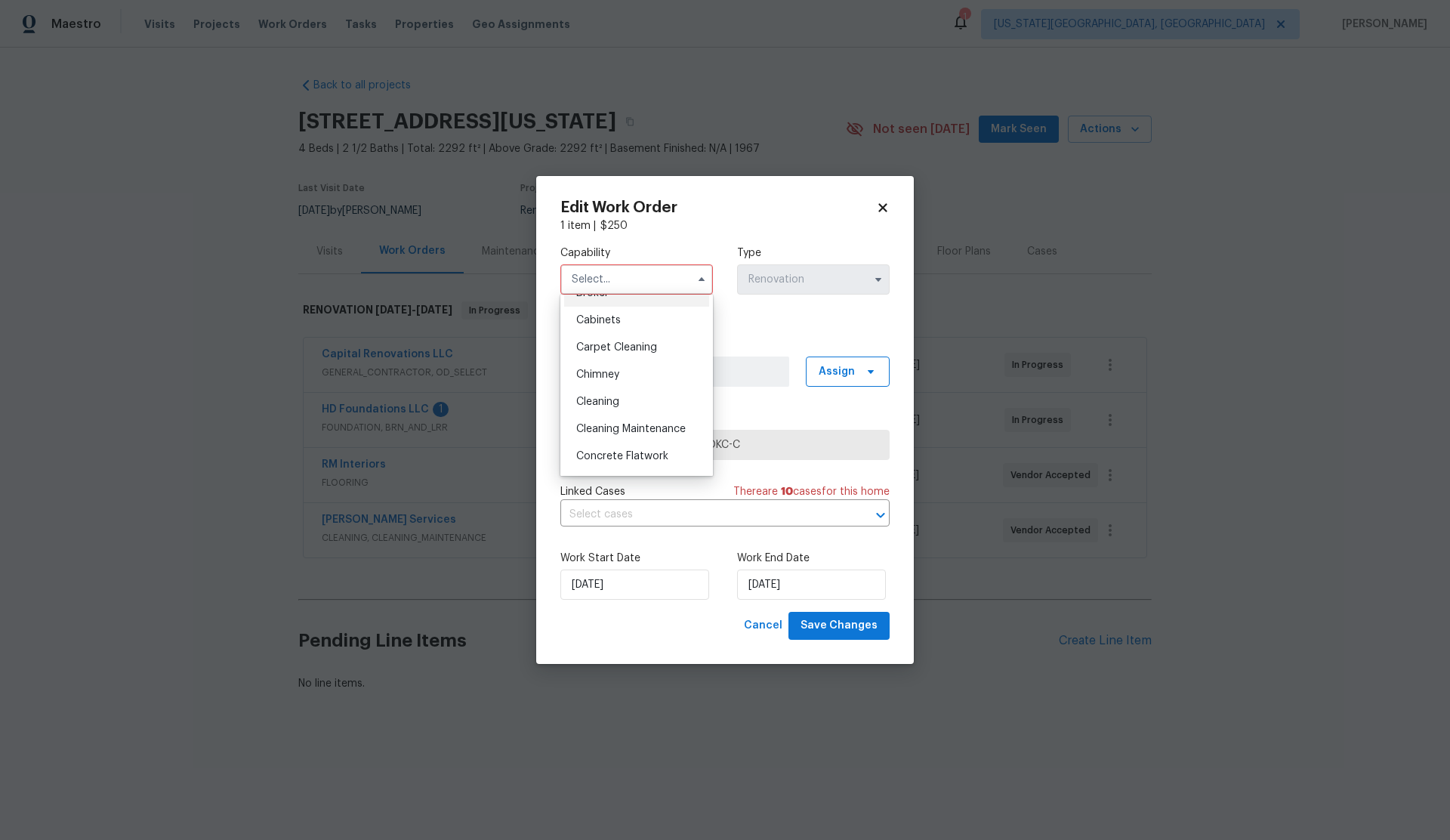
scroll to position [137, 0]
click at [597, 391] on span "Cleaning" at bounding box center [597, 393] width 43 height 10
type input "Cleaning"
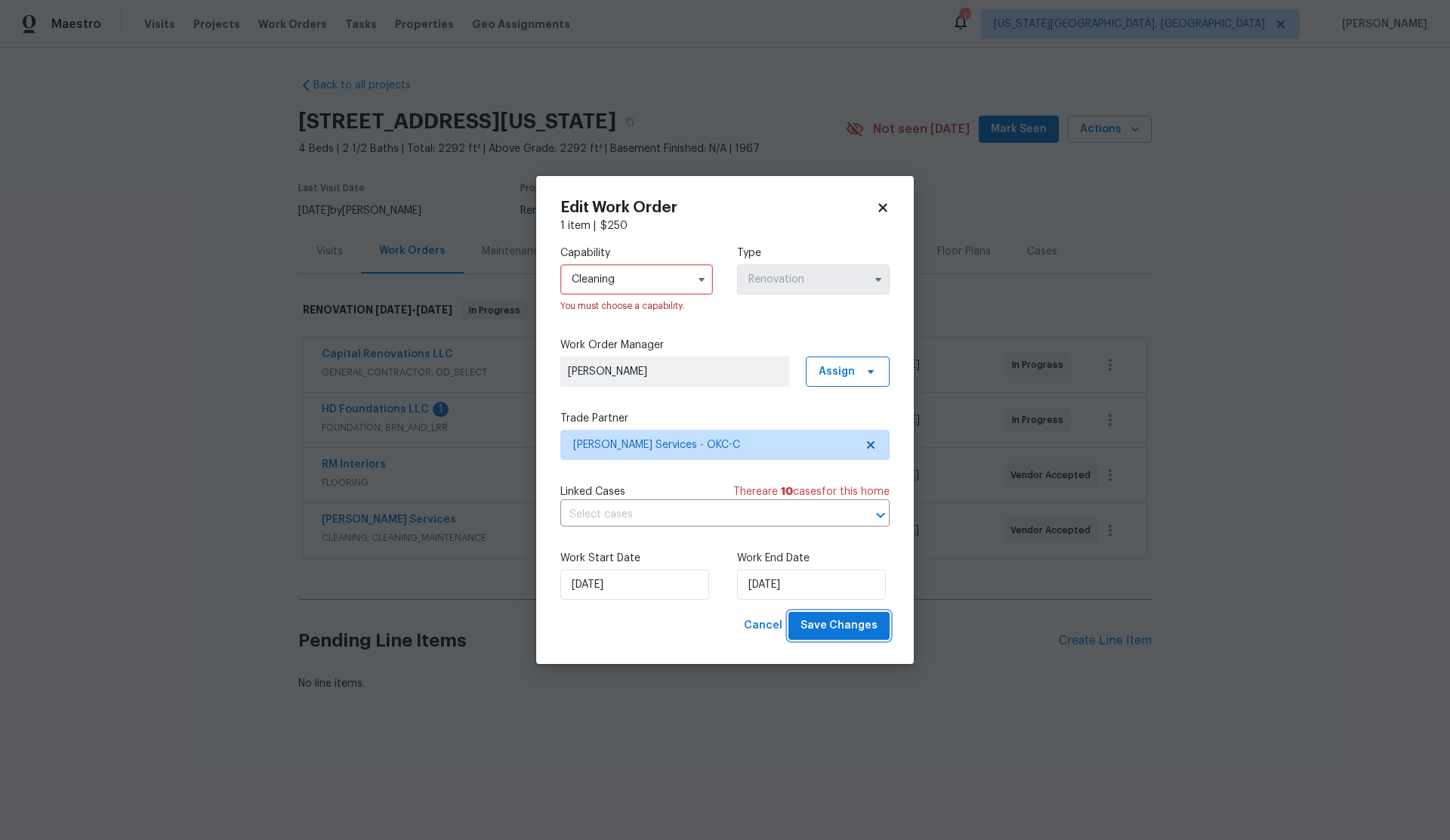
click at [842, 629] on span "Save Changes" at bounding box center [838, 625] width 77 height 19
